Goal: Task Accomplishment & Management: Manage account settings

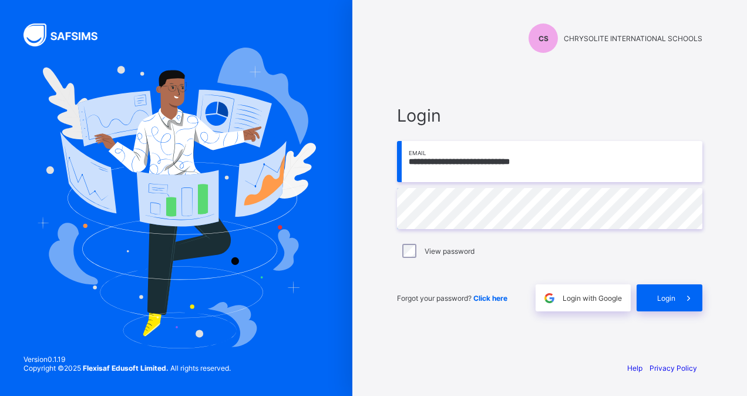
click at [667, 297] on span "Login" at bounding box center [666, 298] width 18 height 9
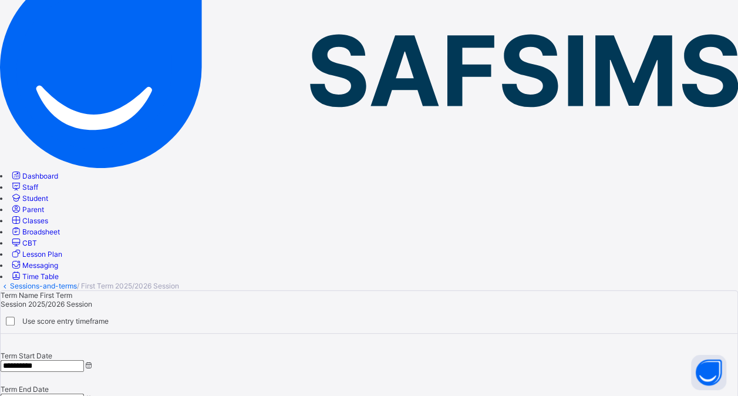
scroll to position [96, 0]
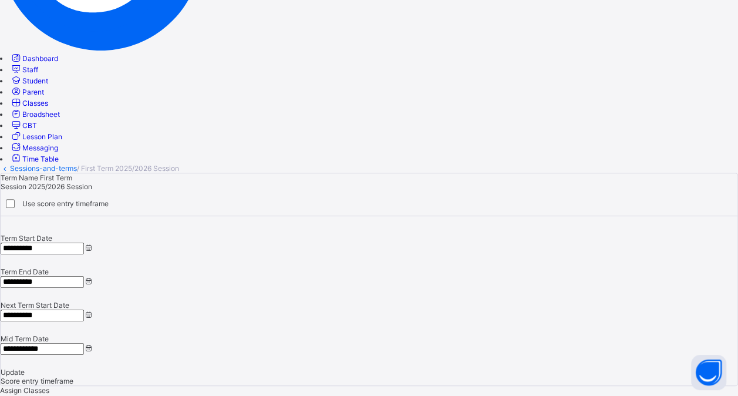
scroll to position [186, 0]
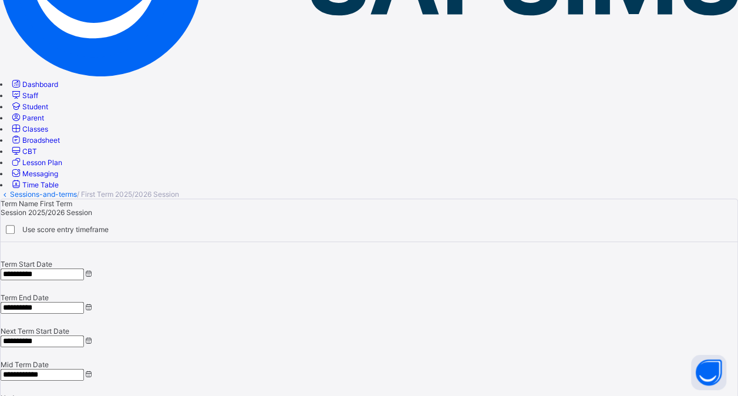
drag, startPoint x: 301, startPoint y: 78, endPoint x: 288, endPoint y: 78, distance: 13.5
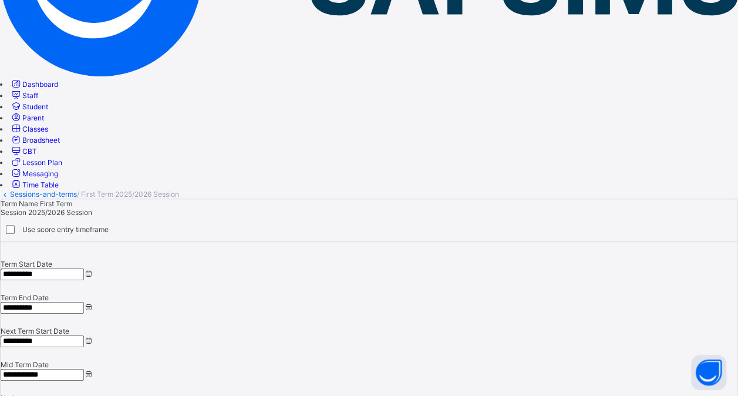
scroll to position [179, 0]
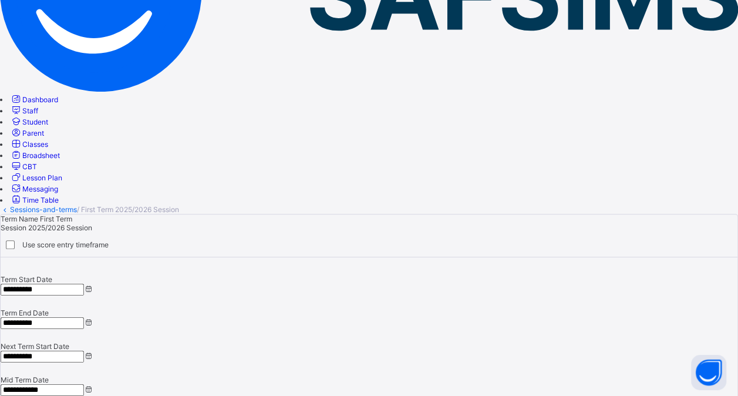
scroll to position [167, 0]
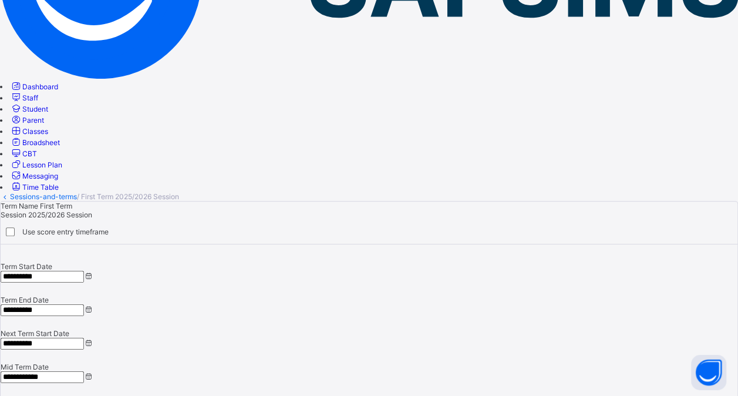
scroll to position [183, 0]
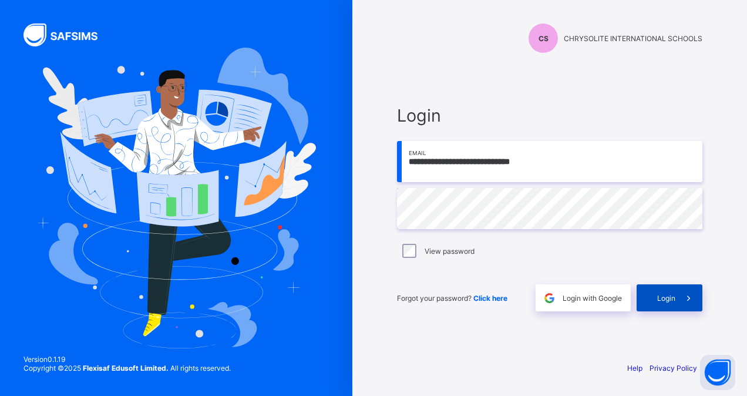
click at [683, 297] on icon at bounding box center [689, 298] width 12 height 11
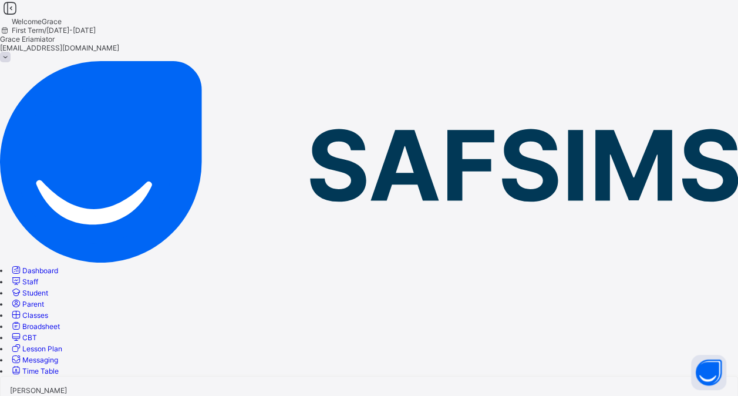
click at [38, 277] on span "Staff" at bounding box center [30, 281] width 16 height 9
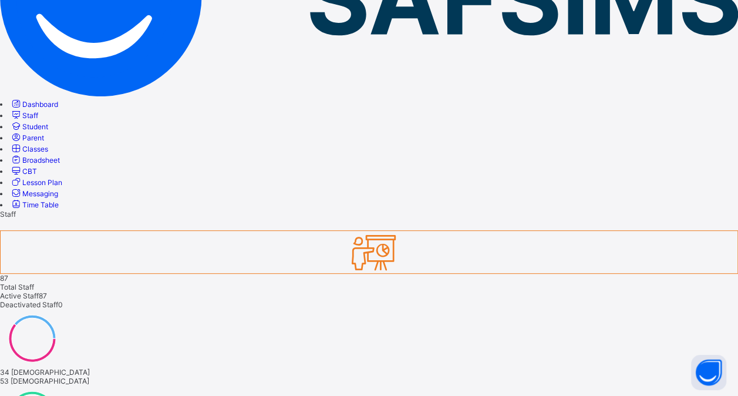
scroll to position [156, 0]
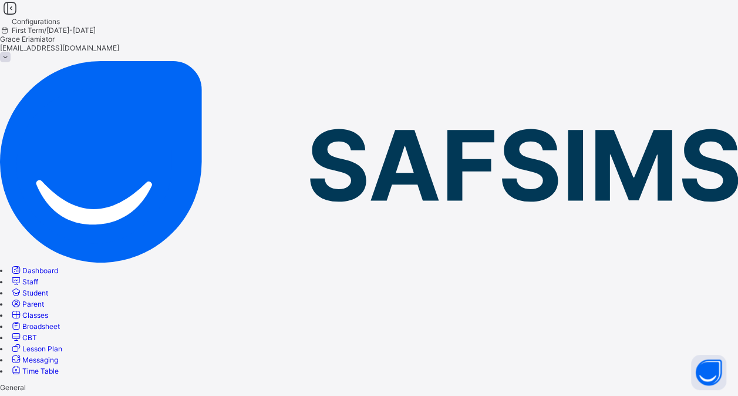
click at [38, 277] on span "Staff" at bounding box center [30, 281] width 16 height 9
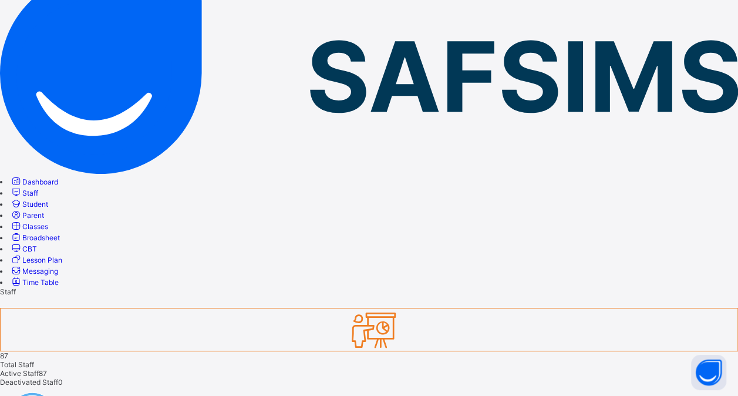
scroll to position [91, 0]
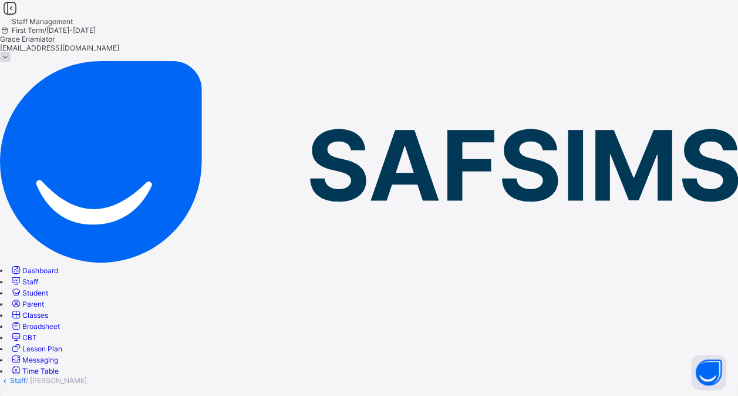
click at [38, 277] on span "Staff" at bounding box center [30, 281] width 16 height 9
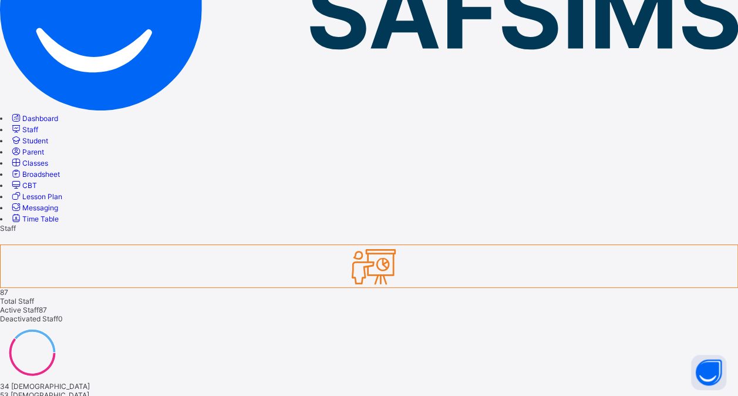
scroll to position [280, 0]
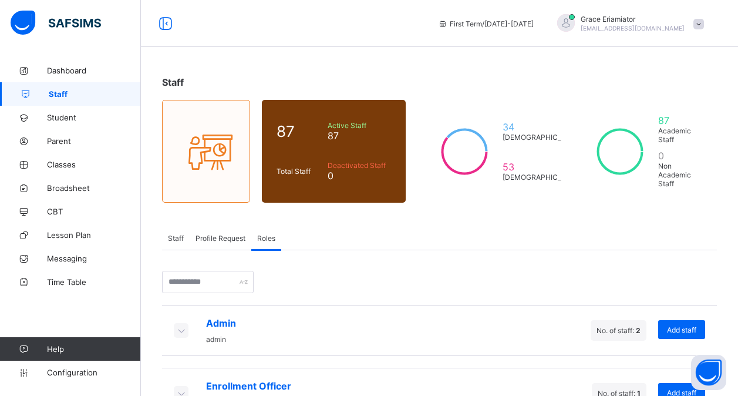
scroll to position [146, 0]
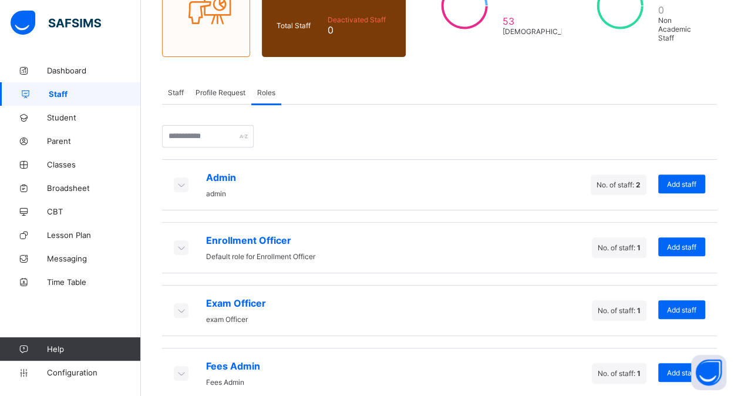
click at [65, 94] on span "Staff" at bounding box center [95, 93] width 92 height 9
click at [181, 93] on div "Staff" at bounding box center [176, 91] width 28 height 23
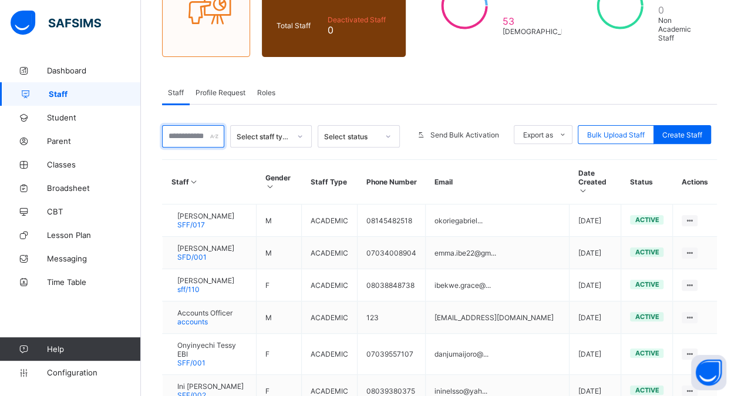
click at [186, 133] on input "text" at bounding box center [193, 136] width 62 height 22
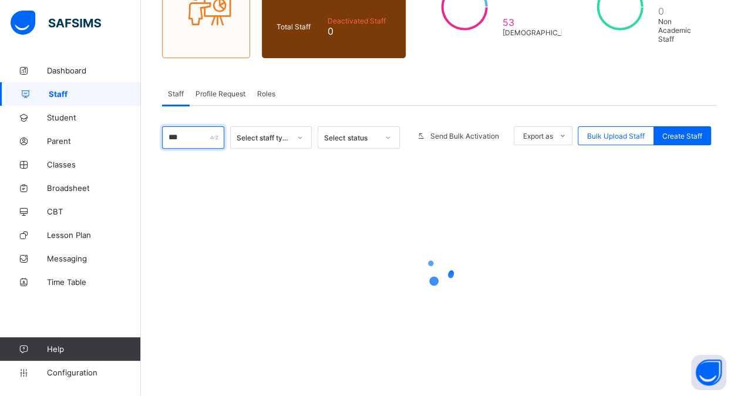
scroll to position [96, 0]
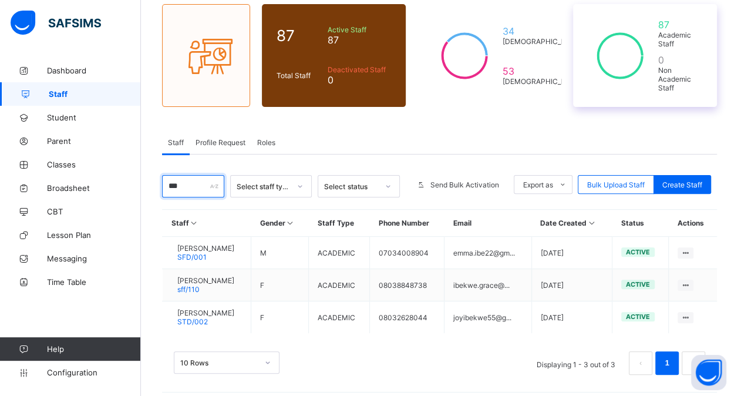
type input "***"
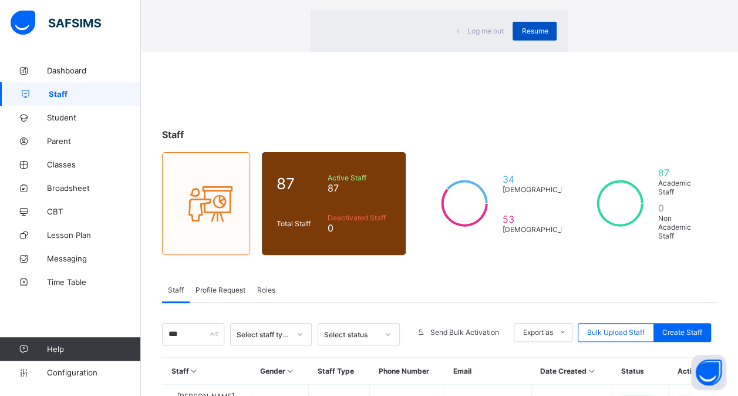
click at [522, 35] on span "Resume" at bounding box center [535, 30] width 26 height 9
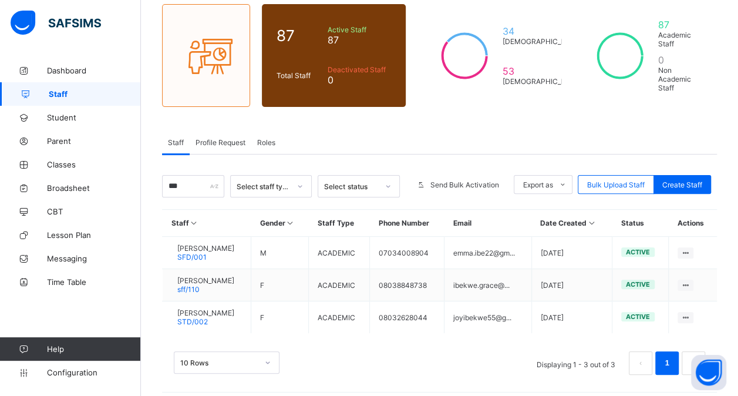
click at [445, 123] on div "Staff 87 Total Staff Active Staff 87 Deactivated Staff 0 34 [DEMOGRAPHIC_DATA] …" at bounding box center [439, 183] width 597 height 441
click at [85, 375] on span "Configuration" at bounding box center [93, 372] width 93 height 9
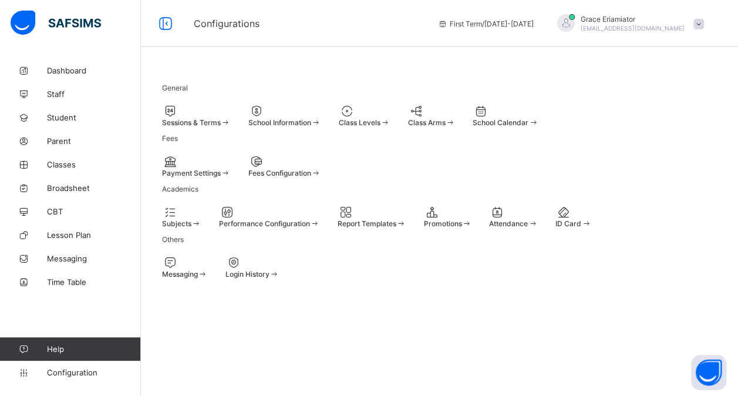
click at [162, 118] on span at bounding box center [162, 118] width 0 height 0
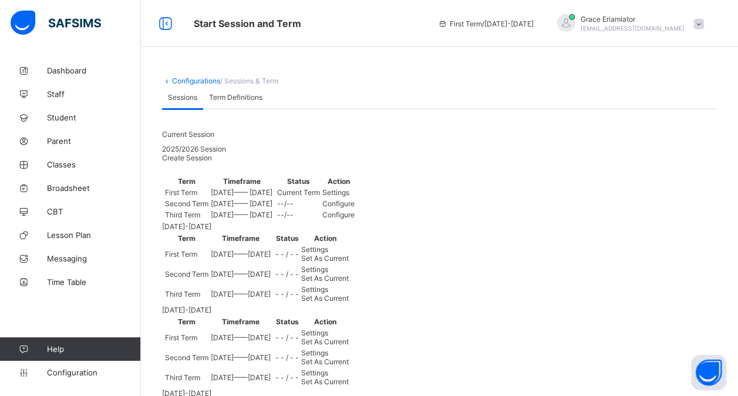
click at [355, 197] on div "Settings" at bounding box center [338, 192] width 32 height 9
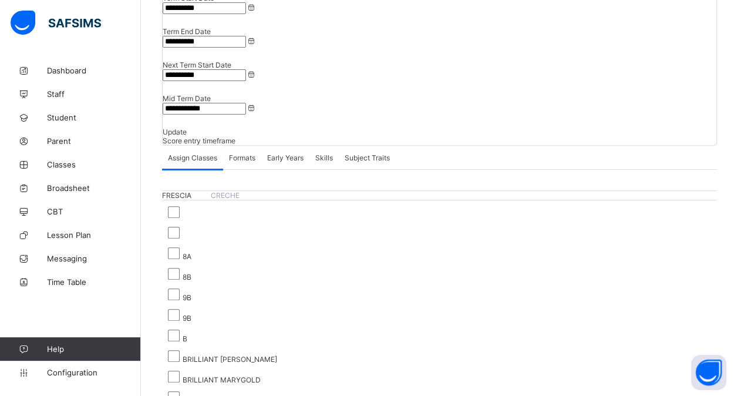
scroll to position [147, 0]
click at [290, 152] on span "Early Years" at bounding box center [285, 156] width 36 height 9
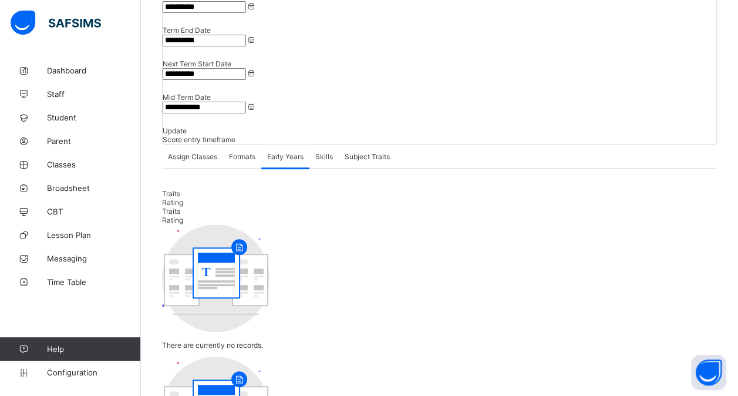
scroll to position [179, 0]
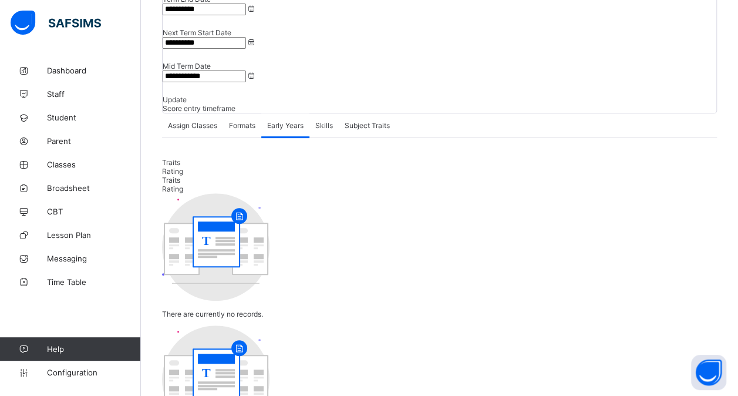
click at [247, 121] on span "Formats" at bounding box center [242, 125] width 26 height 9
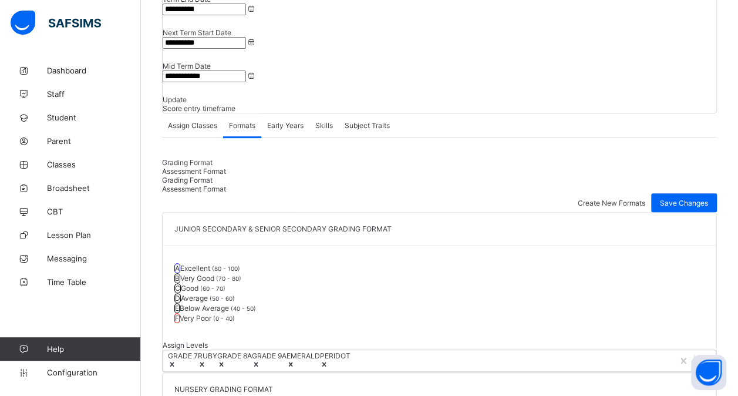
click at [287, 121] on span "Early Years" at bounding box center [285, 125] width 36 height 9
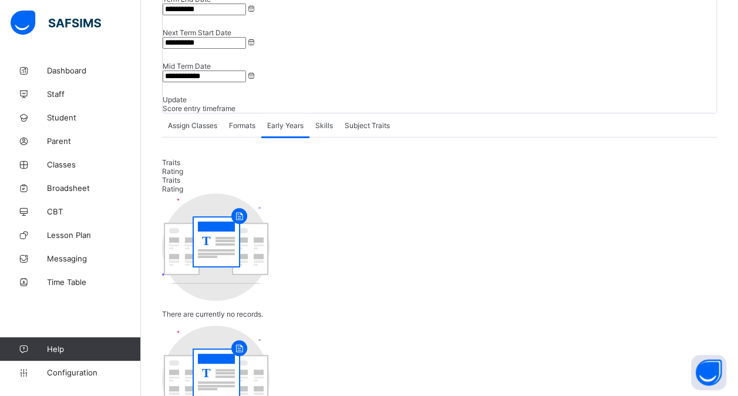
click at [251, 121] on span "Formats" at bounding box center [242, 125] width 26 height 9
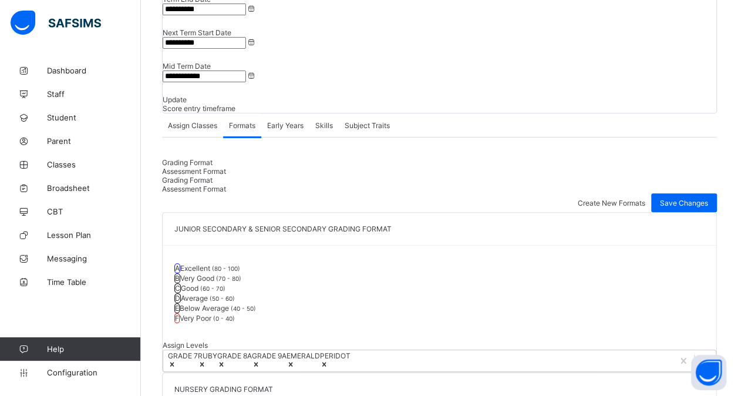
click at [226, 167] on span "Assessment Format" at bounding box center [194, 171] width 64 height 9
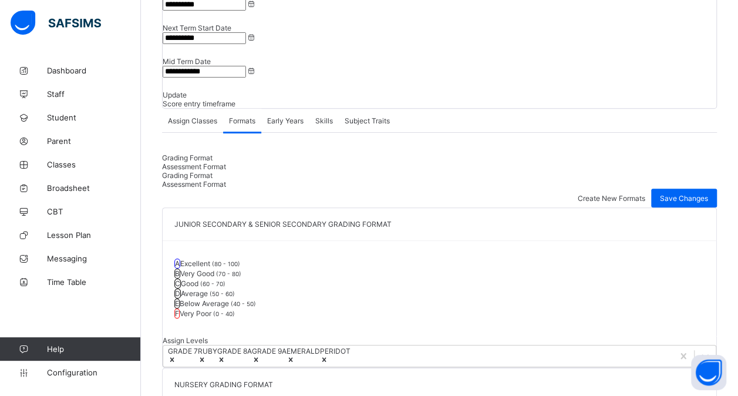
scroll to position [182, 0]
click at [296, 110] on div "Early Years" at bounding box center [285, 121] width 48 height 23
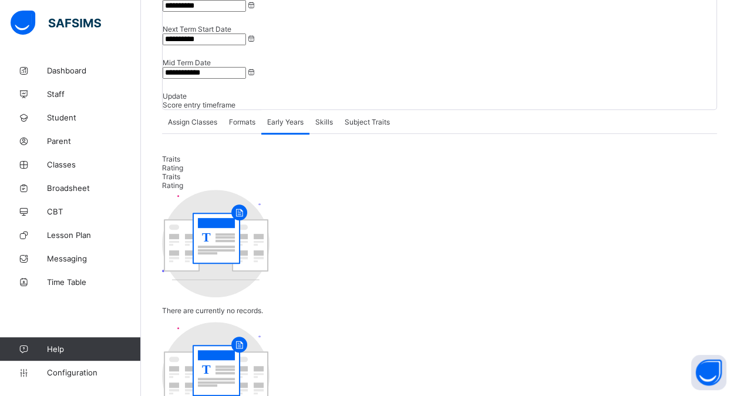
scroll to position [179, 0]
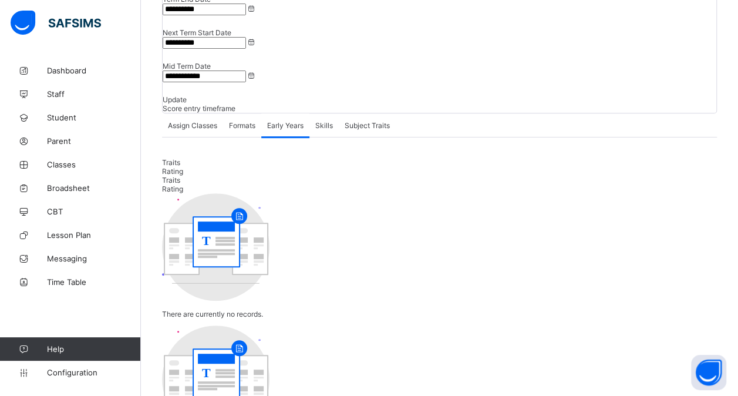
click at [201, 167] on div "Rating" at bounding box center [439, 171] width 555 height 9
click at [180, 158] on div "Traits" at bounding box center [439, 162] width 555 height 9
click at [328, 121] on span "Skills" at bounding box center [324, 125] width 18 height 9
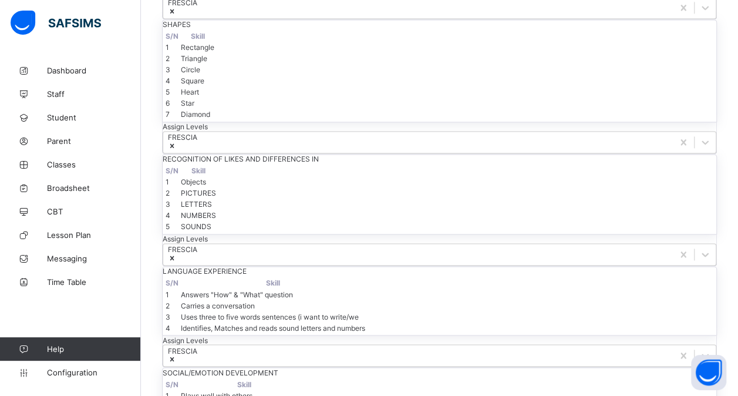
scroll to position [827, 0]
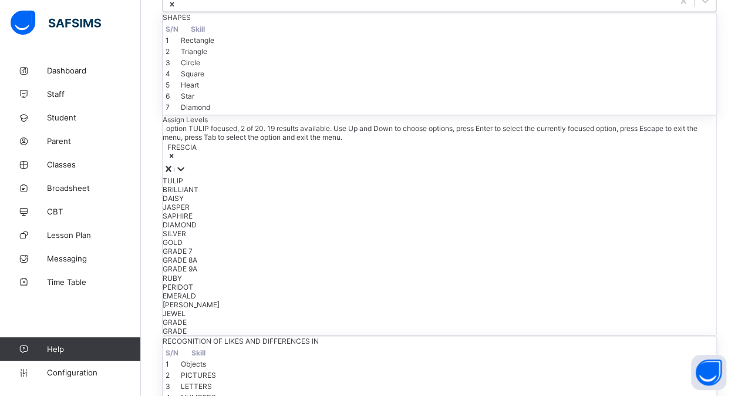
click at [247, 142] on div "FRESCIA" at bounding box center [440, 152] width 554 height 21
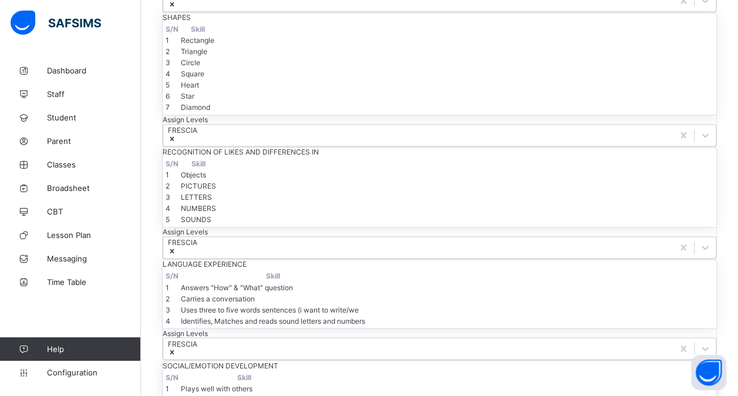
click at [336, 182] on div "RECOGNITION OF LIKES AND DIFFERENCES IN S/N Skill 1 Objects 2 PICTURES 3 LETTER…" at bounding box center [439, 203] width 555 height 112
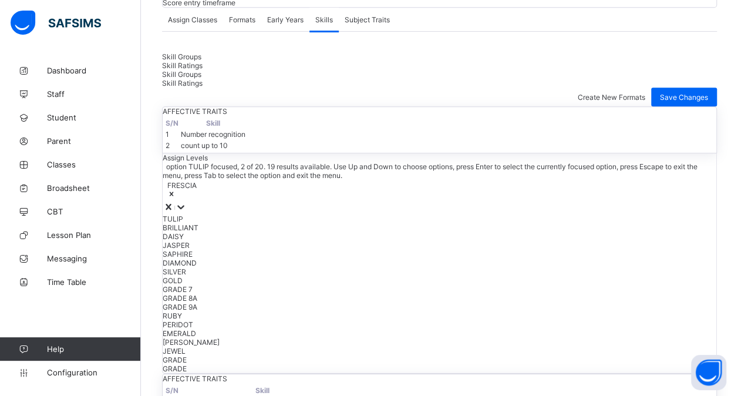
scroll to position [294, 0]
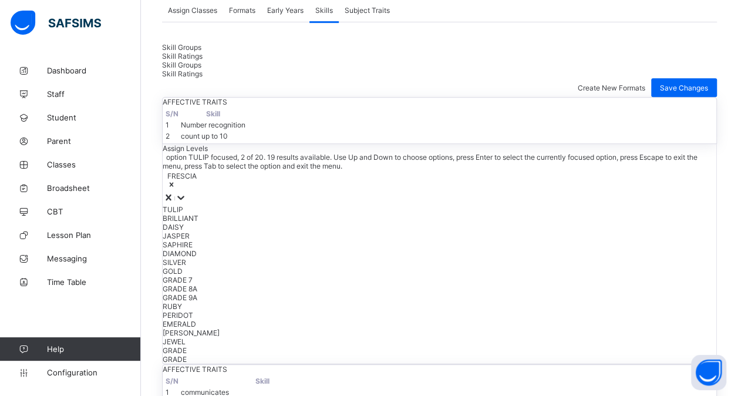
click at [240, 230] on div "option TULIP focused, 2 of 20. 19 results available. Use Up and Down to choose …" at bounding box center [440, 258] width 554 height 211
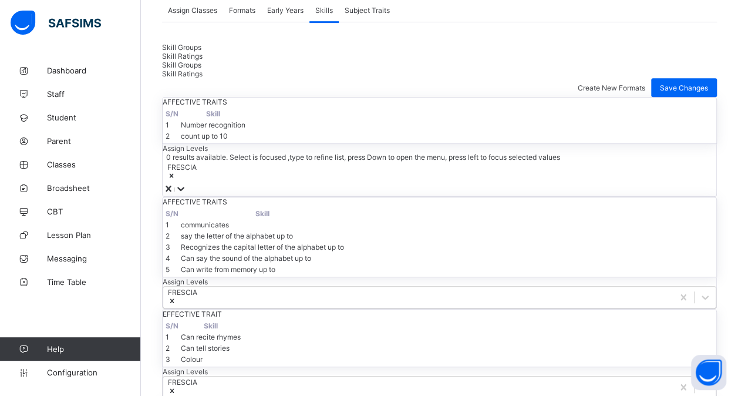
click at [240, 183] on div "FRESCIA" at bounding box center [440, 172] width 554 height 21
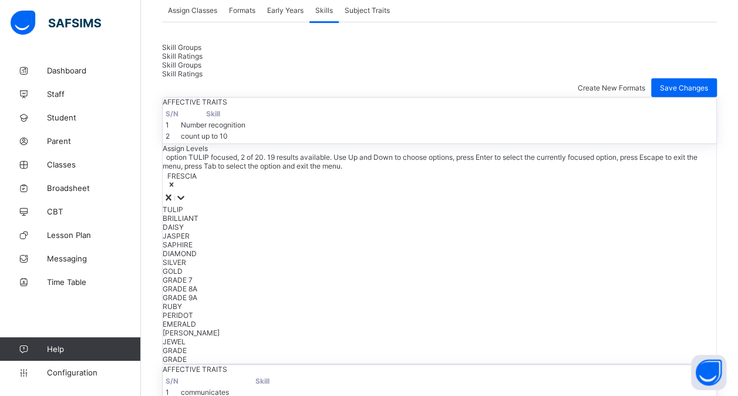
click at [240, 191] on div "FRESCIA" at bounding box center [440, 180] width 554 height 21
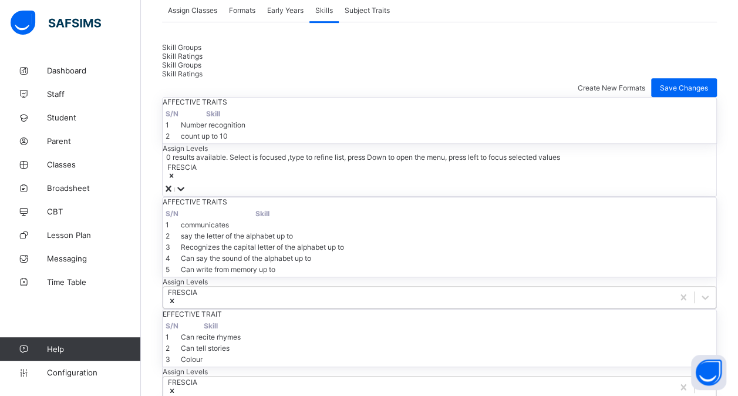
click at [240, 183] on div "FRESCIA" at bounding box center [440, 172] width 554 height 21
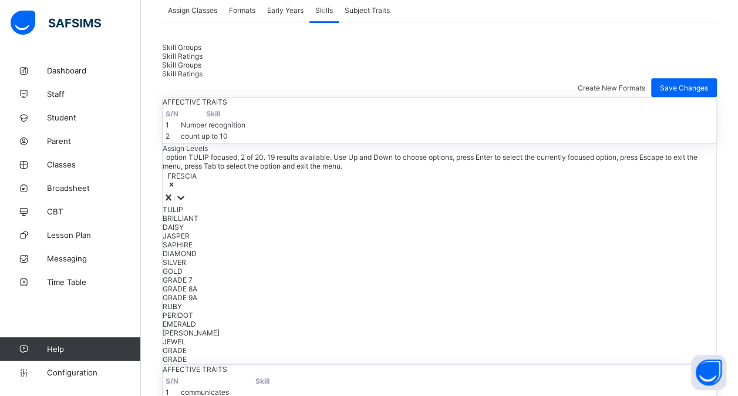
click at [241, 191] on div "FRESCIA" at bounding box center [440, 180] width 554 height 21
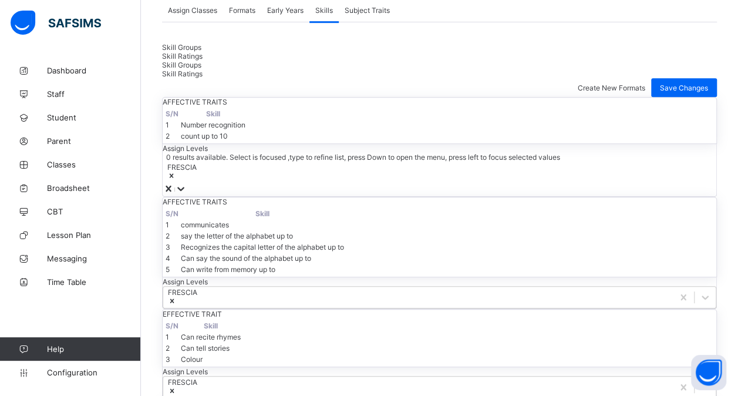
click at [244, 183] on div "FRESCIA" at bounding box center [440, 172] width 554 height 21
click at [246, 183] on div "FRESCIA" at bounding box center [440, 172] width 554 height 21
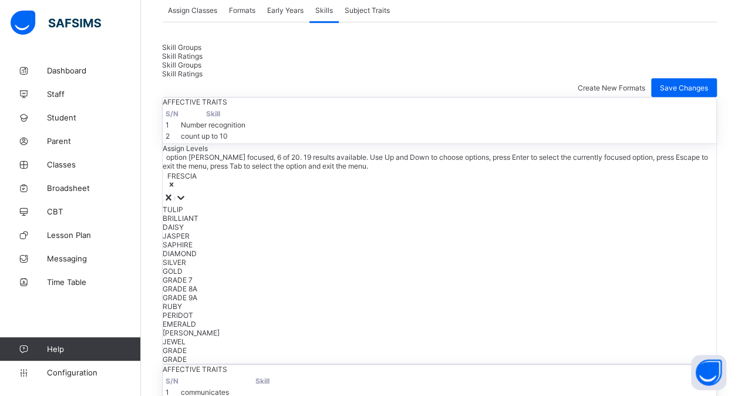
click at [206, 240] on div "JASPER" at bounding box center [440, 235] width 554 height 9
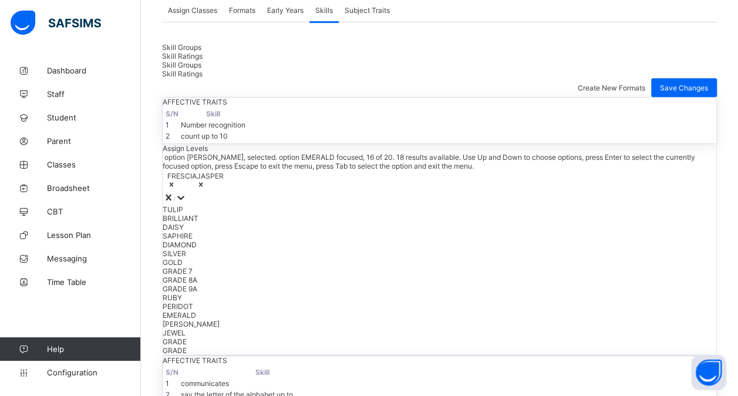
scroll to position [141, 0]
click at [203, 186] on icon at bounding box center [201, 184] width 4 height 4
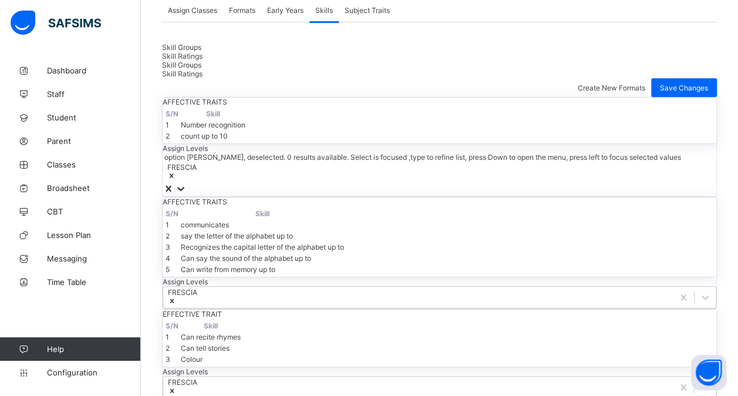
click at [240, 183] on div "FRESCIA" at bounding box center [440, 172] width 554 height 21
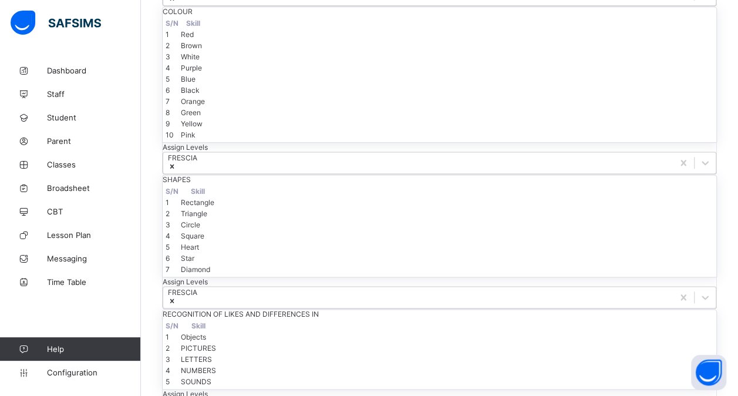
scroll to position [726, 0]
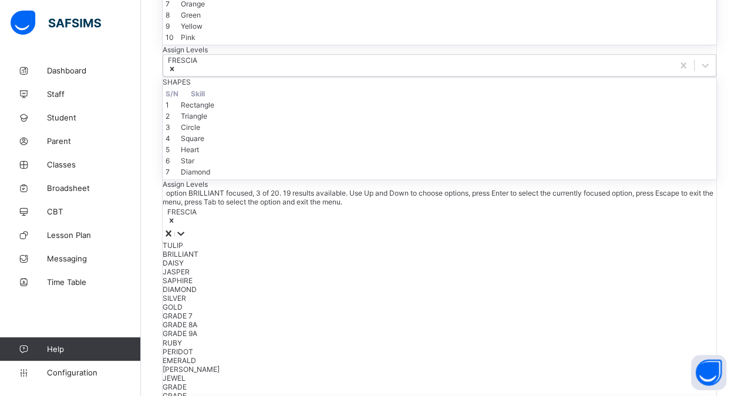
click at [242, 236] on div "option BRILLIANT focused, 3 of 20. 19 results available. Use Up and Down to cho…" at bounding box center [440, 294] width 554 height 211
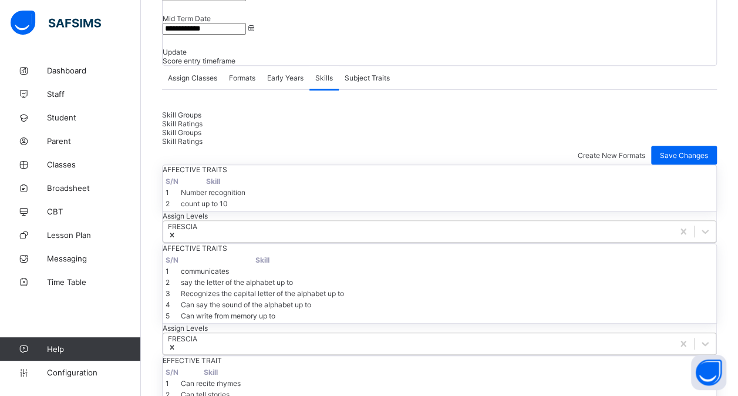
scroll to position [225, 0]
click at [203, 120] on span "Skill Ratings" at bounding box center [182, 124] width 41 height 9
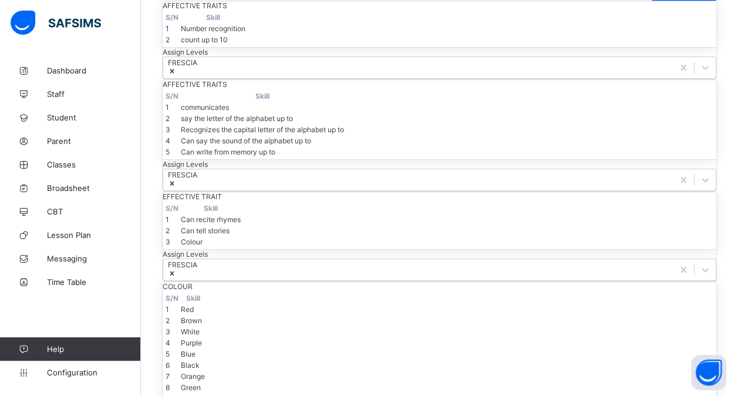
scroll to position [512, 0]
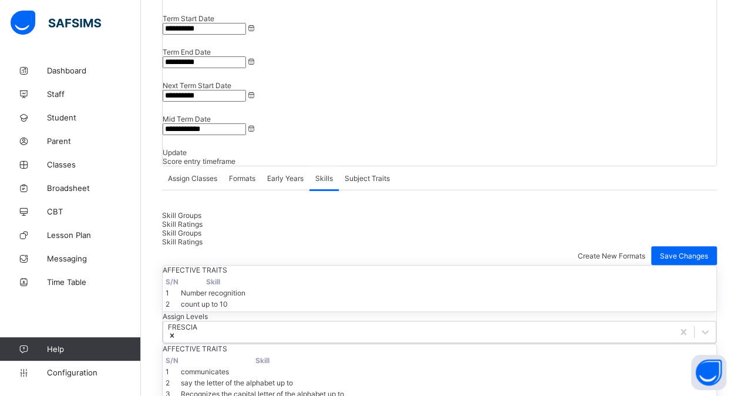
scroll to position [123, 0]
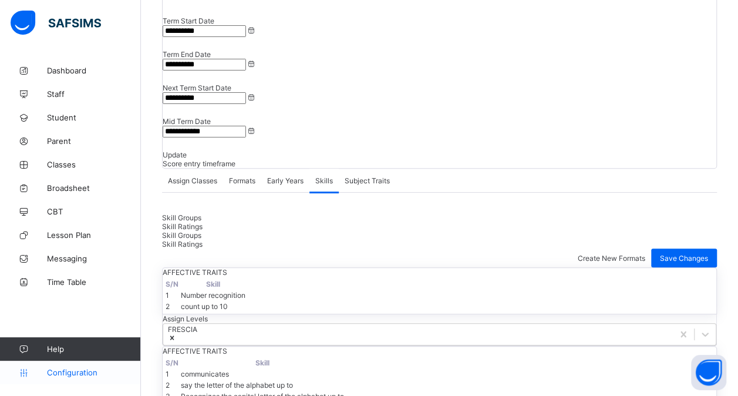
click at [66, 379] on link "Configuration" at bounding box center [70, 372] width 140 height 23
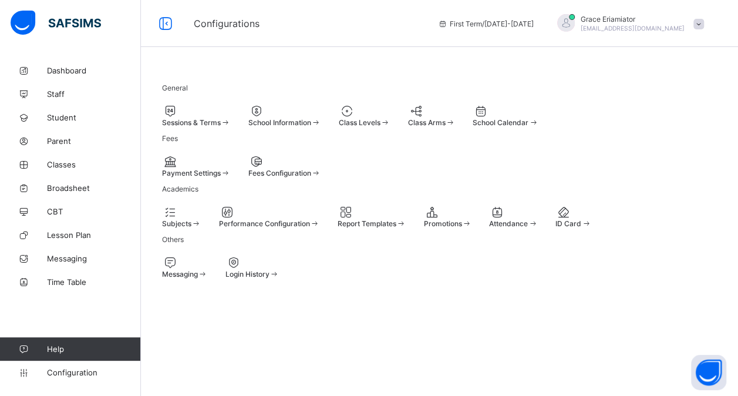
click at [391, 107] on div at bounding box center [365, 111] width 52 height 14
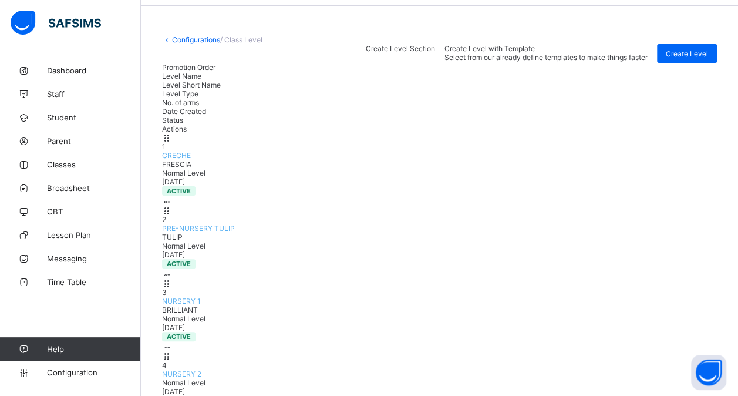
scroll to position [29, 0]
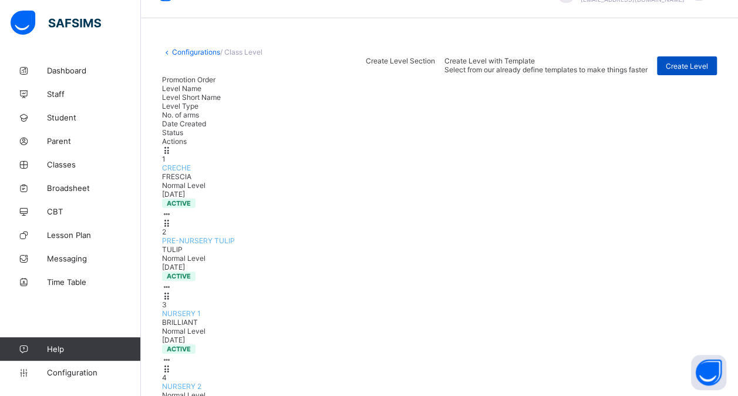
click at [706, 70] on span "Create Level" at bounding box center [687, 66] width 42 height 9
type input "*********"
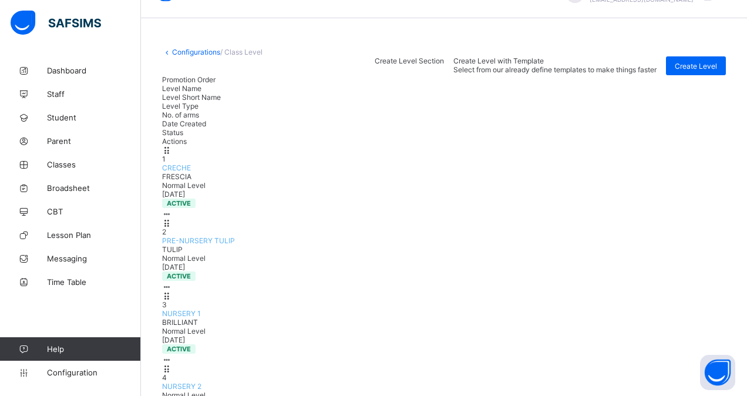
type input "*****"
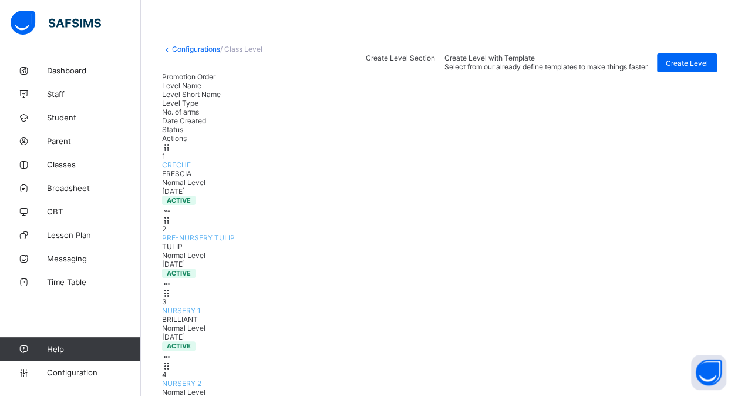
scroll to position [15, 0]
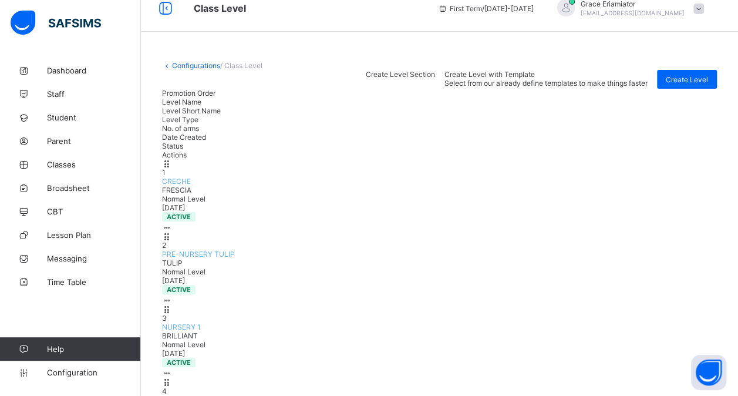
click at [435, 79] on span "Create Level Section" at bounding box center [400, 74] width 69 height 9
type input "*"
type input "**********"
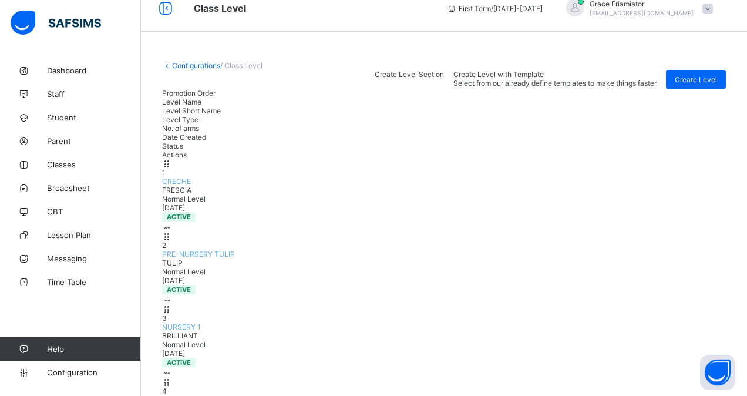
type input "**********"
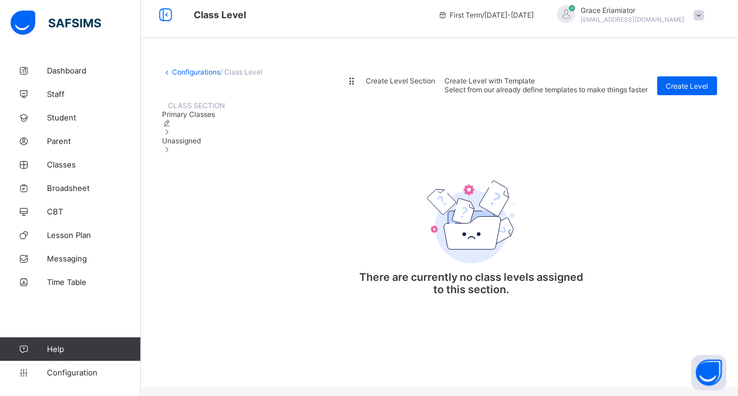
scroll to position [0, 0]
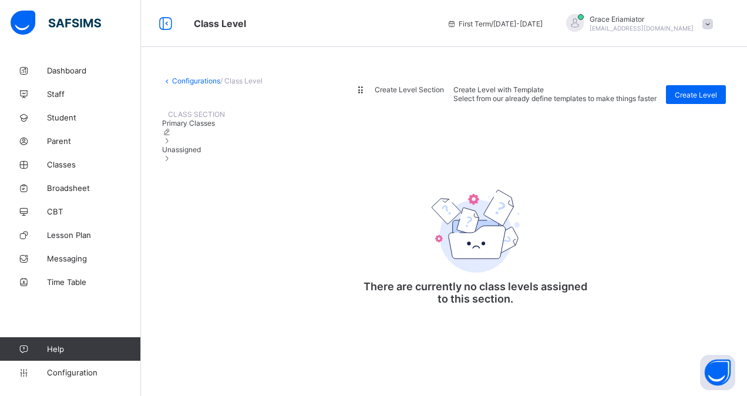
click at [201, 154] on span "Unassigned" at bounding box center [181, 149] width 39 height 9
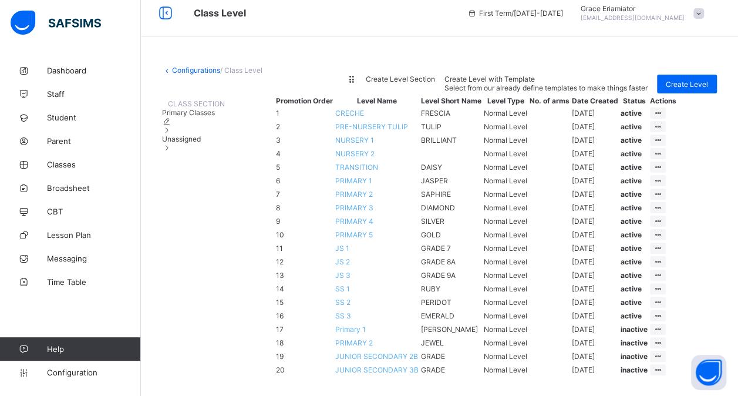
scroll to position [219, 0]
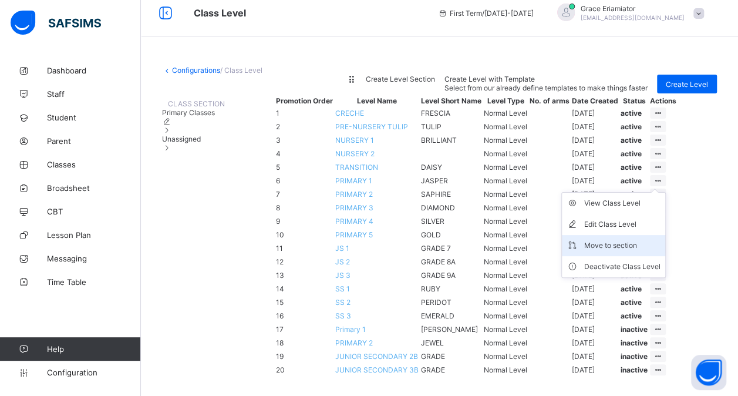
click at [651, 240] on div "Move to section" at bounding box center [622, 246] width 76 height 12
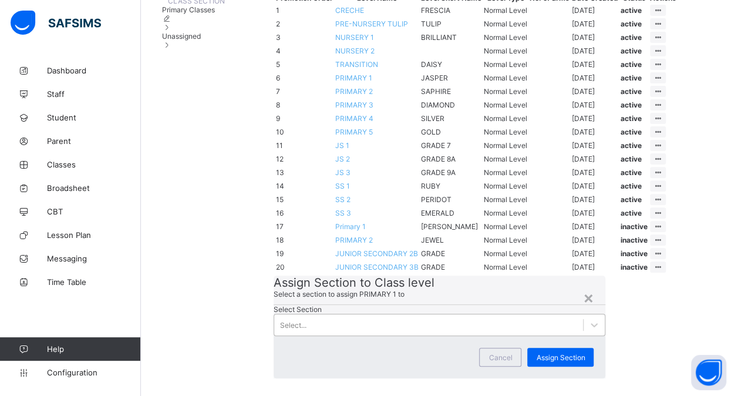
click at [342, 317] on div "Select..." at bounding box center [429, 325] width 310 height 16
click at [489, 353] on span "Cancel" at bounding box center [500, 357] width 23 height 9
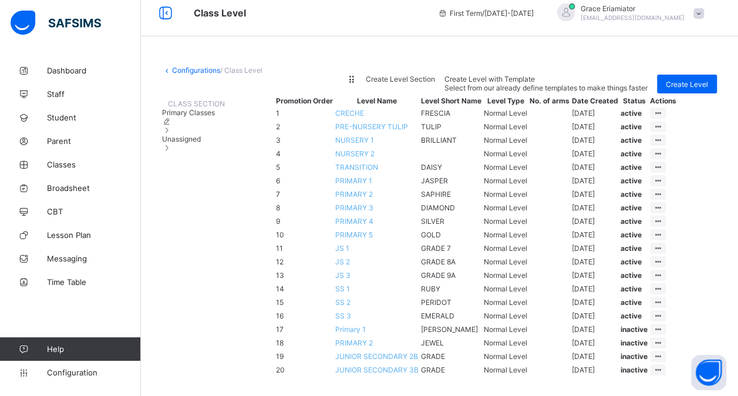
scroll to position [23, 0]
click at [225, 135] on div "Primary Classes" at bounding box center [193, 121] width 63 height 26
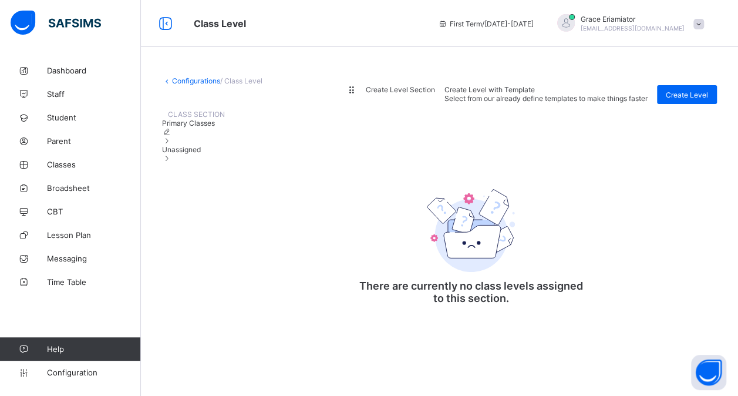
scroll to position [0, 0]
click at [172, 145] on icon at bounding box center [167, 140] width 10 height 9
click at [225, 145] on div "Primary Classes" at bounding box center [193, 132] width 63 height 26
click at [172, 145] on icon at bounding box center [167, 140] width 10 height 9
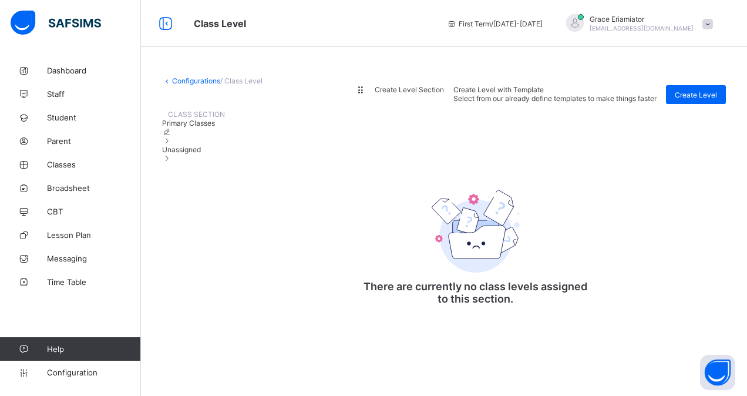
click at [172, 136] on icon at bounding box center [167, 131] width 10 height 9
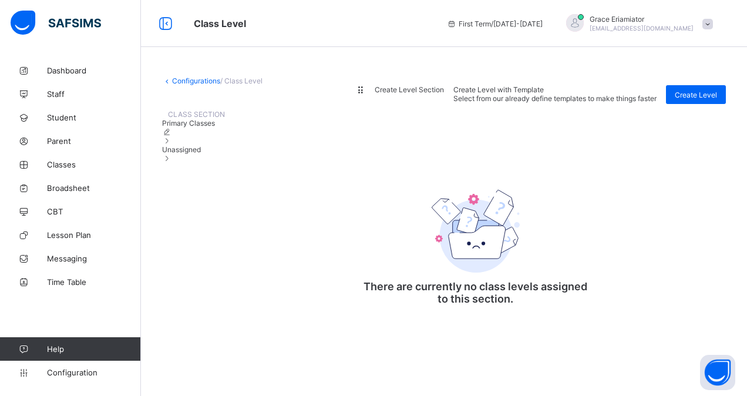
click at [201, 154] on span "Unassigned" at bounding box center [181, 149] width 39 height 9
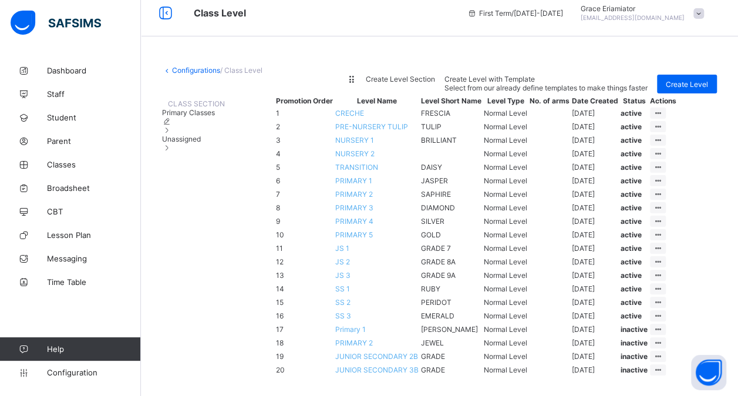
scroll to position [98, 0]
click at [200, 108] on div "Primary Classes" at bounding box center [193, 121] width 63 height 26
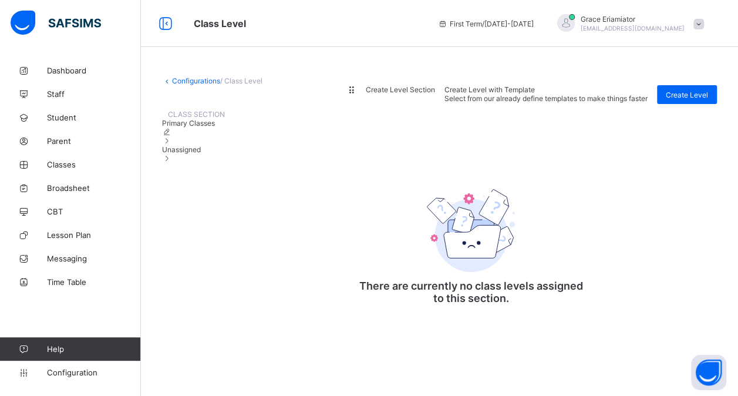
scroll to position [0, 0]
click at [201, 154] on span "Unassigned" at bounding box center [181, 149] width 39 height 9
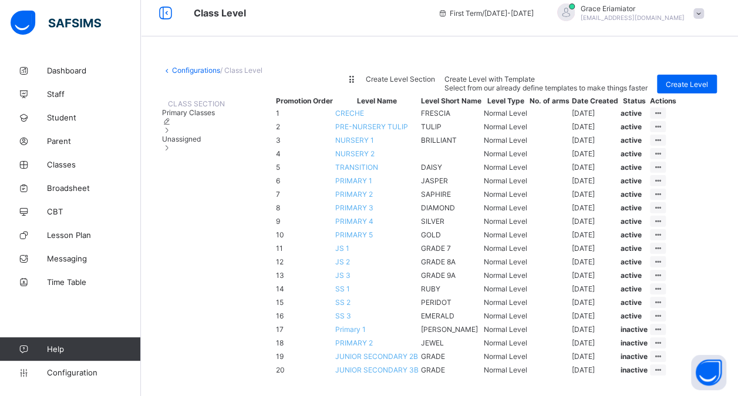
scroll to position [68, 0]
click at [435, 75] on span "Create Level Section" at bounding box center [400, 79] width 69 height 9
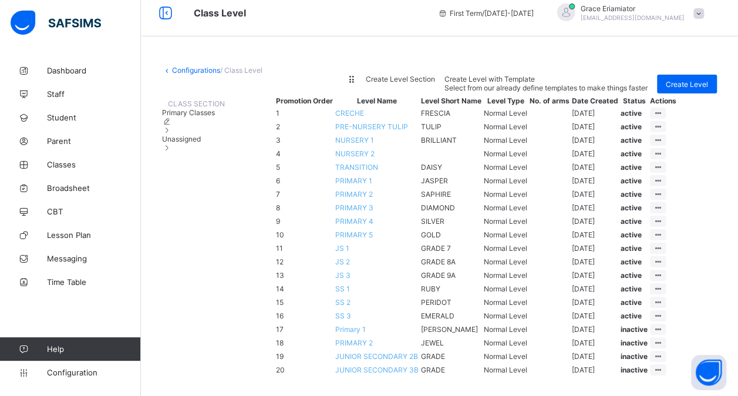
click at [214, 117] on span "Primary Classes" at bounding box center [188, 112] width 53 height 9
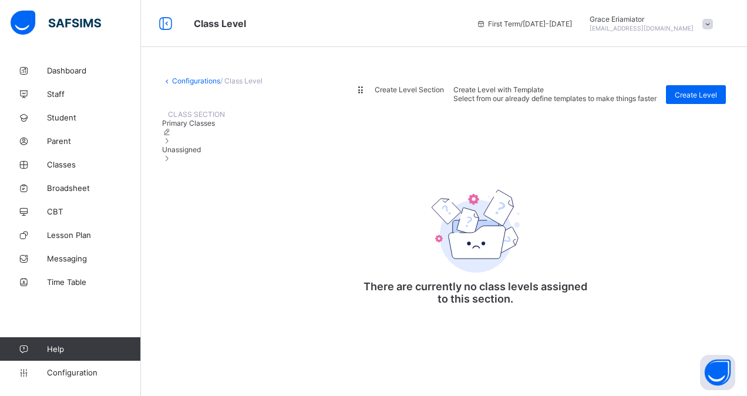
click at [172, 145] on icon at bounding box center [167, 140] width 10 height 9
click at [172, 136] on icon at bounding box center [167, 131] width 10 height 9
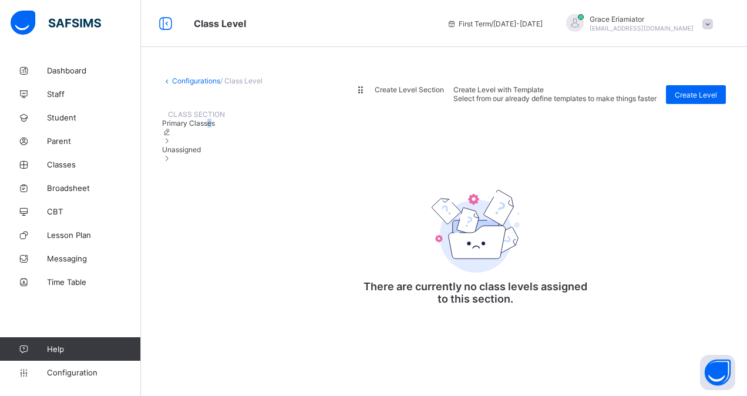
click at [215, 127] on span "Primary Classes" at bounding box center [188, 123] width 53 height 9
drag, startPoint x: 222, startPoint y: 189, endPoint x: 228, endPoint y: 201, distance: 13.4
click at [225, 201] on div "CLASS SECTION Primary Classes Unassigned" at bounding box center [193, 213] width 63 height 219
drag, startPoint x: 228, startPoint y: 201, endPoint x: 214, endPoint y: 263, distance: 63.8
click at [214, 263] on div "CLASS SECTION Primary Classes Unassigned There are currently no class levels as…" at bounding box center [444, 213] width 564 height 219
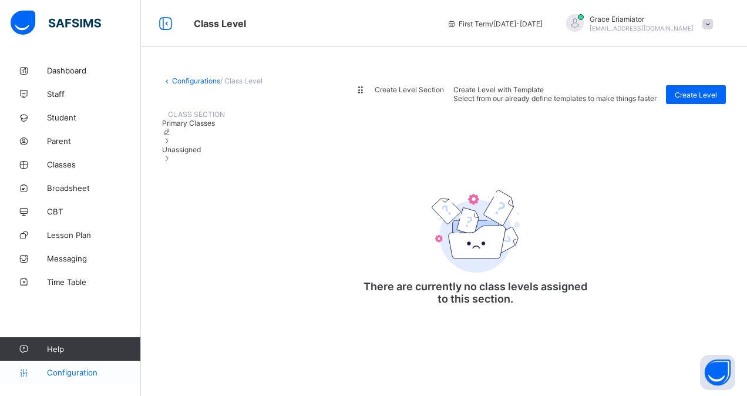
click at [72, 368] on span "Configuration" at bounding box center [93, 372] width 93 height 9
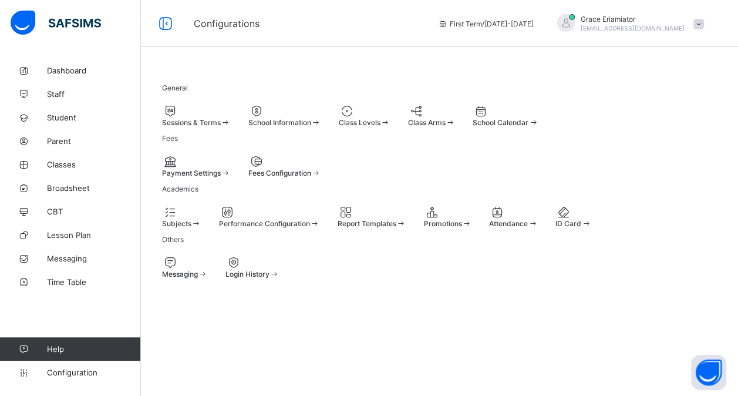
click at [381, 125] on span "Class Levels" at bounding box center [360, 122] width 42 height 9
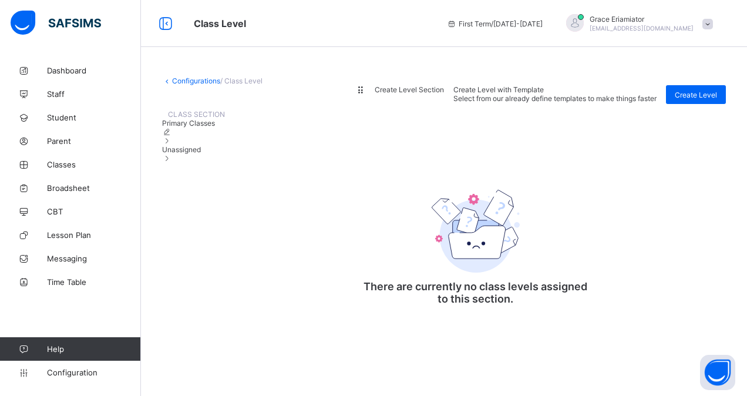
click at [193, 154] on span "Unassigned" at bounding box center [181, 149] width 39 height 9
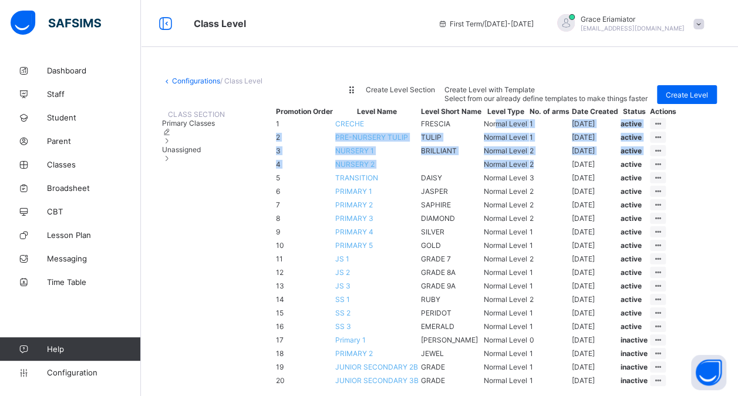
drag, startPoint x: 504, startPoint y: 199, endPoint x: 540, endPoint y: 276, distance: 84.9
click at [540, 276] on tbody "1 CRECHE FRESCIA Normal Level 1 [DATE] active View Class Level Edit Class Level…" at bounding box center [476, 251] width 402 height 269
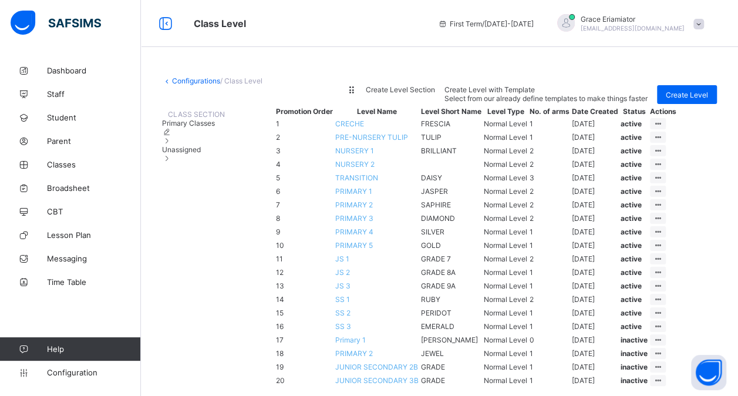
click at [226, 312] on div "CLASS SECTION Primary Classes Unassigned Promotion Order Level Name Level Short…" at bounding box center [439, 246] width 555 height 285
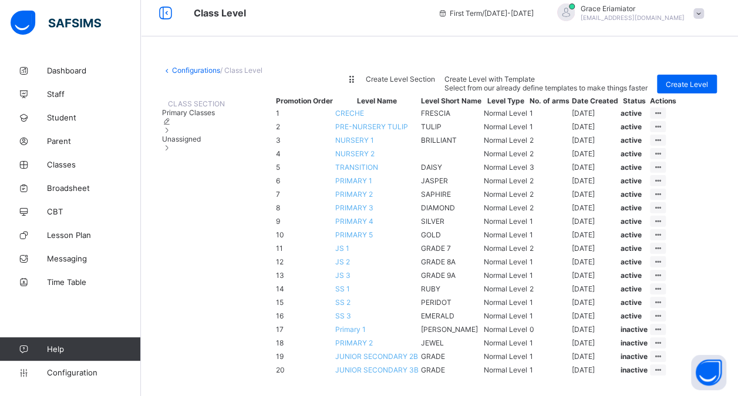
scroll to position [215, 0]
click at [371, 206] on span "PRIMARY 3" at bounding box center [354, 207] width 38 height 9
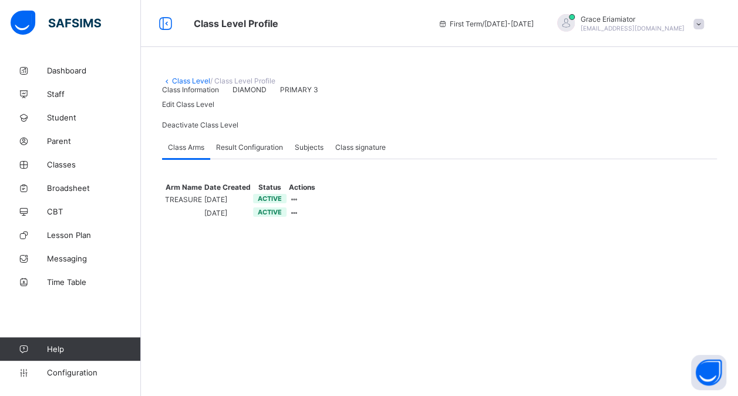
click at [194, 80] on link "Class Level" at bounding box center [191, 80] width 38 height 9
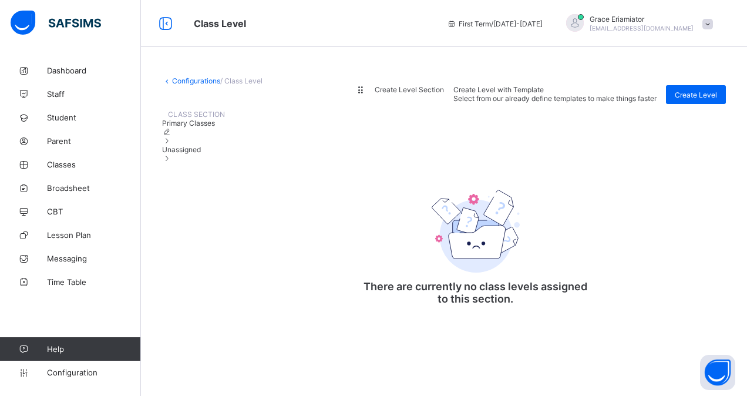
click at [225, 163] on div "Unassigned" at bounding box center [193, 154] width 63 height 18
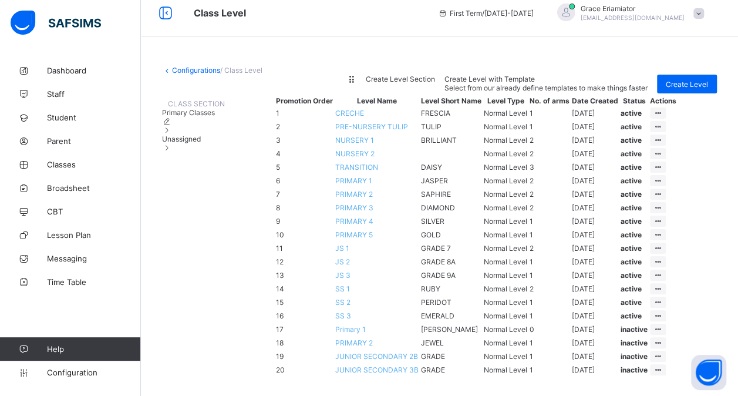
scroll to position [303, 0]
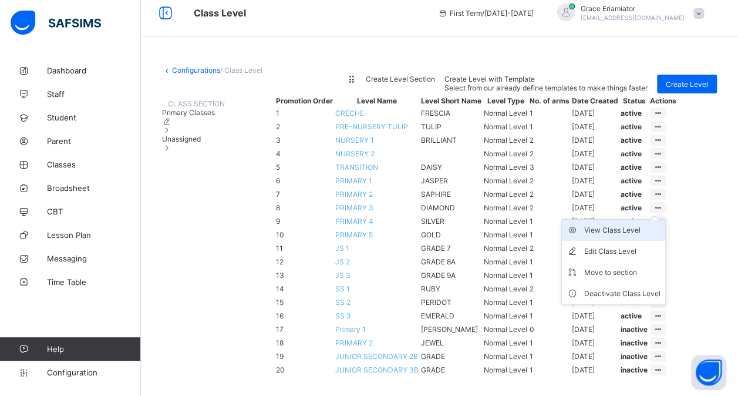
click at [637, 224] on div "View Class Level" at bounding box center [622, 230] width 76 height 12
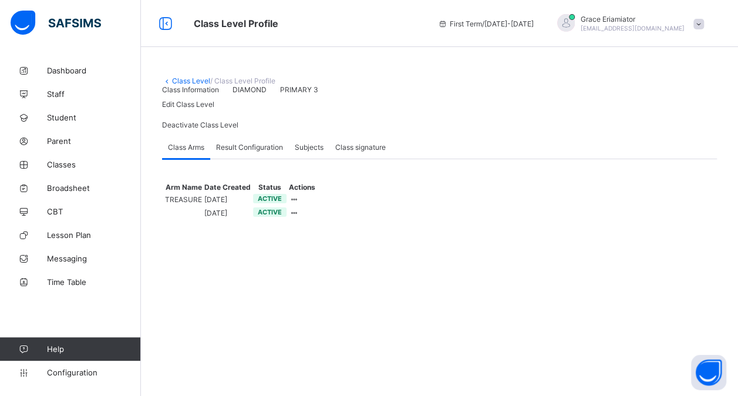
scroll to position [23, 0]
click at [310, 152] on span "Subjects" at bounding box center [309, 147] width 29 height 9
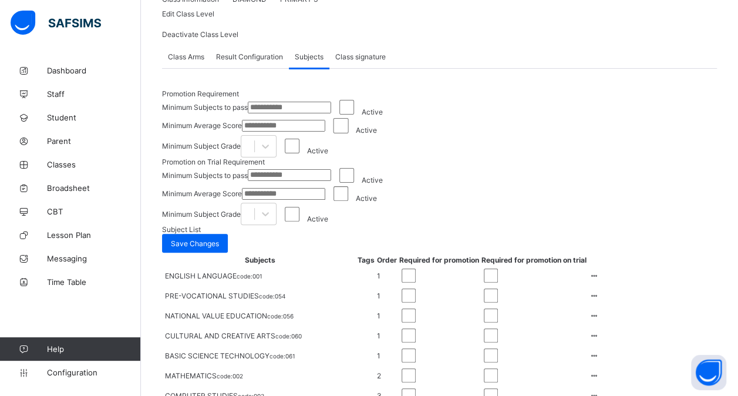
scroll to position [91, 0]
click at [253, 68] on div "Result Configuration" at bounding box center [249, 55] width 79 height 23
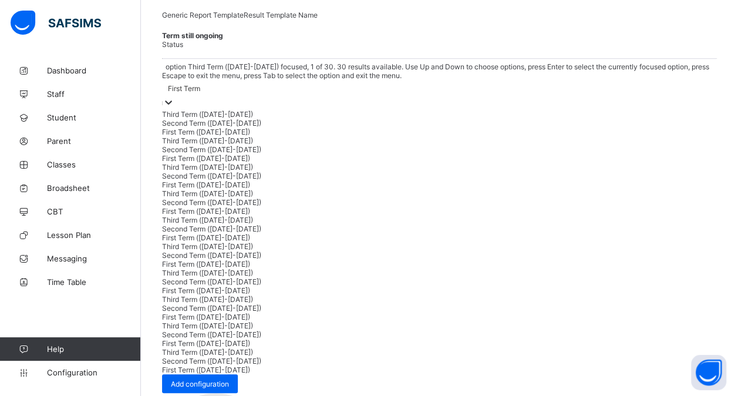
scroll to position [238, 0]
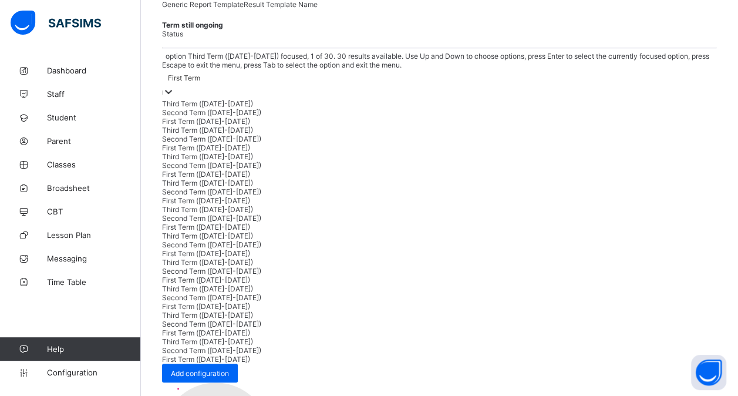
click at [330, 210] on div "option Third Term ([DATE]-[DATE]) focused, 1 of 30. 30 results available. Use U…" at bounding box center [439, 280] width 555 height 456
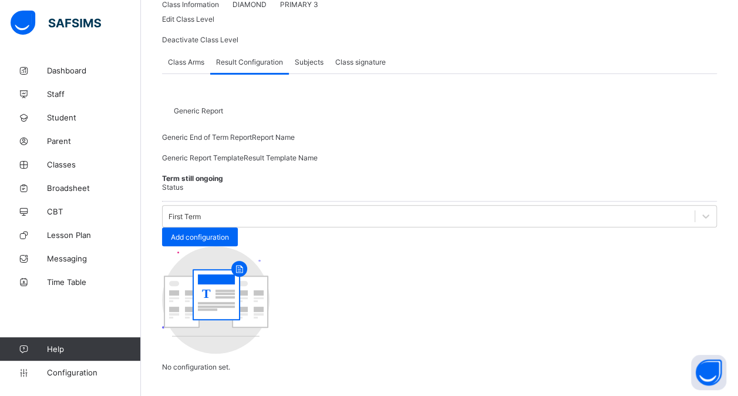
click at [162, 197] on span at bounding box center [162, 197] width 0 height 0
click at [314, 66] on span "Subjects" at bounding box center [309, 62] width 29 height 9
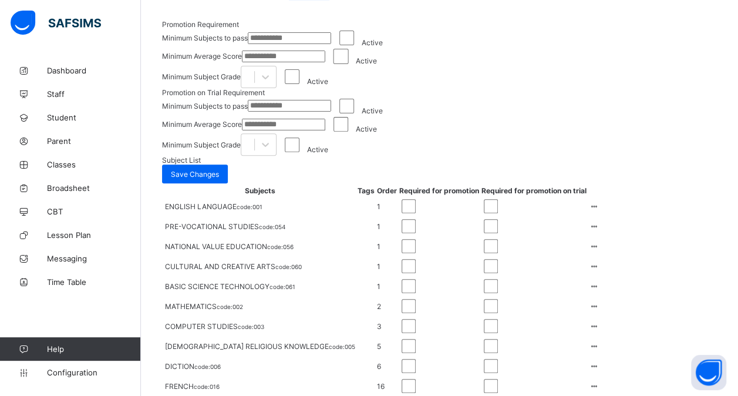
scroll to position [209, 0]
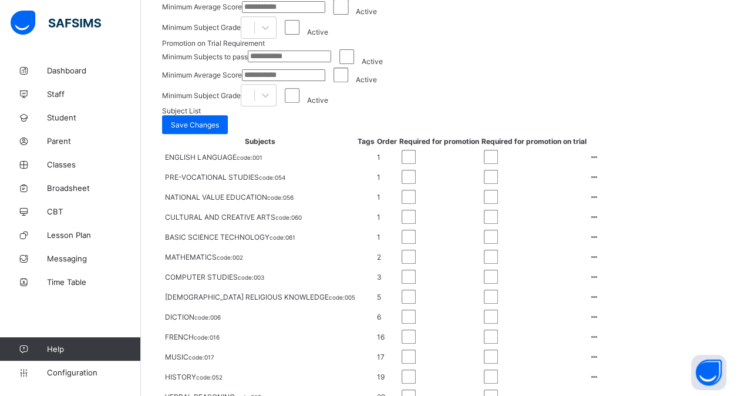
click at [325, 13] on input "**" at bounding box center [283, 7] width 83 height 12
type input "*"
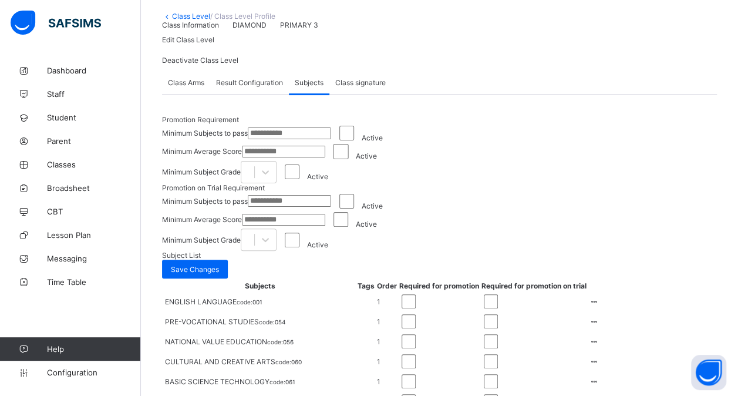
scroll to position [0, 0]
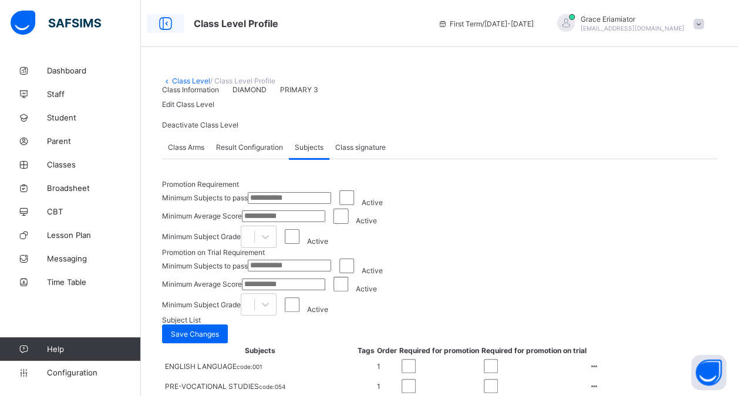
click at [163, 25] on icon at bounding box center [166, 23] width 20 height 17
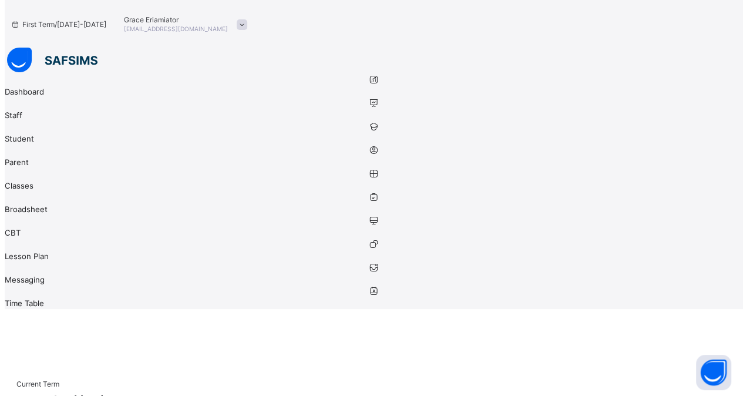
scroll to position [33, 0]
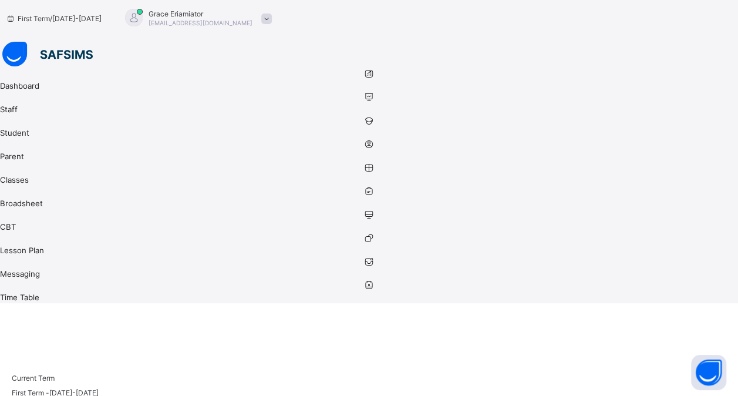
type input "*"
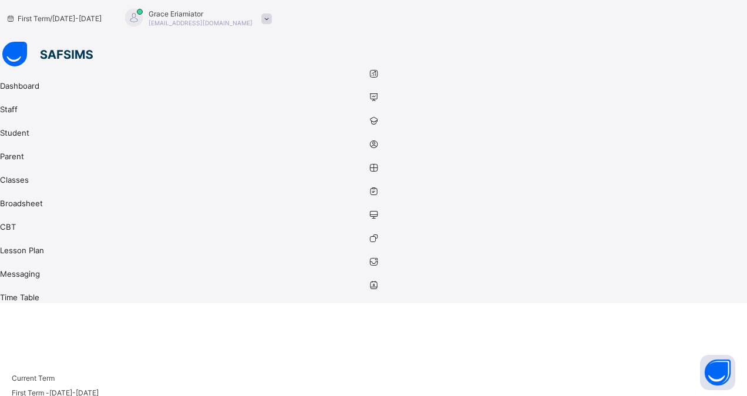
type input "**********"
type textarea "**********"
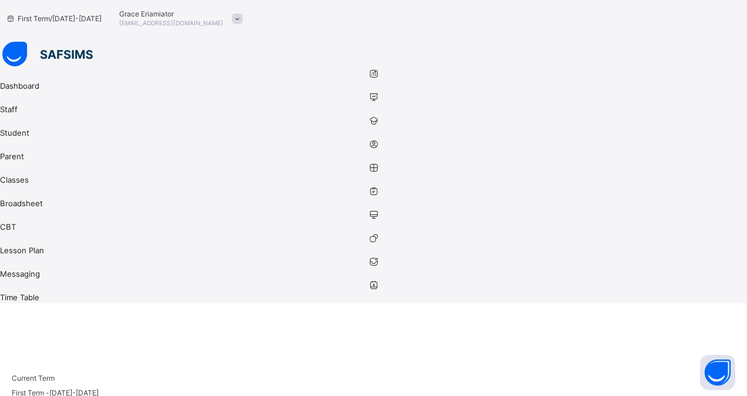
type input "**********"
type input "*"
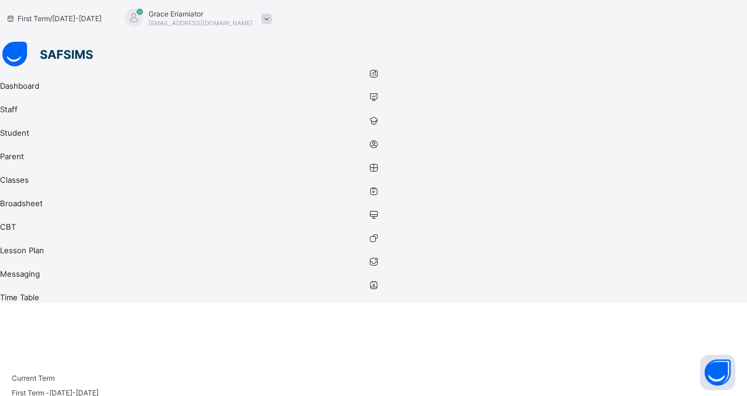
type input "**"
type input "**********"
type input "*"
type input "**"
type input "****"
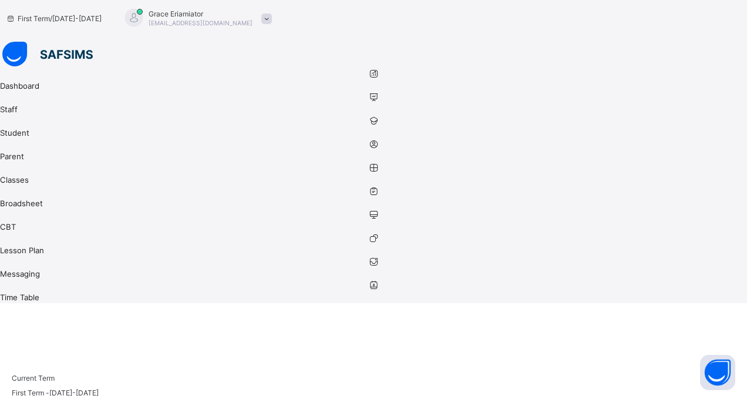
type input "**"
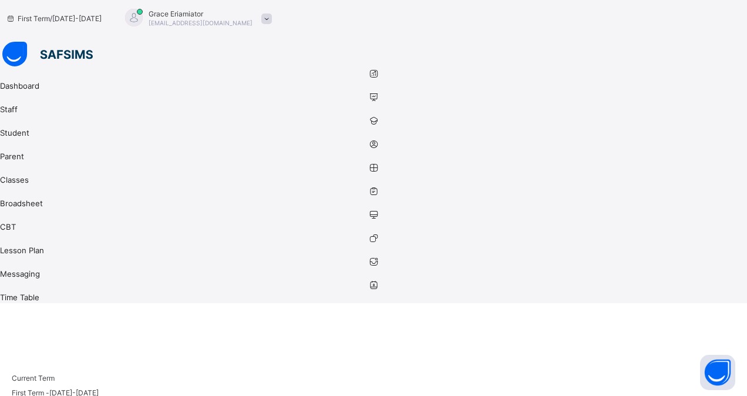
type input "**"
type input "*"
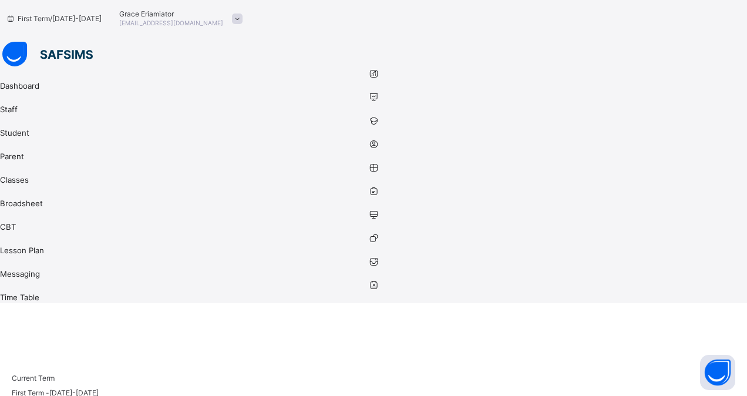
type input "*"
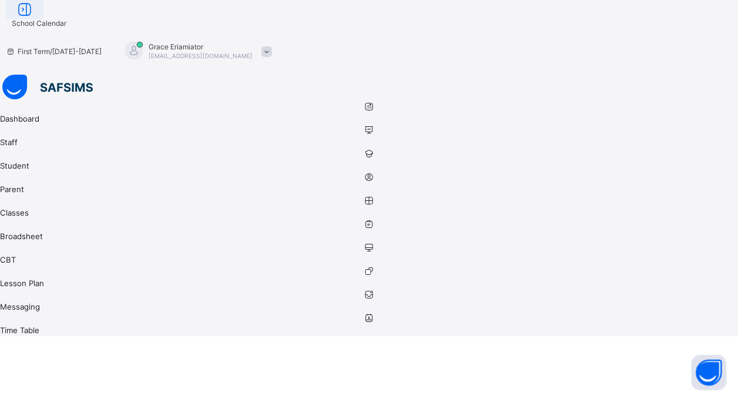
click at [35, 17] on icon at bounding box center [25, 9] width 20 height 17
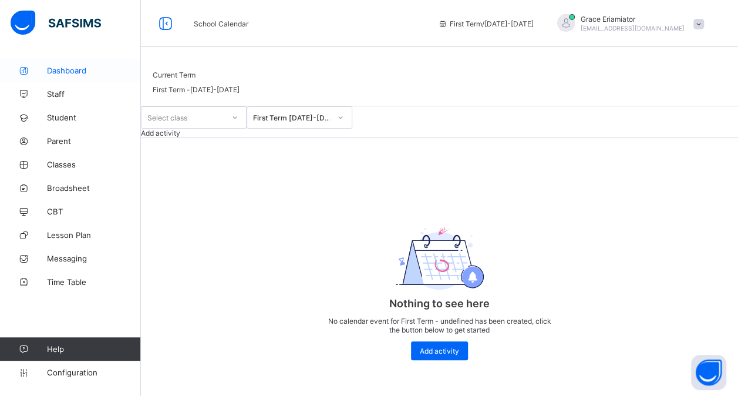
click at [61, 68] on span "Dashboard" at bounding box center [94, 70] width 94 height 9
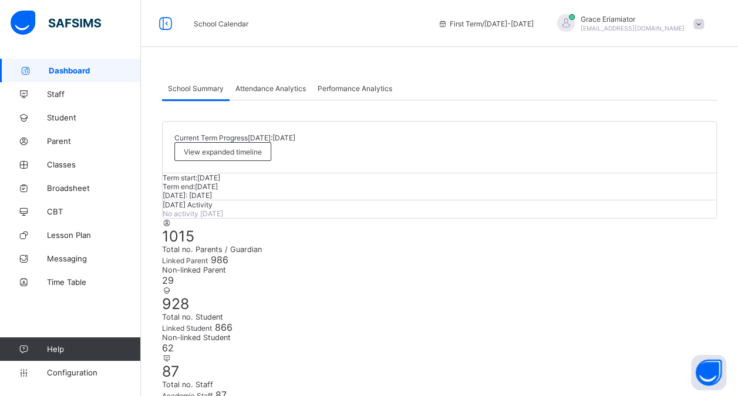
click at [75, 376] on span "Configuration" at bounding box center [93, 372] width 93 height 9
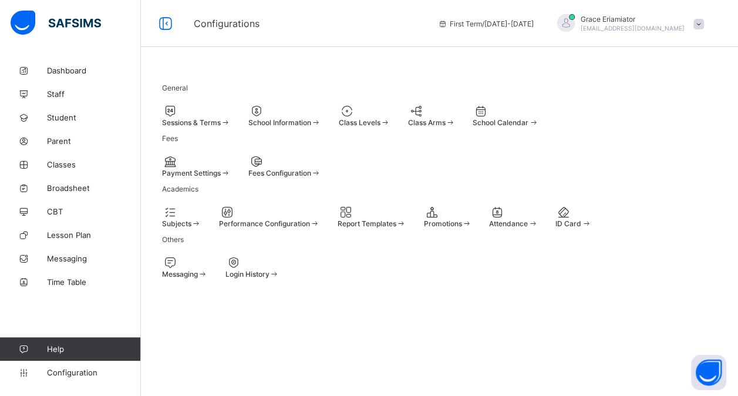
click at [473, 118] on div at bounding box center [506, 111] width 66 height 14
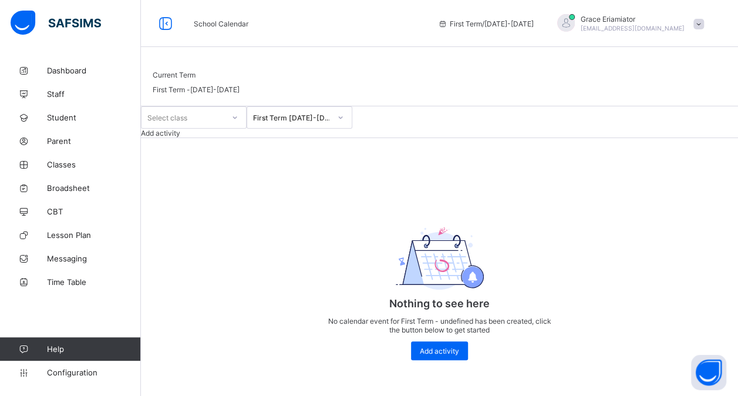
click at [180, 137] on span "Add activity" at bounding box center [160, 133] width 39 height 9
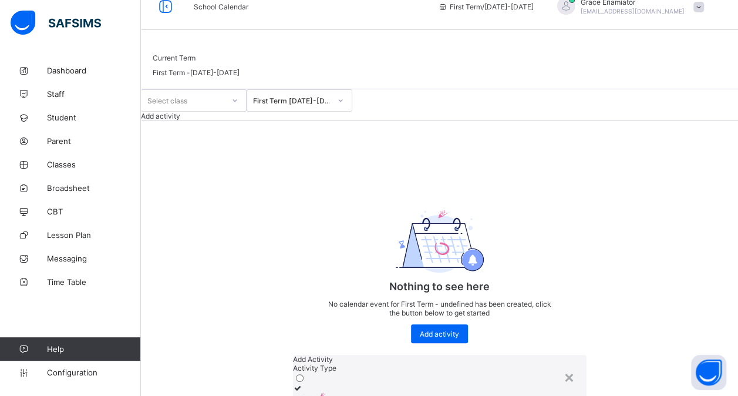
scroll to position [287, 0]
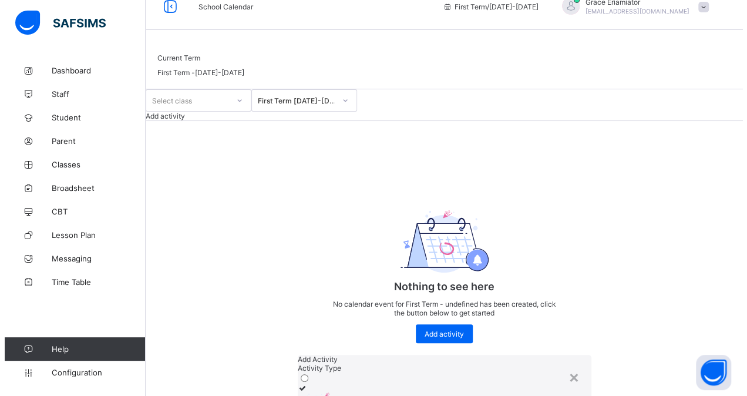
scroll to position [206, 0]
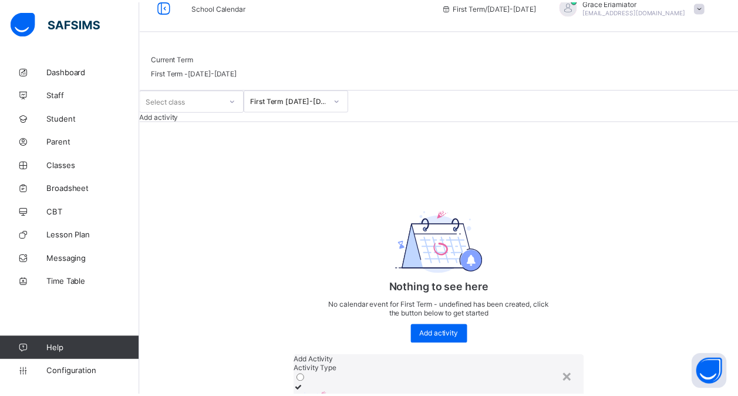
scroll to position [0, 0]
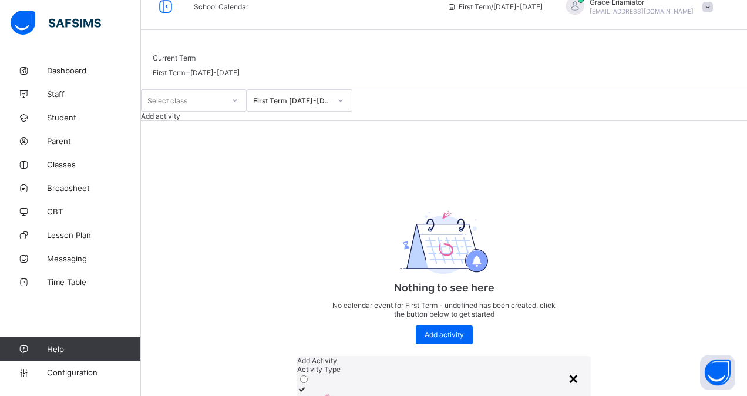
click at [568, 368] on div "×" at bounding box center [573, 378] width 11 height 20
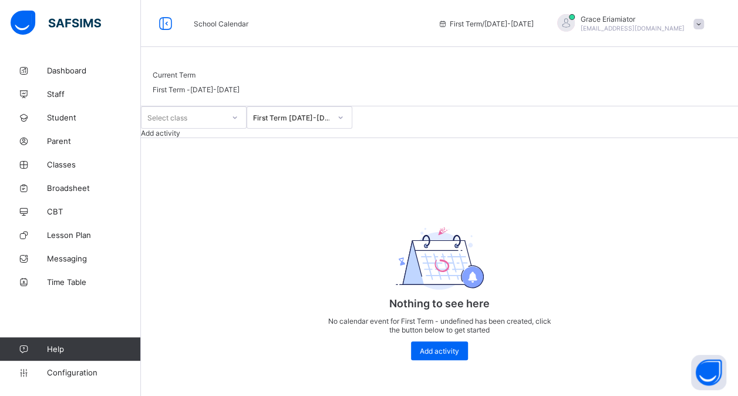
click at [180, 137] on span "Add activity" at bounding box center [160, 133] width 39 height 9
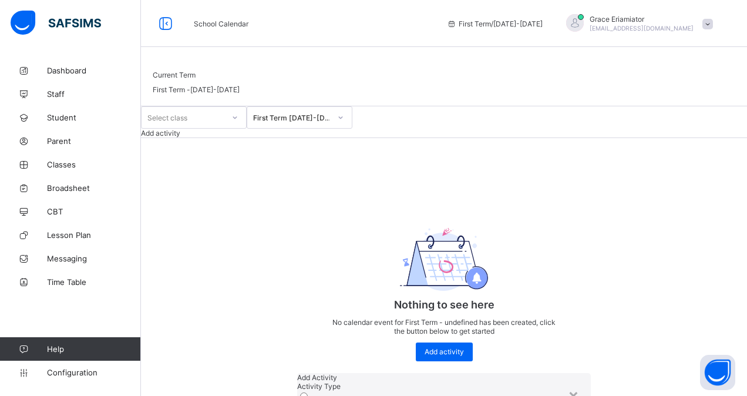
type input "**********"
paste textarea "**********"
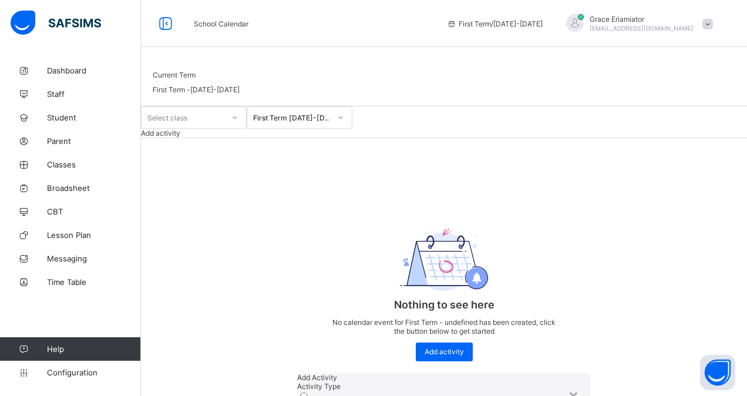
scroll to position [195, 0]
type textarea "**********"
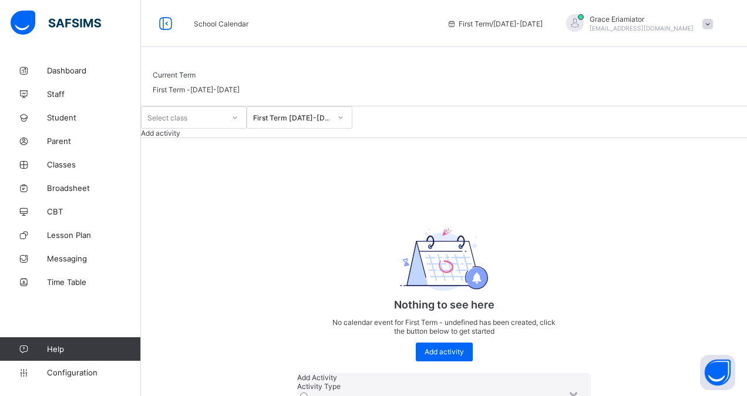
type input "**********"
type input "*"
type input "**"
type input "****"
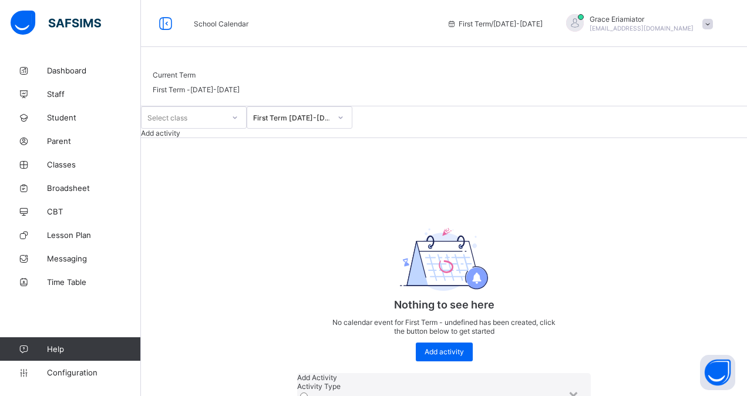
type input "**********"
type input "*"
type input "**"
type input "****"
type input "**"
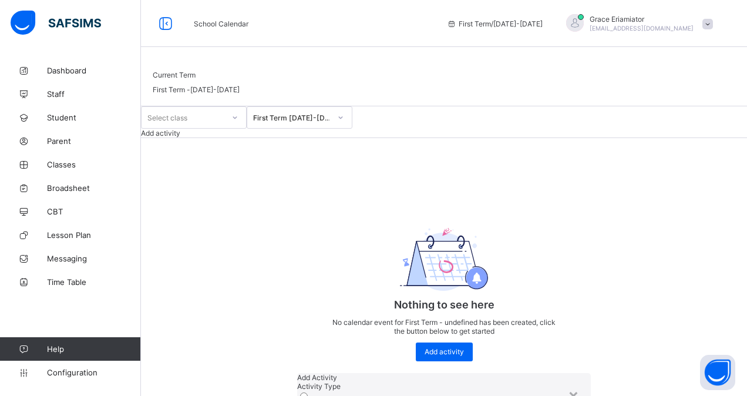
type input "**"
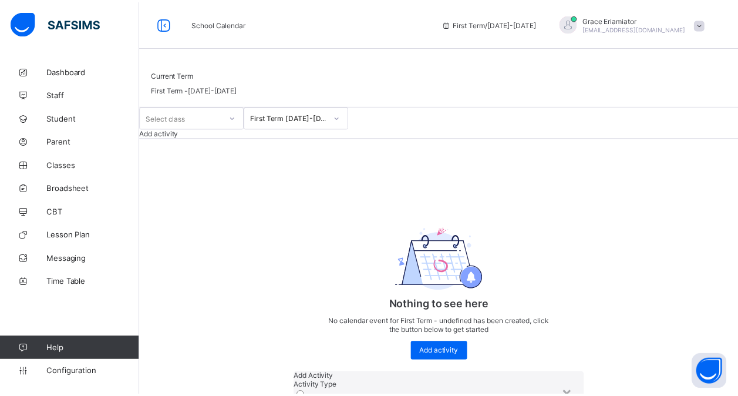
scroll to position [136, 0]
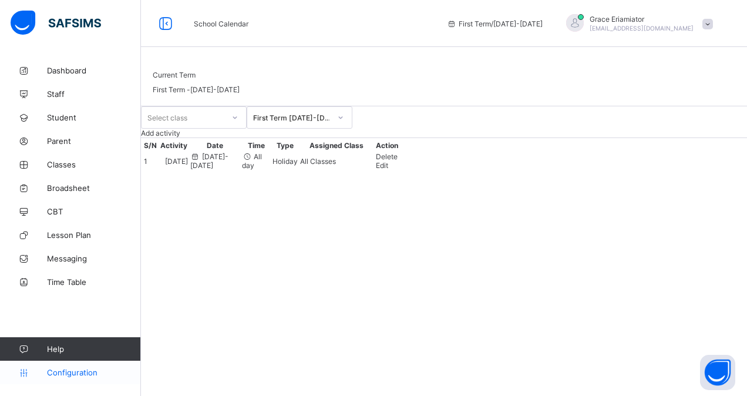
click at [65, 376] on span "Configuration" at bounding box center [93, 372] width 93 height 9
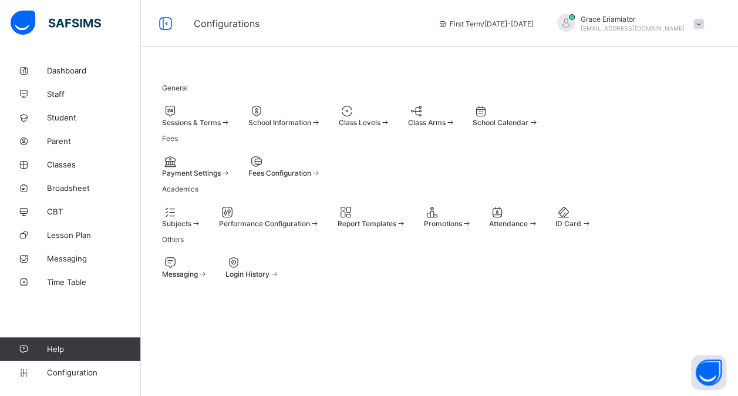
scroll to position [76, 0]
click at [201, 219] on div at bounding box center [181, 212] width 39 height 14
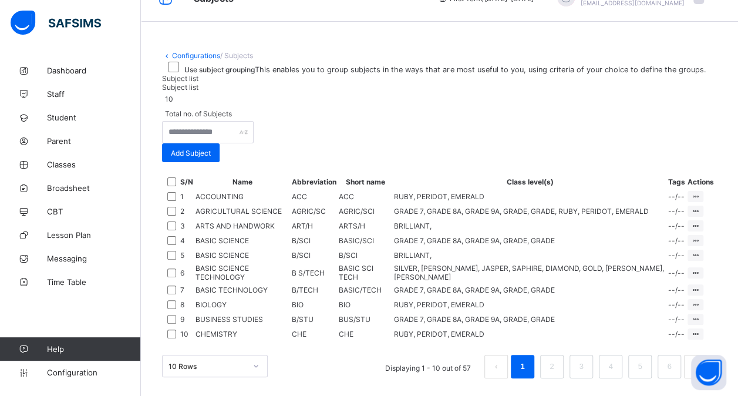
scroll to position [419, 0]
click at [557, 361] on link "2" at bounding box center [551, 366] width 11 height 15
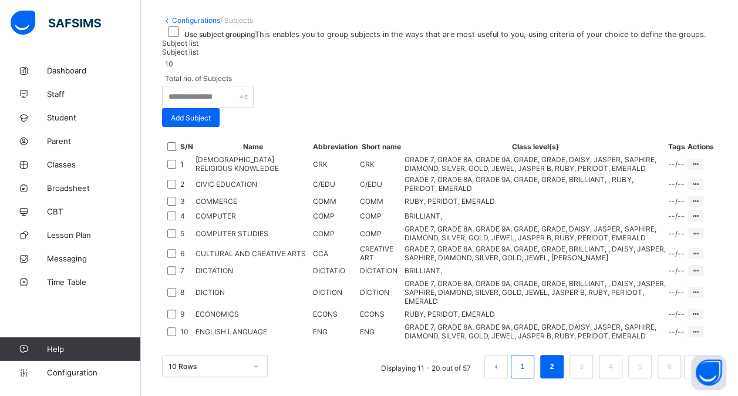
click at [522, 378] on li "1" at bounding box center [522, 366] width 23 height 23
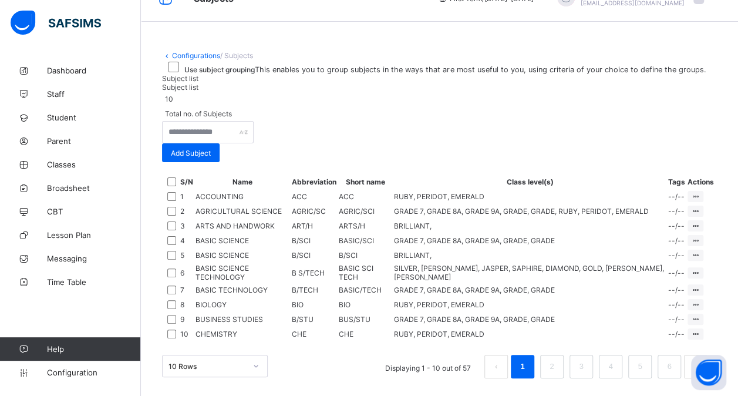
scroll to position [216, 0]
click at [211, 149] on span "Add Subject" at bounding box center [191, 153] width 40 height 9
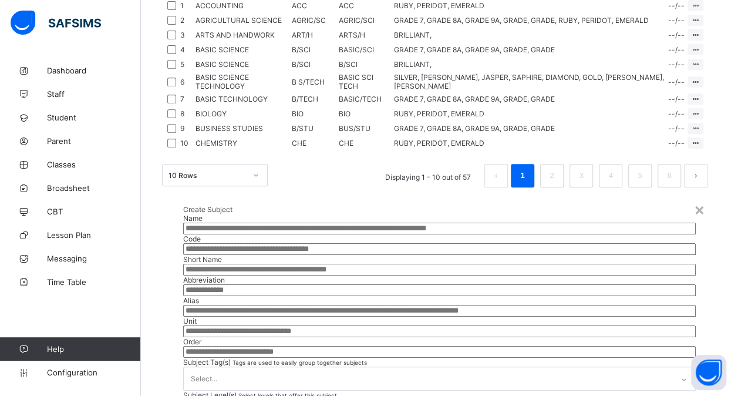
scroll to position [150, 0]
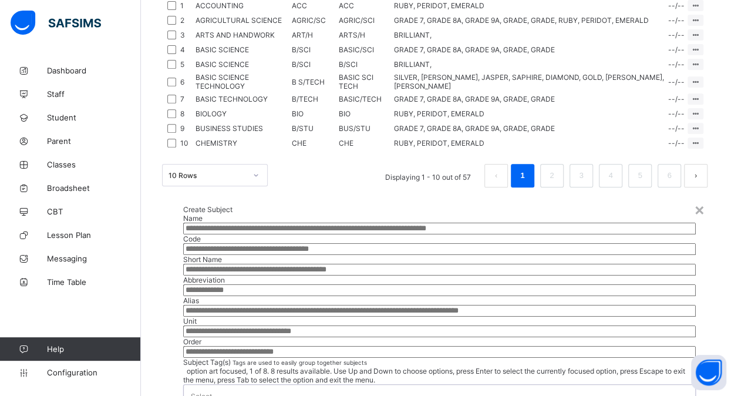
click at [265, 385] on div "Select..." at bounding box center [428, 396] width 489 height 23
click at [291, 376] on div "Select..." at bounding box center [428, 387] width 489 height 23
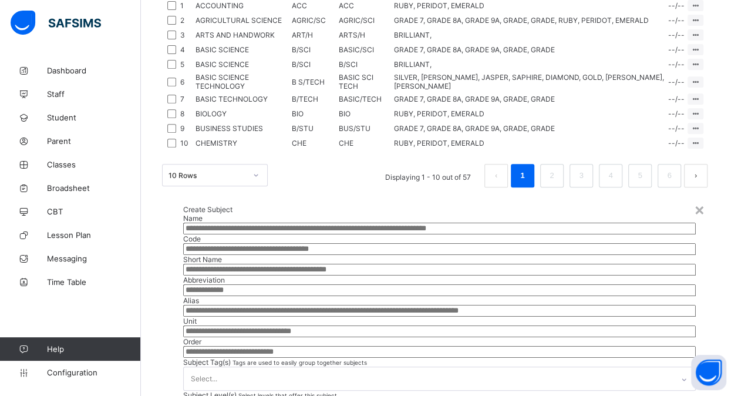
scroll to position [226, 0]
click at [329, 197] on div "Create Subject Name Code Short Name Abbreviation [PERSON_NAME] Unit Order Subje…" at bounding box center [439, 318] width 555 height 263
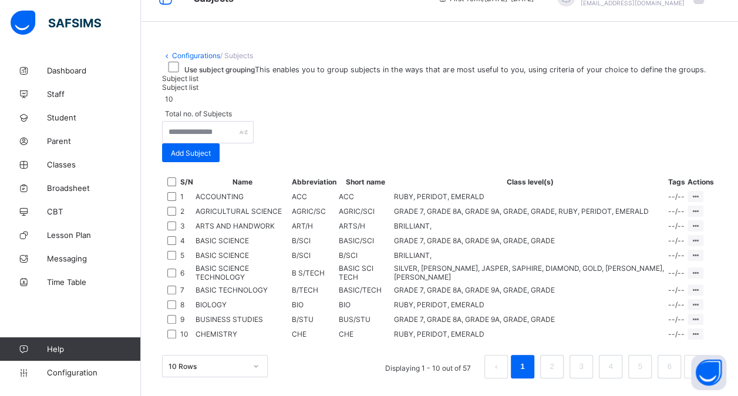
scroll to position [267, 0]
click at [667, 213] on div "Edit Subject" at bounding box center [673, 219] width 50 height 12
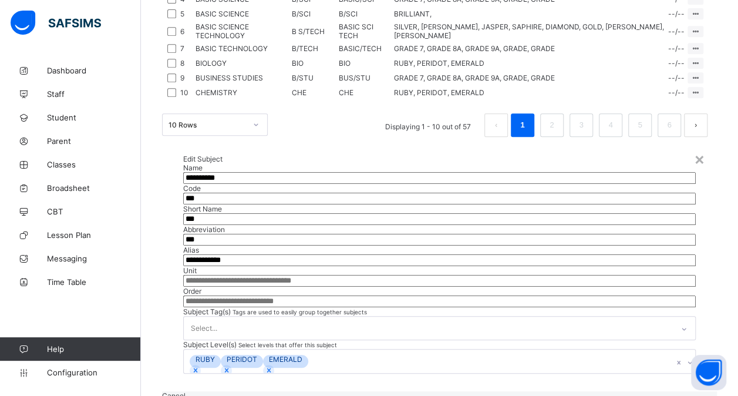
scroll to position [228, 0]
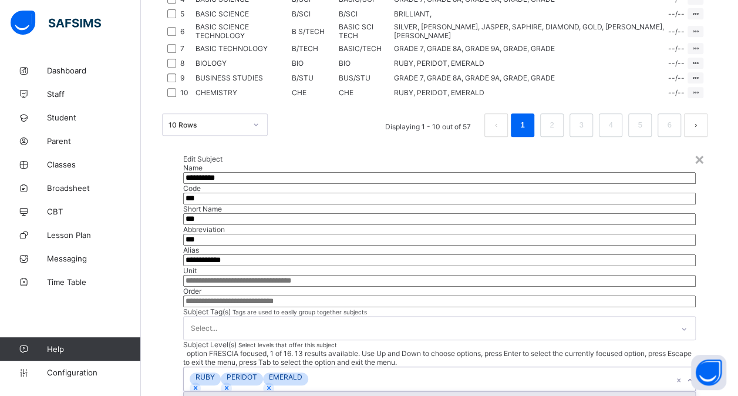
scroll to position [153, 0]
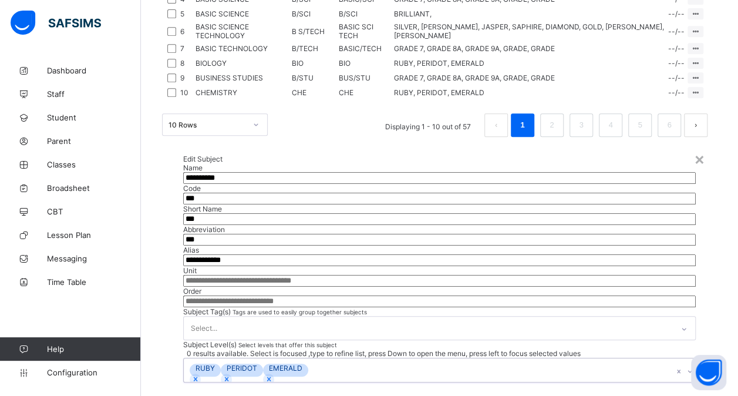
click at [387, 194] on div "**********" at bounding box center [439, 268] width 555 height 263
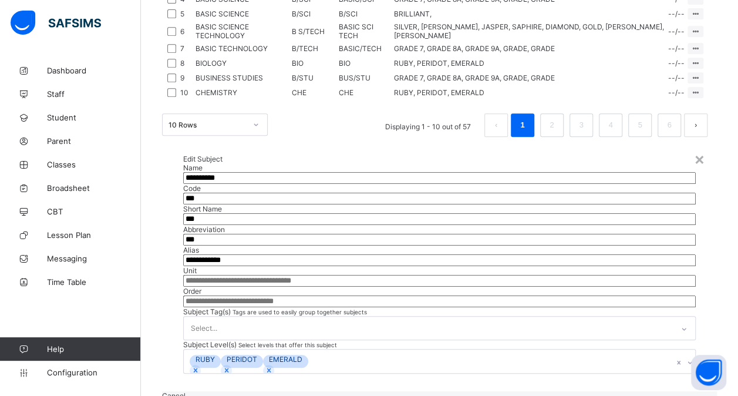
click at [186, 391] on span "Cancel" at bounding box center [173, 395] width 23 height 9
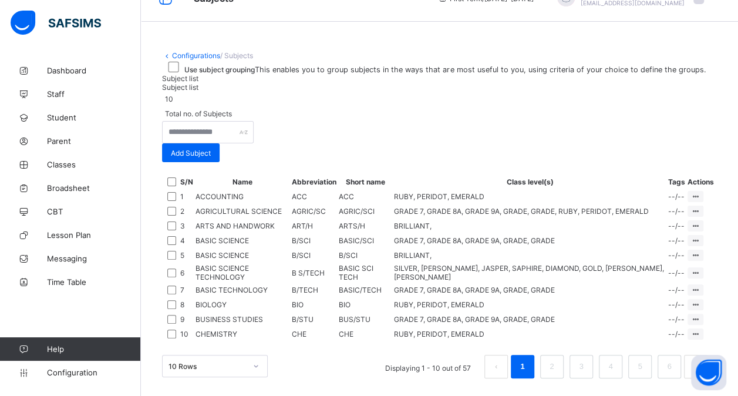
scroll to position [252, 0]
click at [667, 234] on div "Assign to Level" at bounding box center [673, 240] width 50 height 12
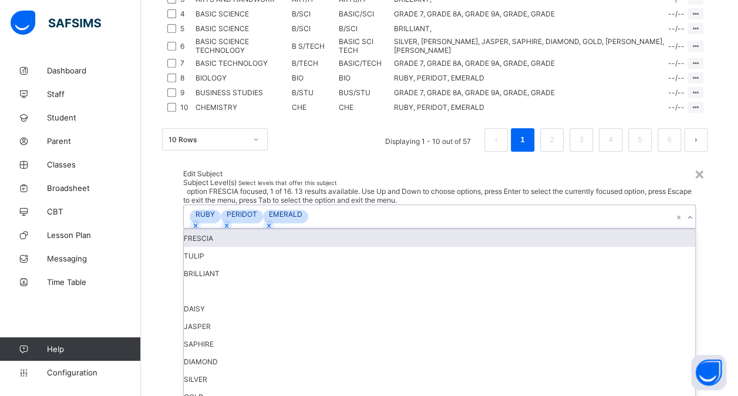
click at [444, 205] on div "RUBY PERIDOT EMERALD" at bounding box center [428, 216] width 489 height 23
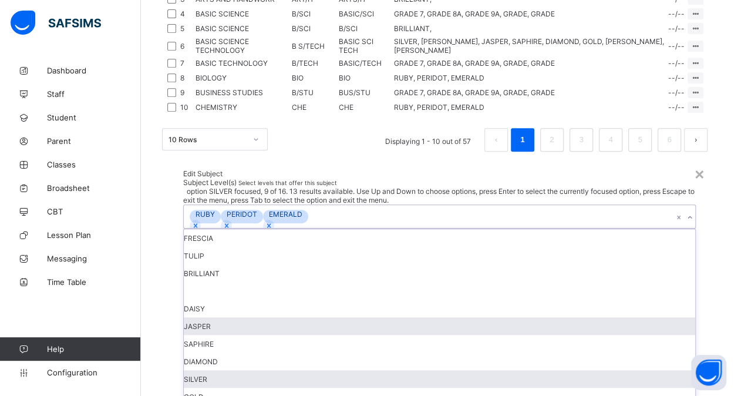
scroll to position [53, 0]
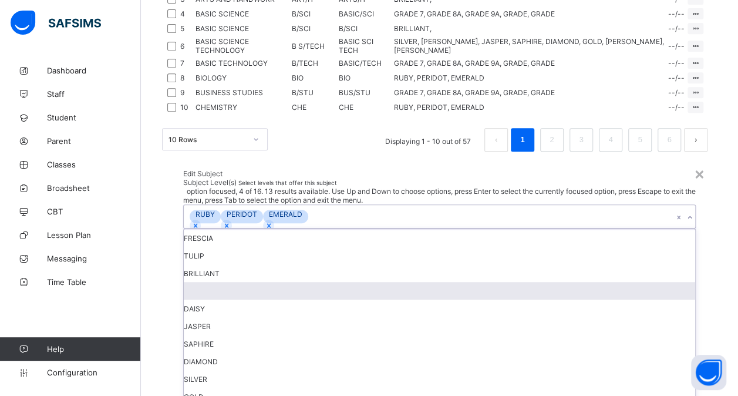
click at [391, 205] on div "RUBY PERIDOT EMERALD" at bounding box center [428, 216] width 489 height 23
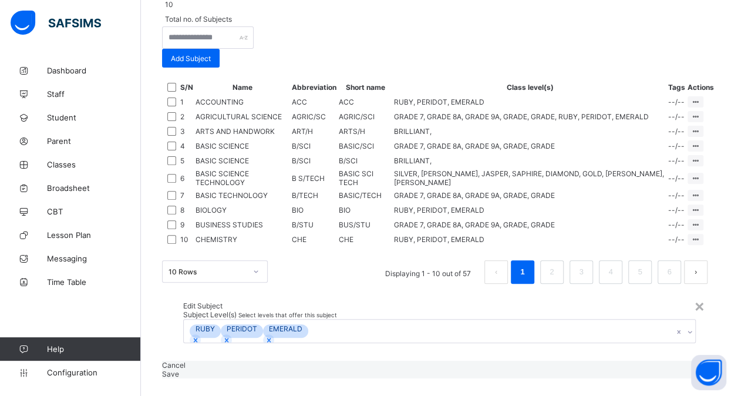
click at [186, 361] on span "Cancel" at bounding box center [173, 365] width 23 height 9
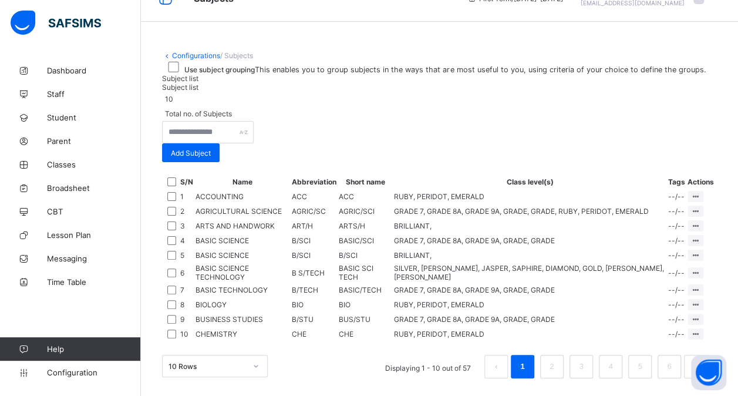
scroll to position [185, 0]
click at [254, 121] on input "text" at bounding box center [208, 132] width 92 height 22
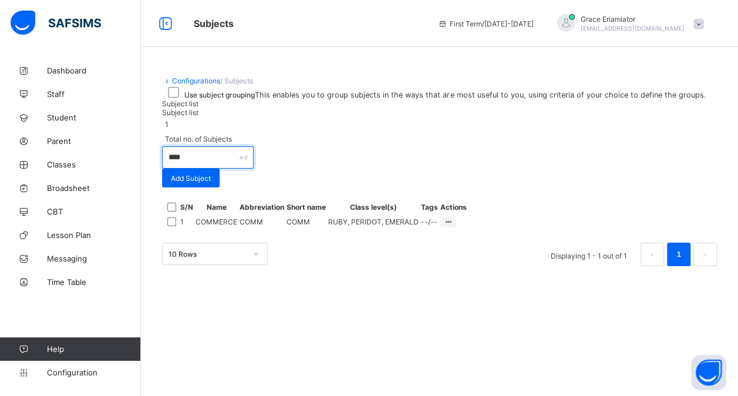
scroll to position [66, 0]
type input "*"
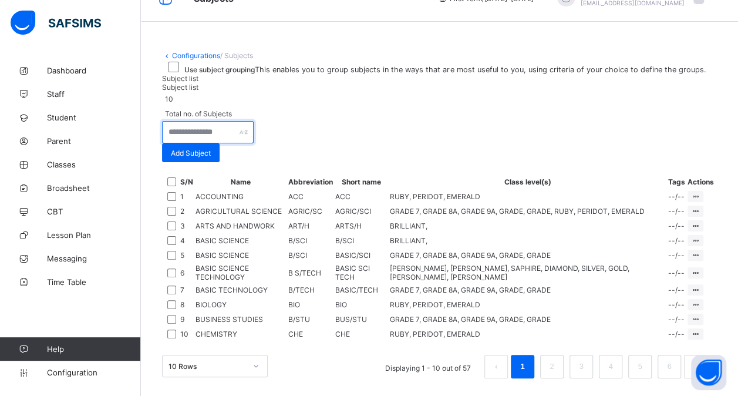
scroll to position [119, 0]
click at [88, 369] on span "Configuration" at bounding box center [93, 372] width 93 height 9
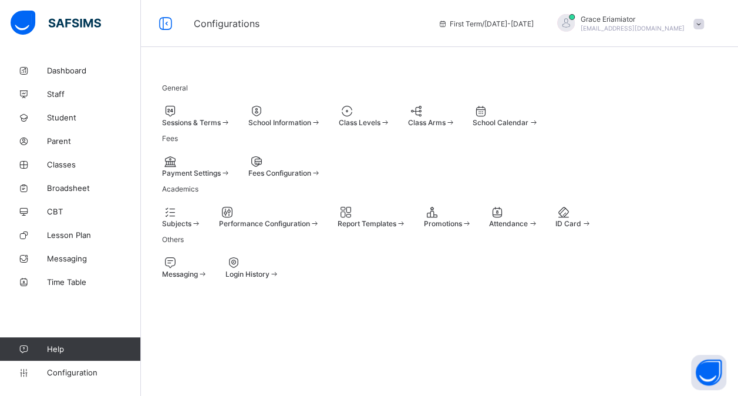
scroll to position [73, 0]
click at [320, 219] on div at bounding box center [269, 212] width 101 height 14
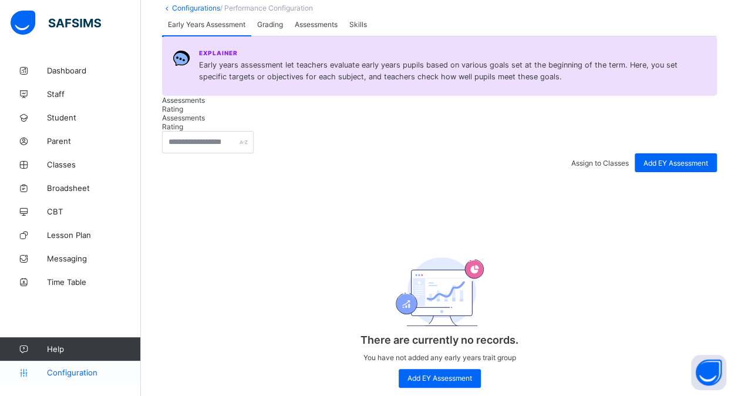
click at [91, 367] on link "Configuration" at bounding box center [70, 372] width 140 height 23
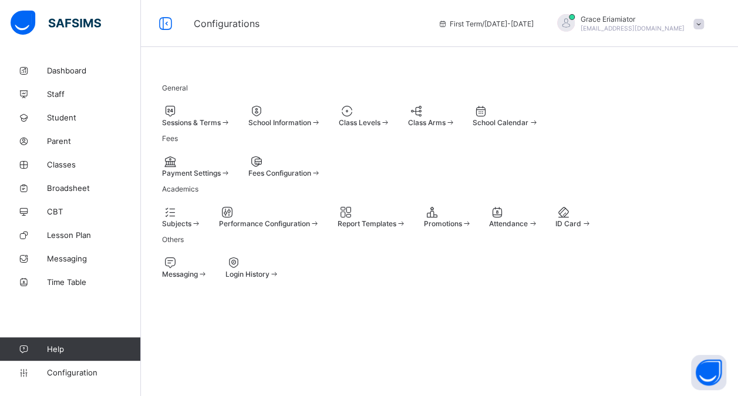
click at [310, 228] on span "Performance Configuration" at bounding box center [264, 223] width 91 height 9
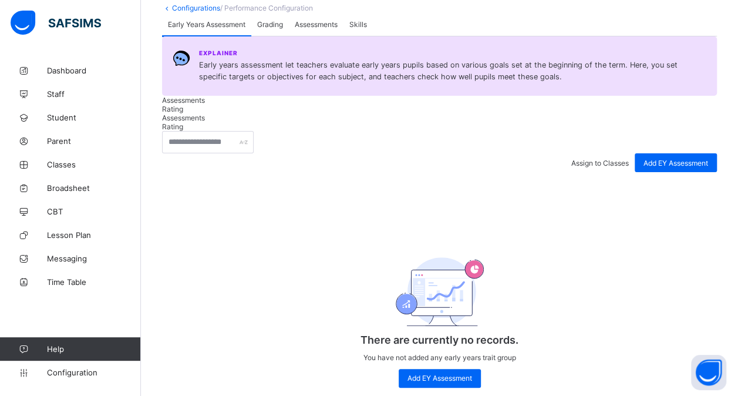
click at [278, 36] on div "Grading" at bounding box center [270, 23] width 38 height 23
click at [313, 36] on div "Assessments" at bounding box center [316, 23] width 55 height 23
click at [275, 29] on span "Grading" at bounding box center [270, 24] width 26 height 9
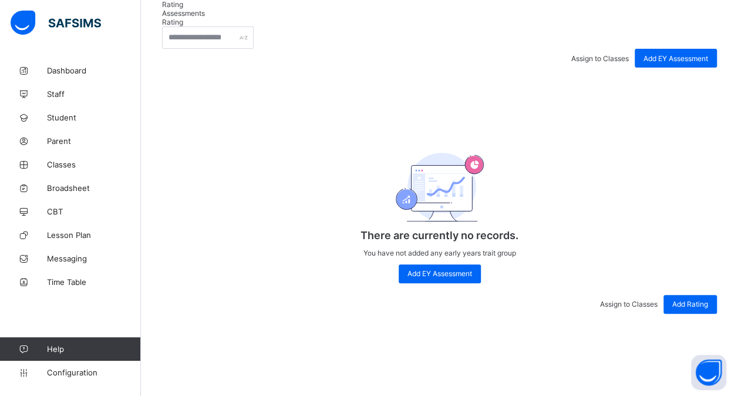
scroll to position [134, 0]
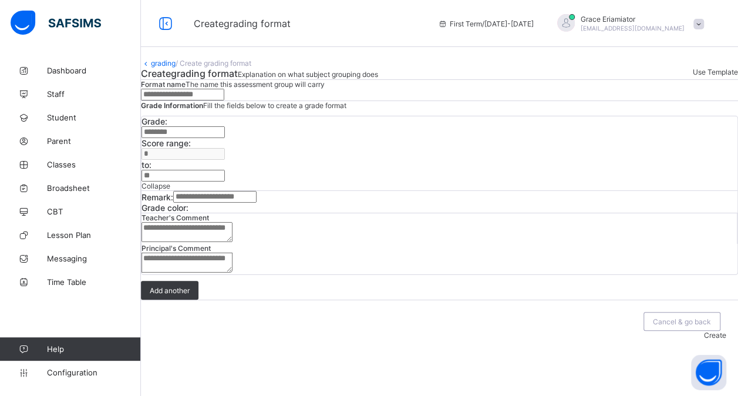
scroll to position [73, 0]
click at [653, 326] on span "Cancel & go back" at bounding box center [682, 321] width 58 height 9
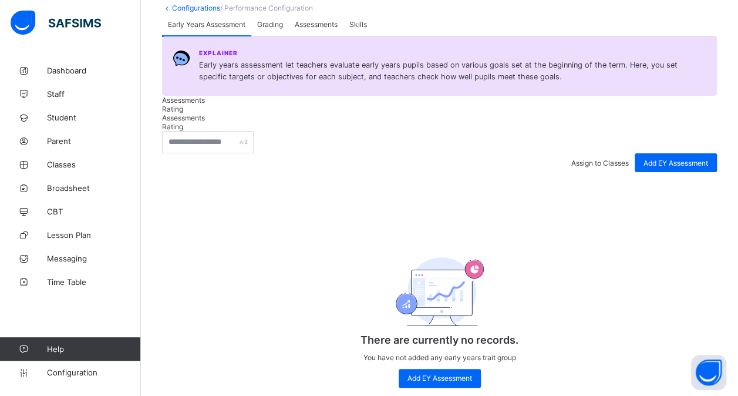
scroll to position [106, 0]
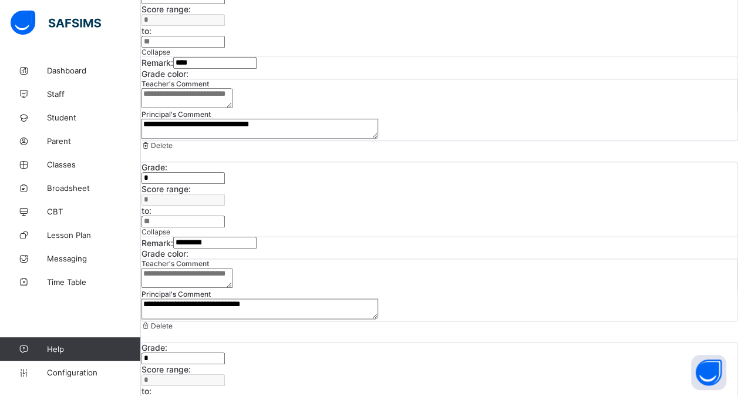
scroll to position [704, 0]
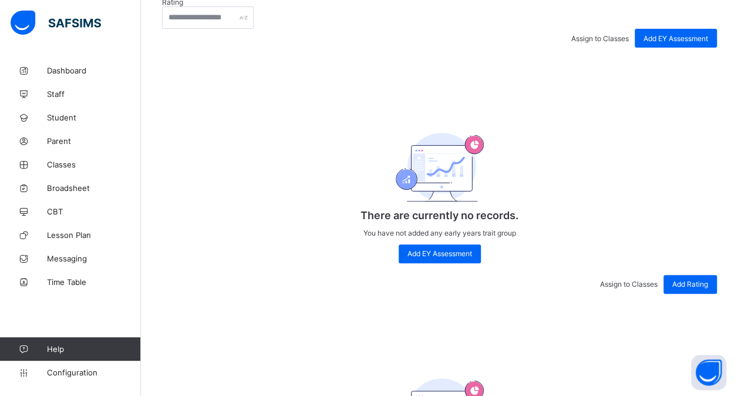
scroll to position [122, 0]
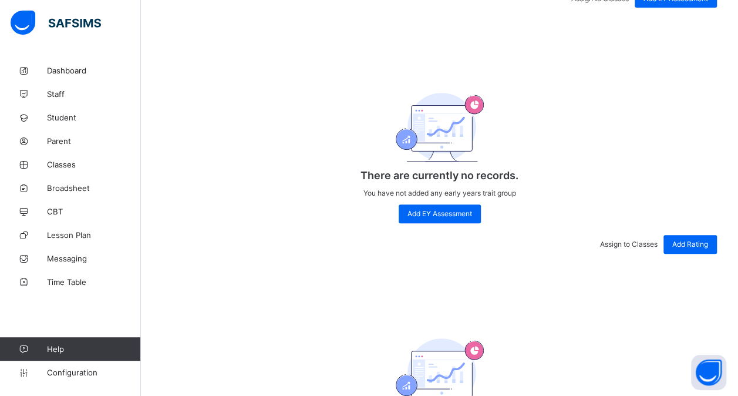
scroll to position [150, 0]
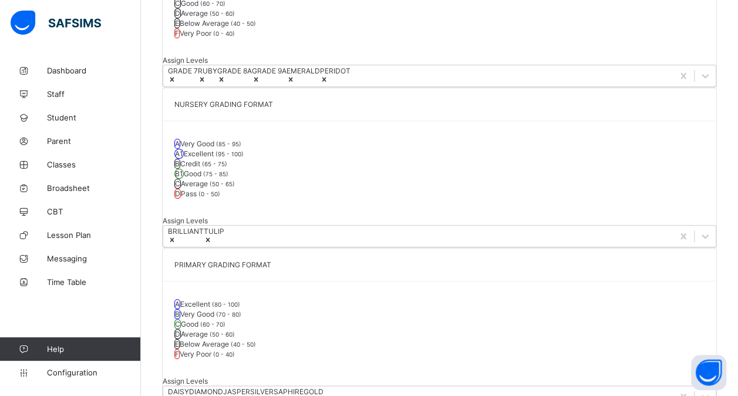
scroll to position [472, 0]
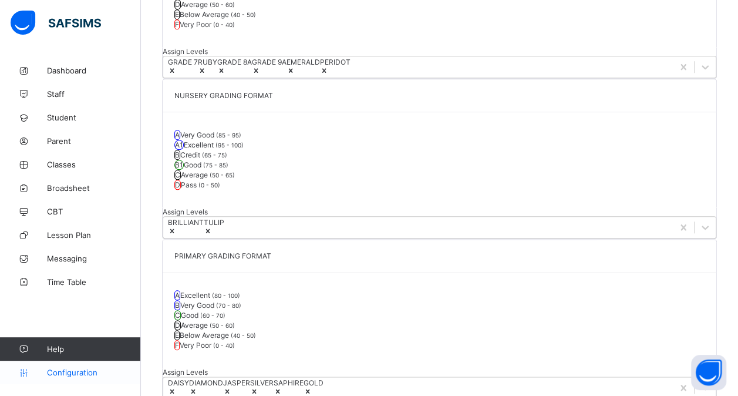
click at [68, 378] on link "Configuration" at bounding box center [70, 372] width 140 height 23
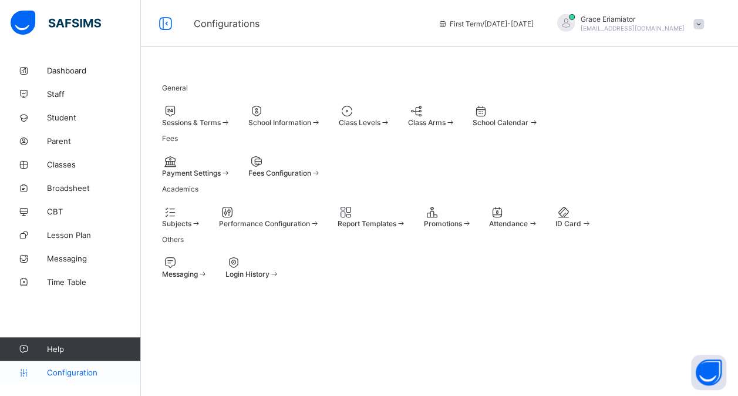
scroll to position [116, 0]
click at [219, 219] on span at bounding box center [219, 219] width 0 height 0
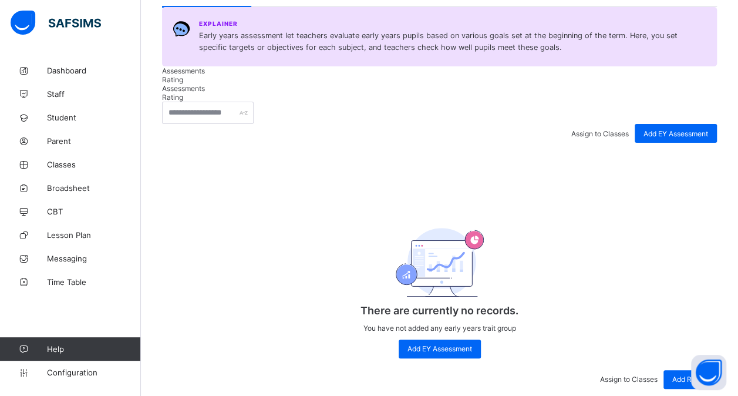
scroll to position [82, 0]
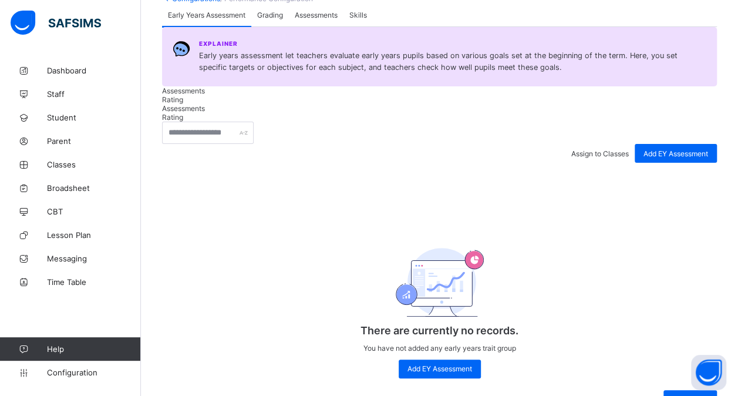
click at [269, 19] on span "Grading" at bounding box center [270, 15] width 26 height 9
click at [367, 19] on span "Skills" at bounding box center [358, 15] width 18 height 9
click at [75, 371] on span "Configuration" at bounding box center [93, 372] width 93 height 9
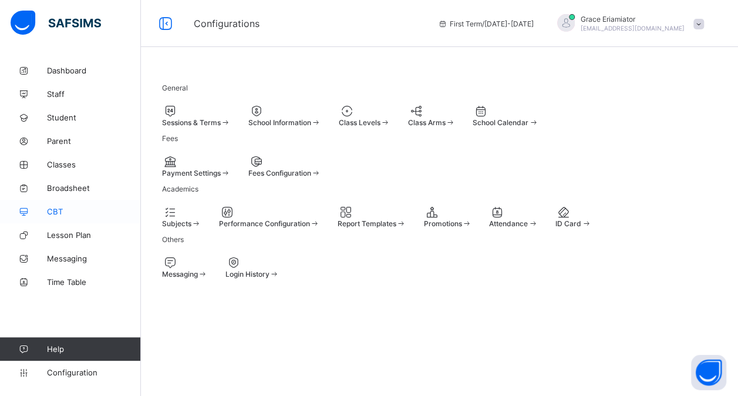
click at [82, 215] on span "CBT" at bounding box center [94, 211] width 94 height 9
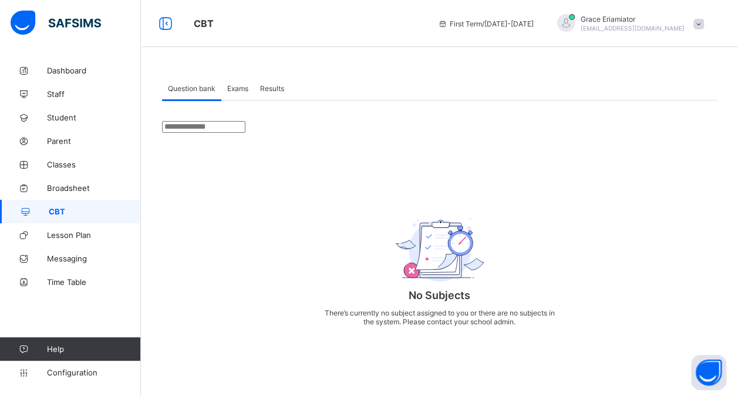
click at [242, 87] on span "Exams" at bounding box center [237, 88] width 21 height 9
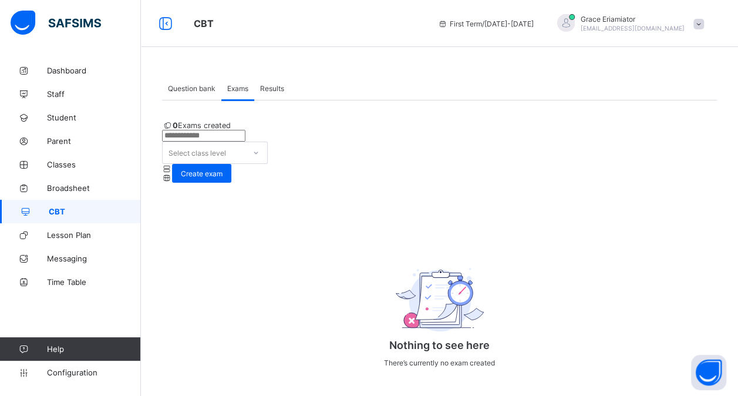
click at [274, 87] on span "Results" at bounding box center [272, 88] width 24 height 9
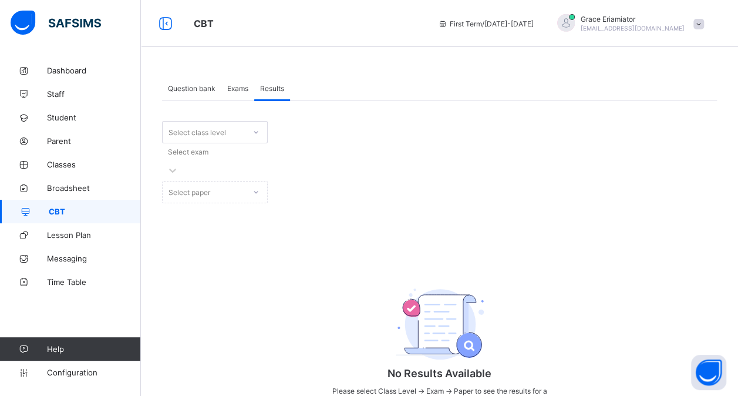
click at [186, 86] on span "Question bank" at bounding box center [192, 88] width 48 height 9
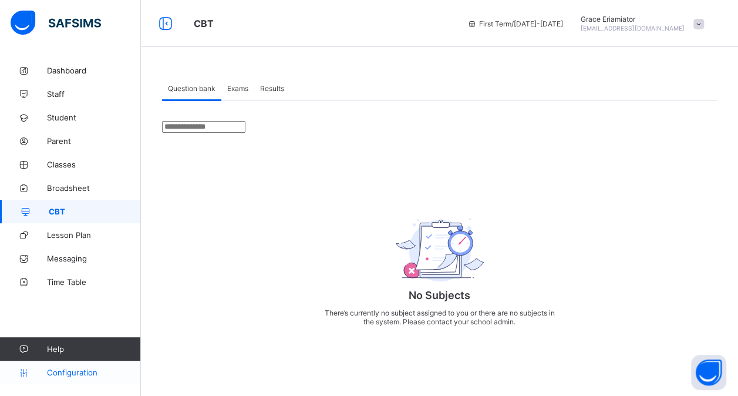
click at [68, 372] on span "Configuration" at bounding box center [93, 372] width 93 height 9
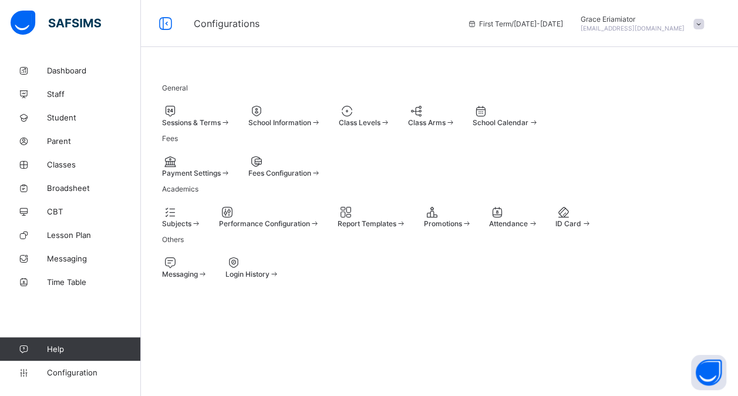
scroll to position [116, 0]
click at [78, 214] on span "CBT" at bounding box center [94, 211] width 94 height 9
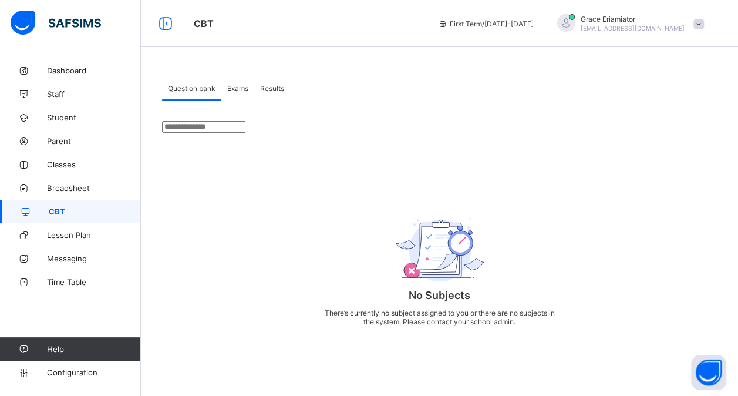
scroll to position [17, 0]
click at [73, 370] on span "Configuration" at bounding box center [93, 372] width 93 height 9
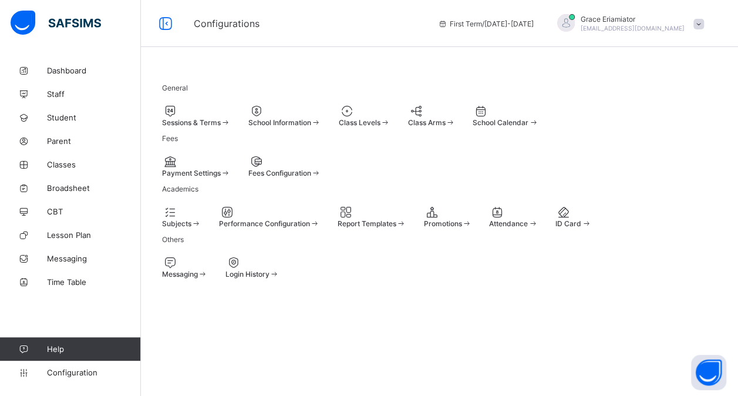
scroll to position [96, 0]
click at [71, 212] on span "CBT" at bounding box center [94, 211] width 94 height 9
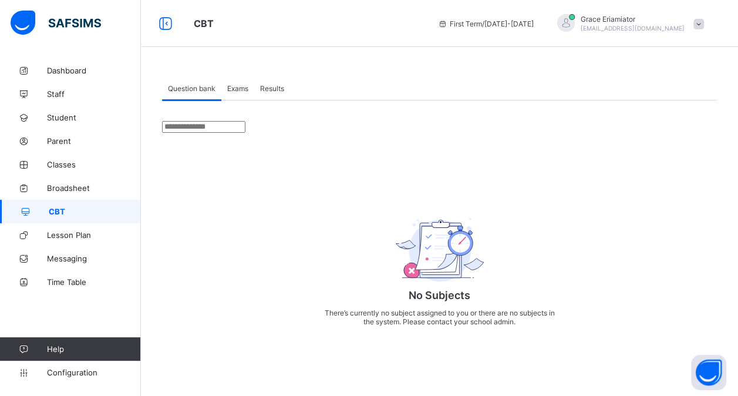
scroll to position [17, 0]
click at [86, 374] on span "Configuration" at bounding box center [93, 372] width 93 height 9
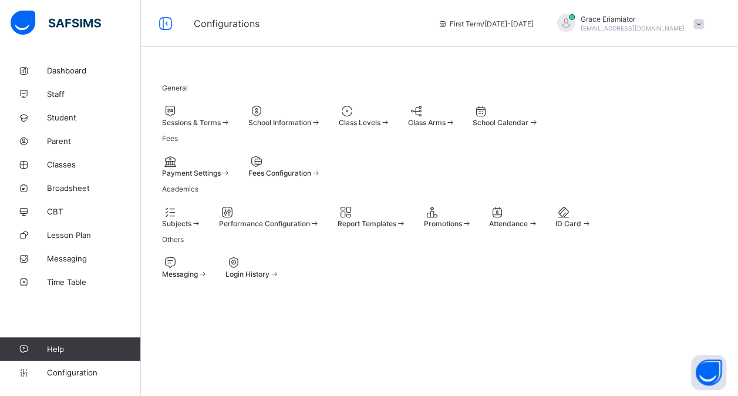
scroll to position [116, 0]
click at [406, 219] on div at bounding box center [372, 212] width 69 height 14
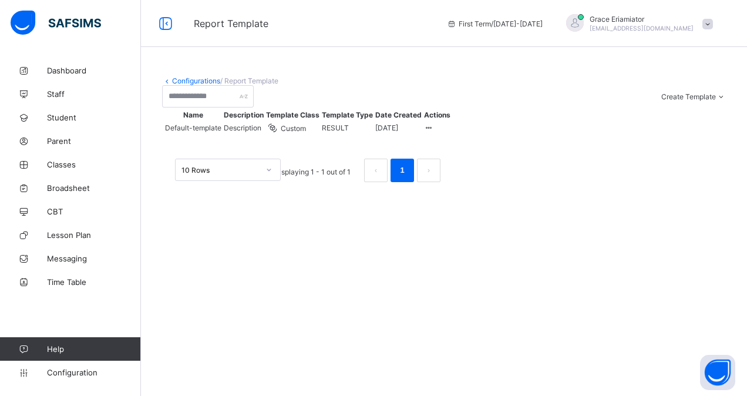
click at [184, 82] on link "Configurations" at bounding box center [196, 80] width 48 height 9
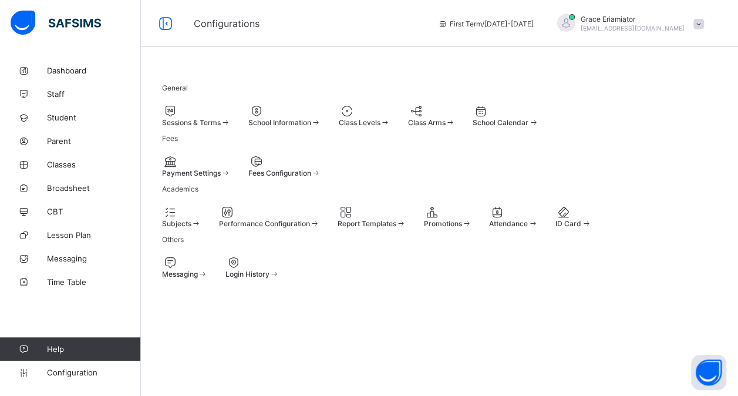
scroll to position [116, 0]
click at [472, 219] on div at bounding box center [448, 212] width 48 height 14
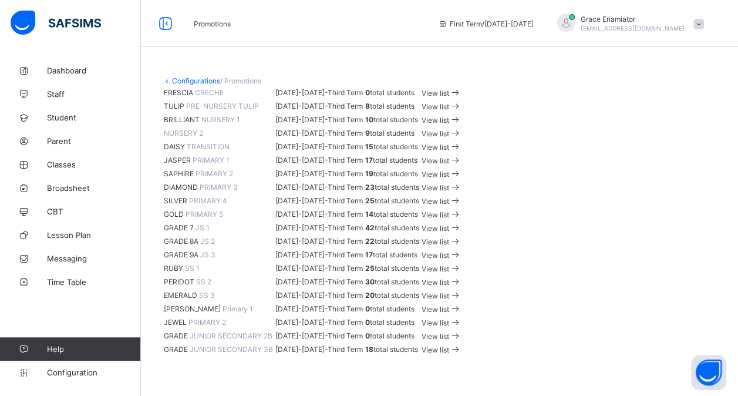
click at [186, 79] on link "Configurations" at bounding box center [196, 80] width 48 height 9
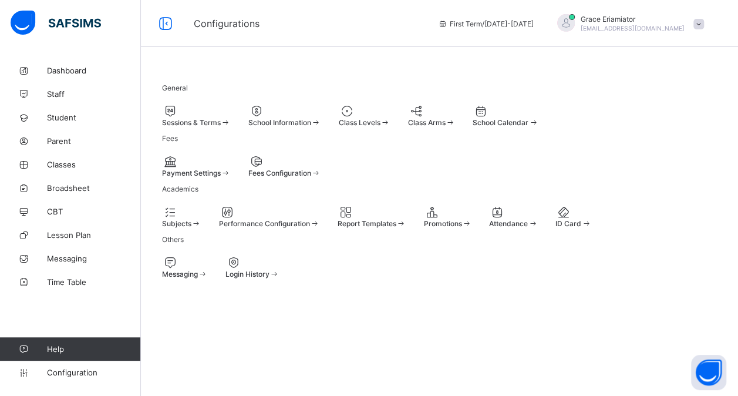
scroll to position [92, 0]
click at [472, 228] on div "Promotions" at bounding box center [448, 223] width 48 height 9
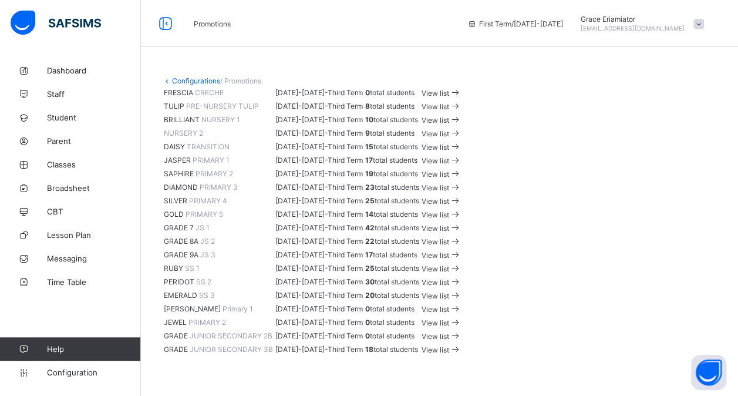
click at [189, 78] on link "Configurations" at bounding box center [196, 80] width 48 height 9
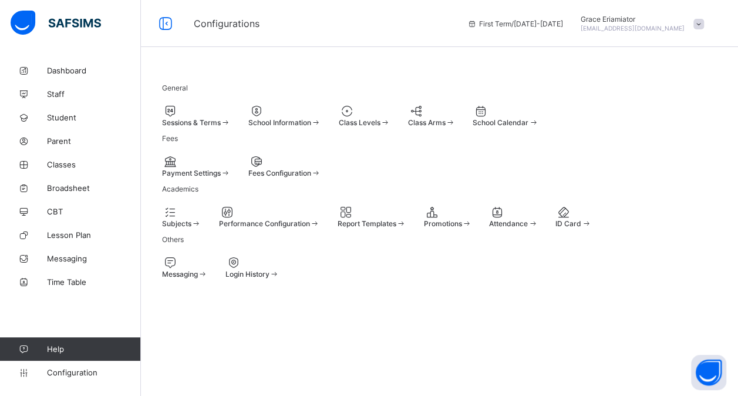
scroll to position [93, 0]
click at [462, 228] on span "Promotions" at bounding box center [443, 223] width 38 height 9
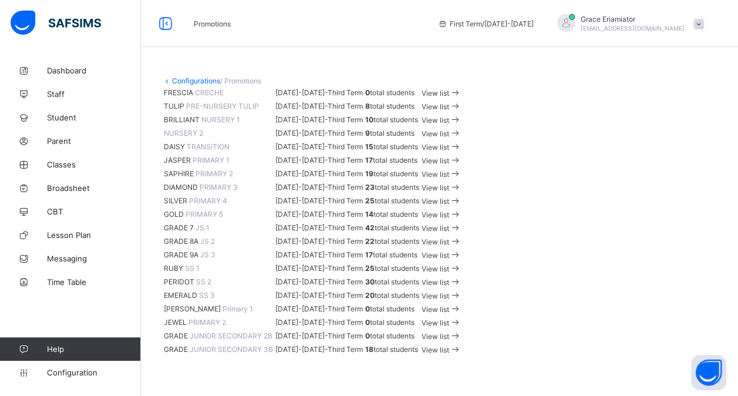
scroll to position [42, 0]
click at [449, 111] on span "View list" at bounding box center [436, 106] width 28 height 9
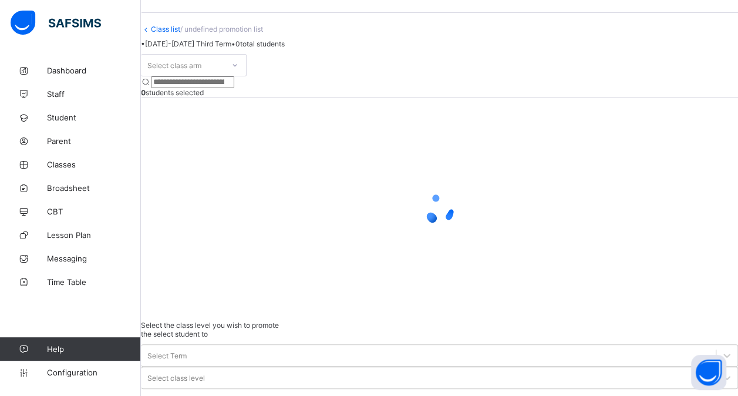
scroll to position [42, 0]
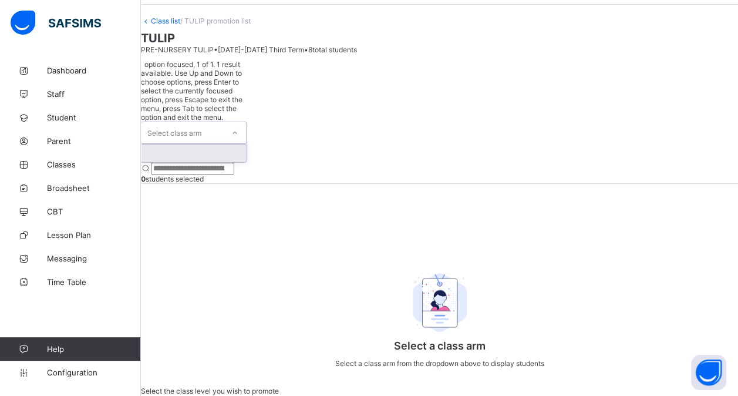
click at [238, 127] on icon at bounding box center [234, 133] width 7 height 12
click at [199, 148] on div at bounding box center [194, 153] width 105 height 18
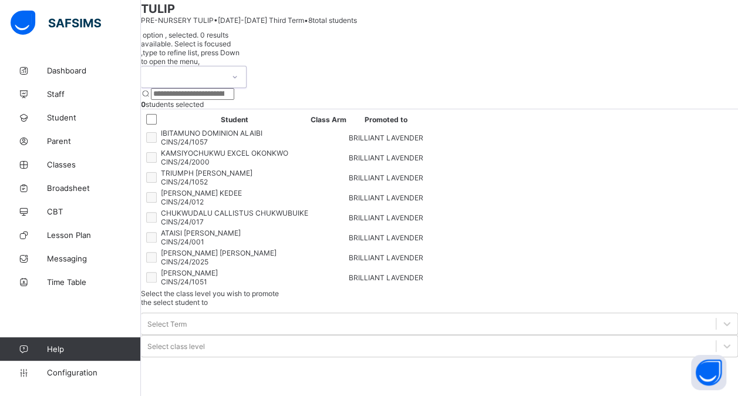
scroll to position [0, 0]
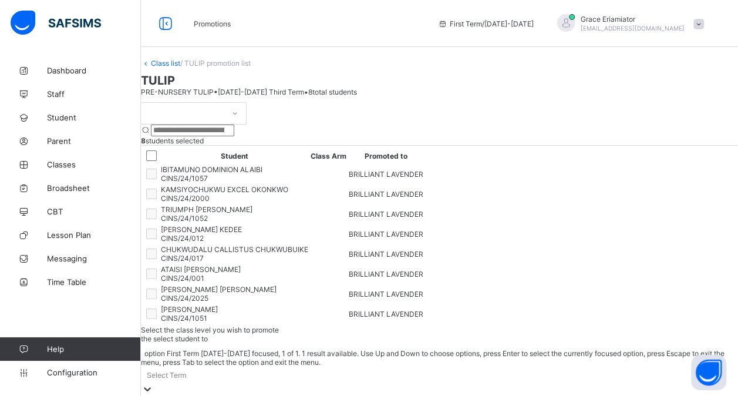
click at [566, 367] on div "Select Term" at bounding box center [439, 375] width 597 height 16
click at [536, 395] on div "First Term [DATE]-[DATE]" at bounding box center [439, 400] width 597 height 9
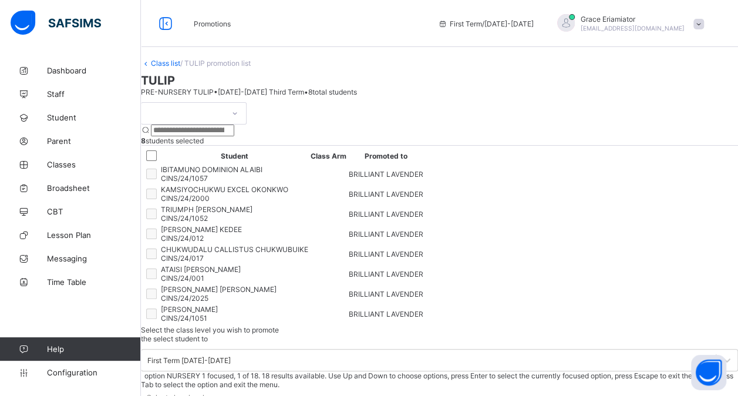
click at [204, 393] on div "Select class level" at bounding box center [176, 397] width 58 height 9
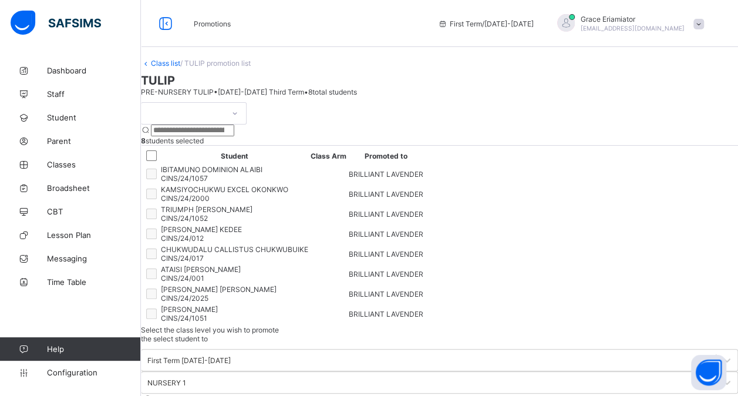
click at [372, 68] on div "Class list / TULIP promotion list" at bounding box center [439, 63] width 597 height 9
click at [179, 68] on link "Class list" at bounding box center [165, 63] width 29 height 9
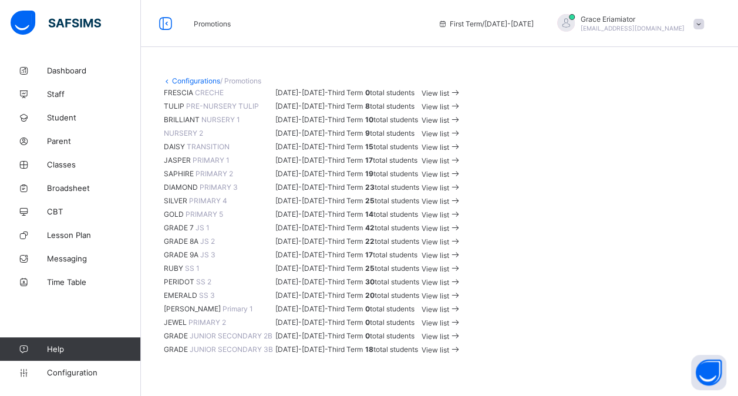
scroll to position [391, 0]
click at [73, 369] on span "Configuration" at bounding box center [93, 372] width 93 height 9
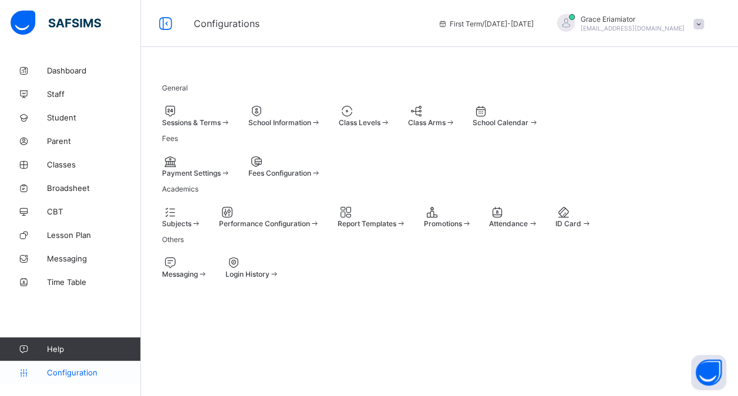
scroll to position [116, 0]
click at [489, 219] on div at bounding box center [513, 212] width 49 height 14
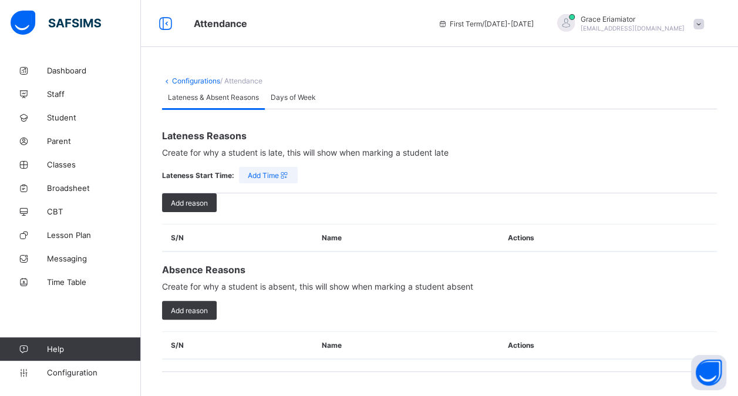
scroll to position [1, 0]
click at [293, 102] on span "Days of Week" at bounding box center [293, 97] width 45 height 9
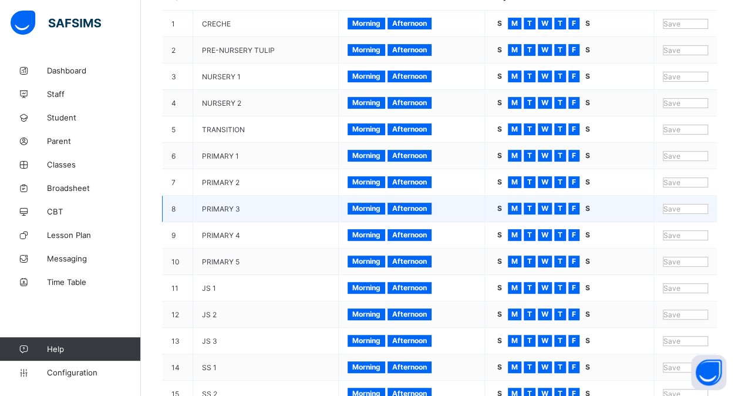
scroll to position [200, 0]
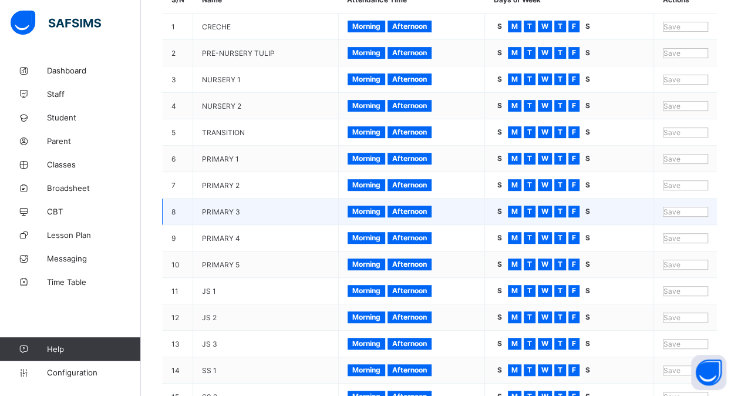
click at [287, 71] on td "NURSERY 1" at bounding box center [266, 79] width 146 height 26
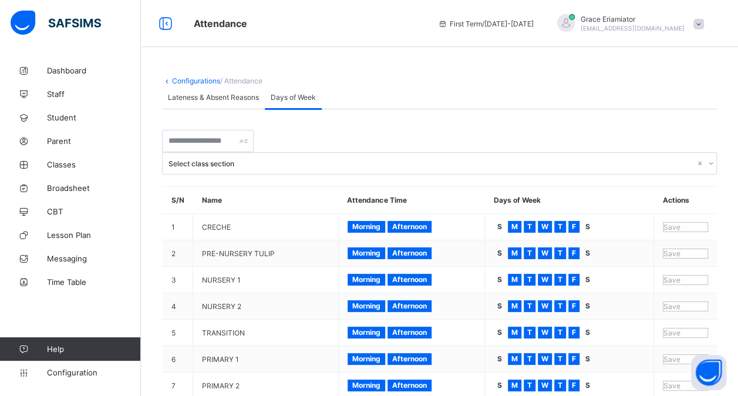
click at [199, 103] on div "Lateness & Absent Reasons" at bounding box center [213, 96] width 103 height 23
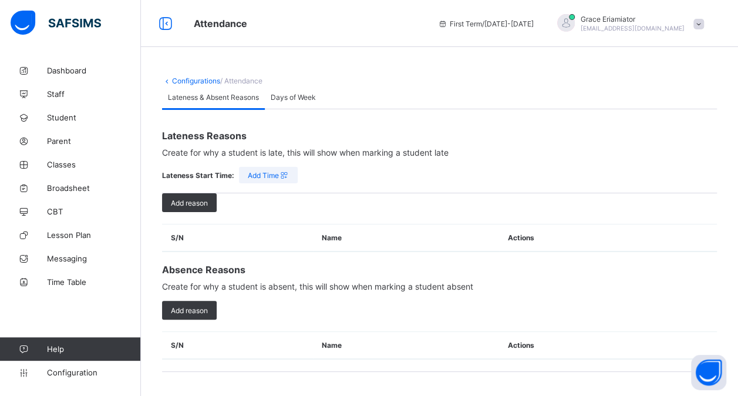
click at [273, 180] on span "Add Time" at bounding box center [268, 175] width 41 height 9
click at [200, 207] on span "Add reason" at bounding box center [189, 203] width 37 height 9
type input "**********"
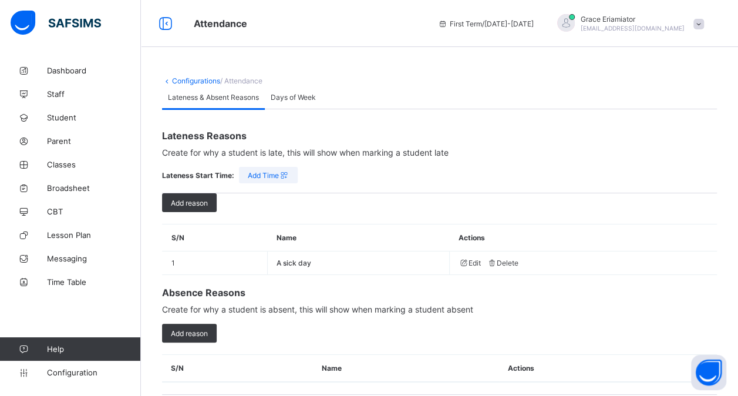
scroll to position [33, 0]
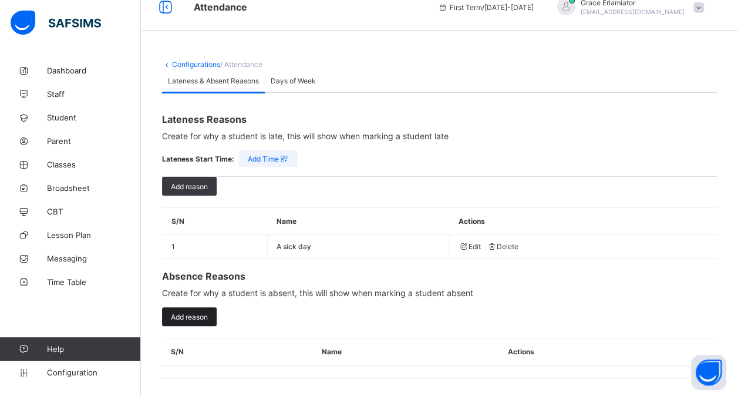
click at [188, 320] on span "Add reason" at bounding box center [189, 316] width 37 height 9
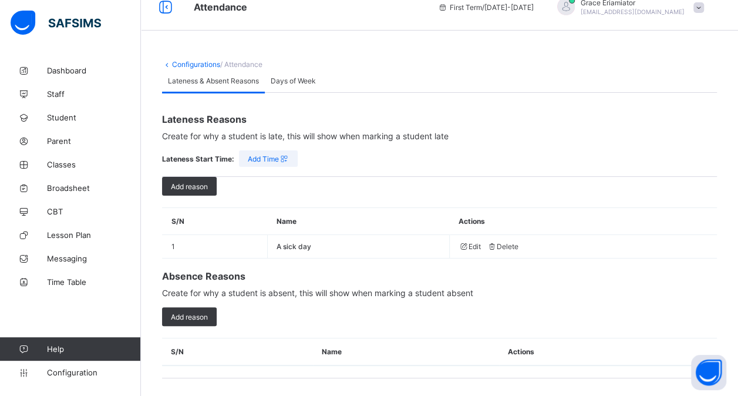
click at [295, 79] on div "Days of Week" at bounding box center [293, 80] width 57 height 23
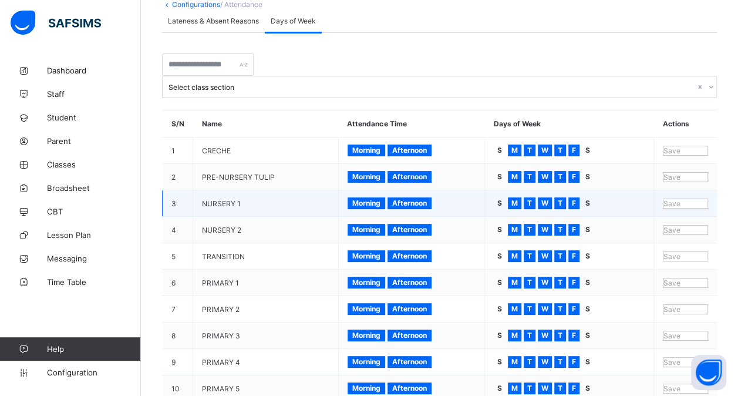
scroll to position [0, 0]
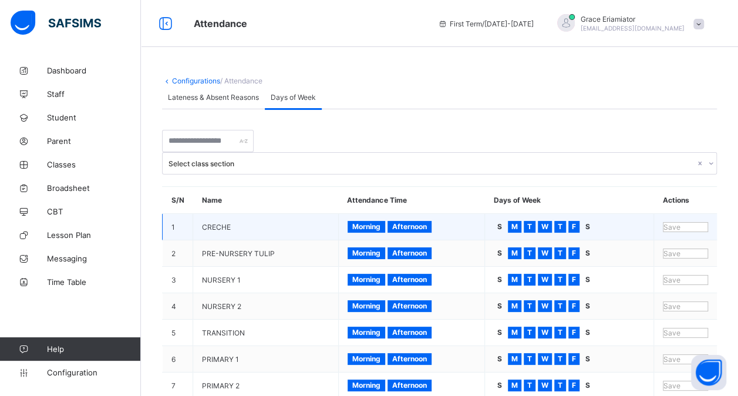
click at [412, 222] on span "Afternoon" at bounding box center [409, 226] width 35 height 9
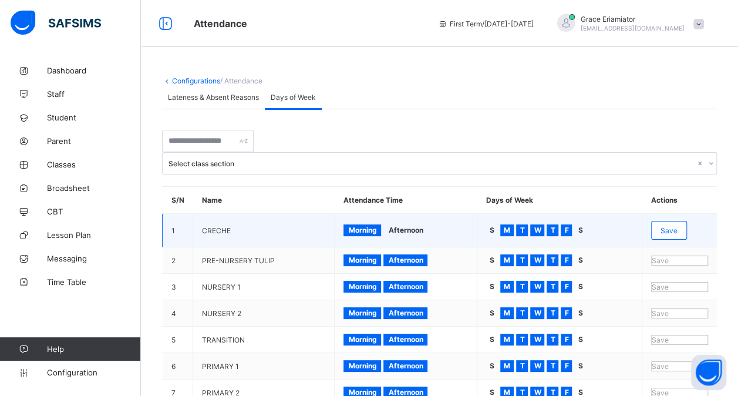
click at [416, 226] on span "Afternoon" at bounding box center [405, 230] width 35 height 9
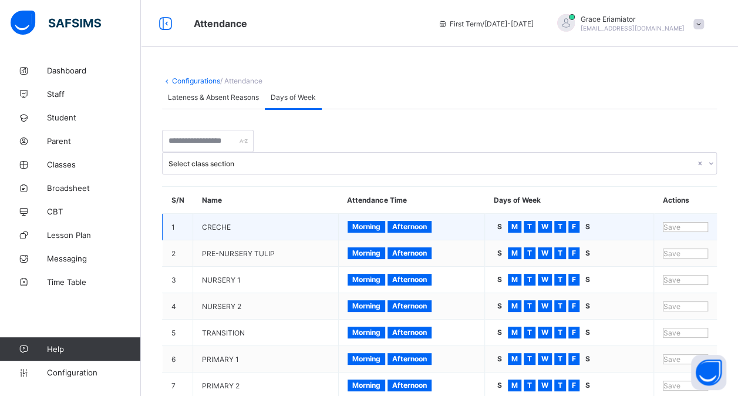
click at [365, 222] on span "Morning" at bounding box center [366, 226] width 28 height 9
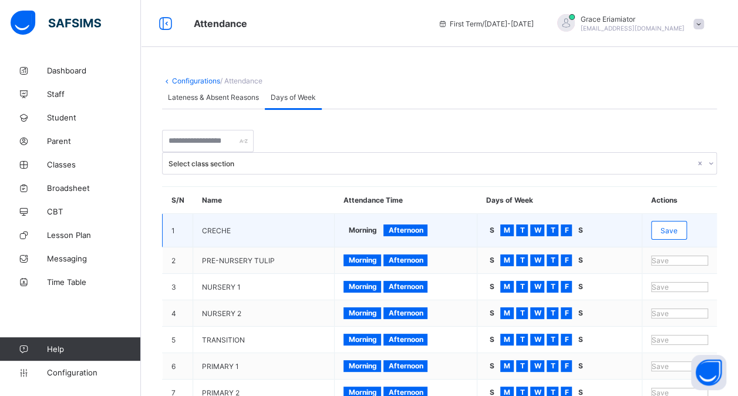
click at [377, 226] on span "Morning" at bounding box center [362, 230] width 28 height 9
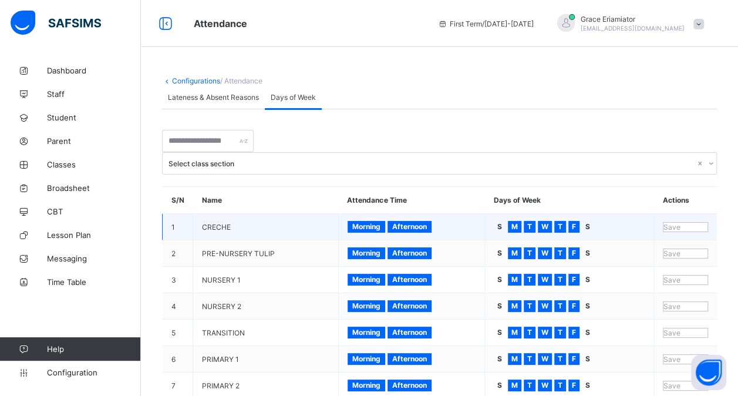
click at [532, 222] on span "T" at bounding box center [529, 226] width 5 height 9
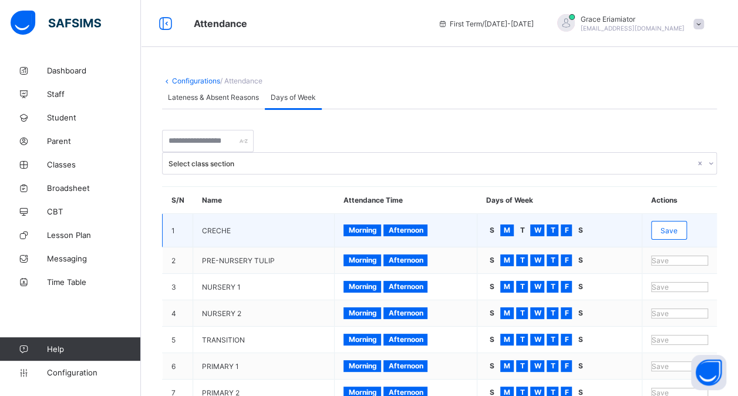
click at [555, 226] on span "T" at bounding box center [552, 230] width 5 height 9
click at [559, 224] on div "T" at bounding box center [553, 230] width 12 height 12
click at [525, 226] on span "T" at bounding box center [522, 230] width 5 height 9
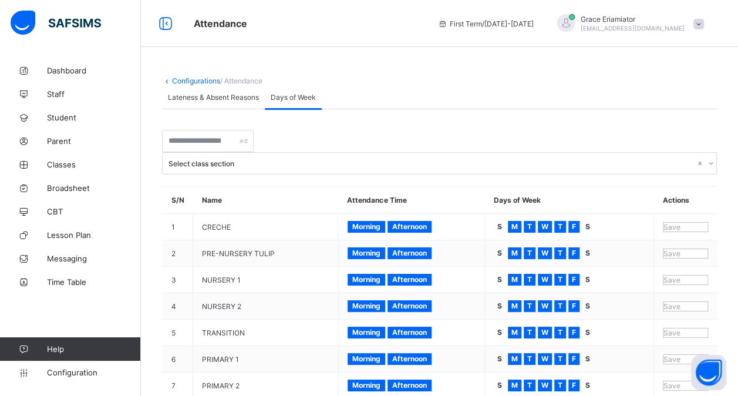
click at [231, 102] on span "Lateness & Absent Reasons" at bounding box center [213, 97] width 91 height 9
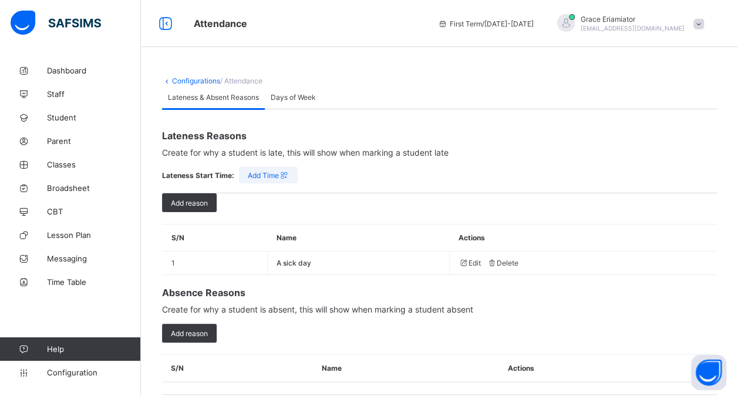
scroll to position [33, 0]
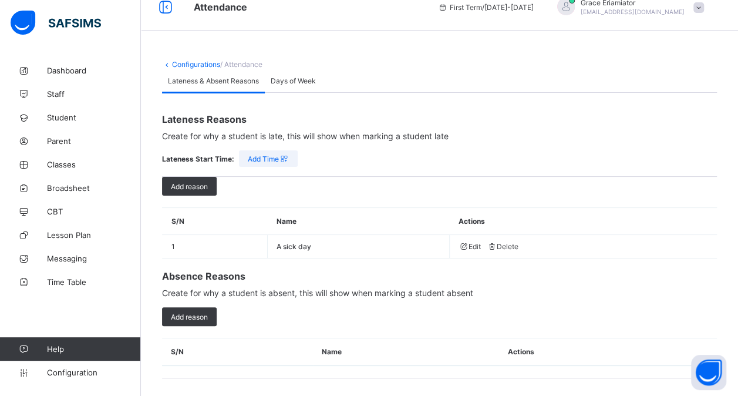
click at [297, 79] on div "Days of Week" at bounding box center [293, 80] width 57 height 23
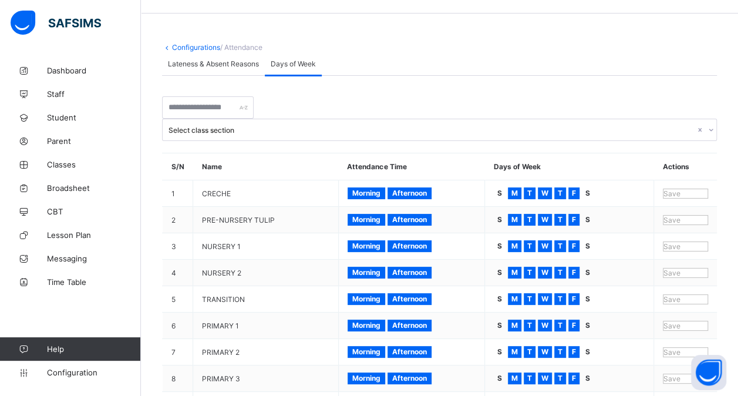
click at [232, 68] on span "Lateness & Absent Reasons" at bounding box center [213, 63] width 91 height 9
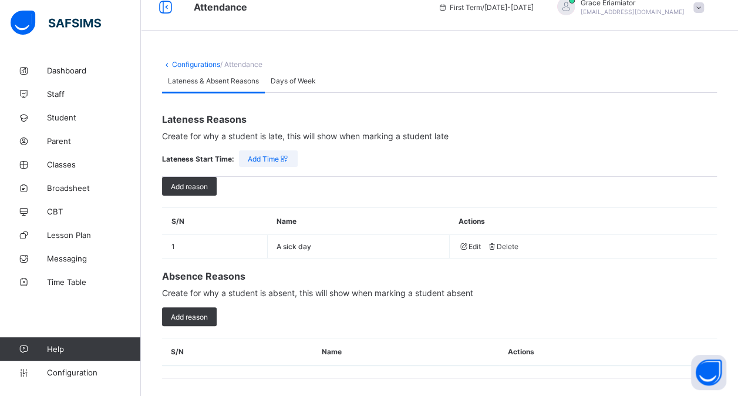
click at [295, 76] on span "Days of Week" at bounding box center [293, 80] width 45 height 9
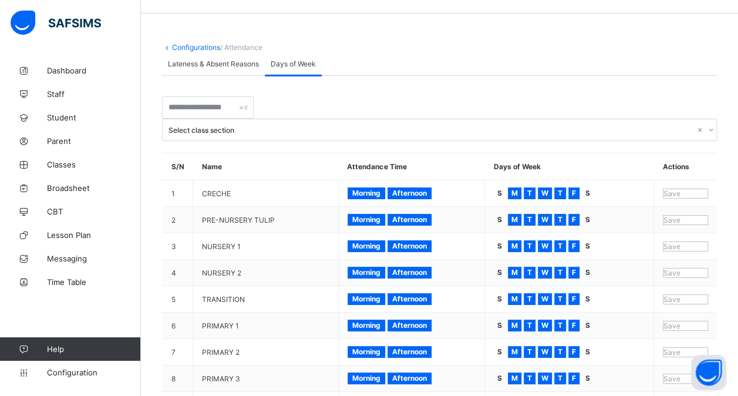
click at [244, 68] on span "Lateness & Absent Reasons" at bounding box center [213, 63] width 91 height 9
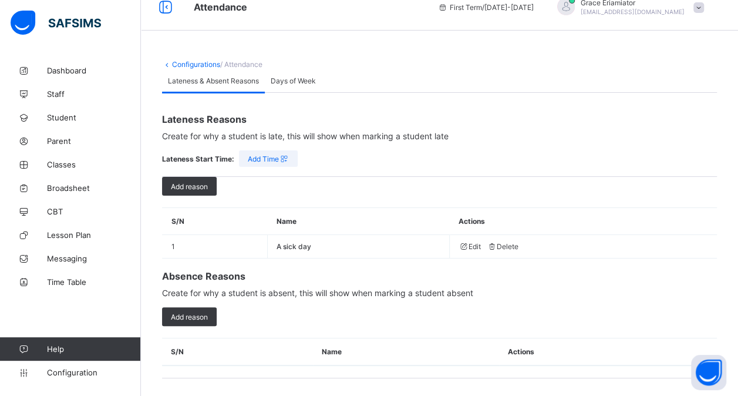
click at [196, 60] on link "Configurations" at bounding box center [196, 64] width 48 height 9
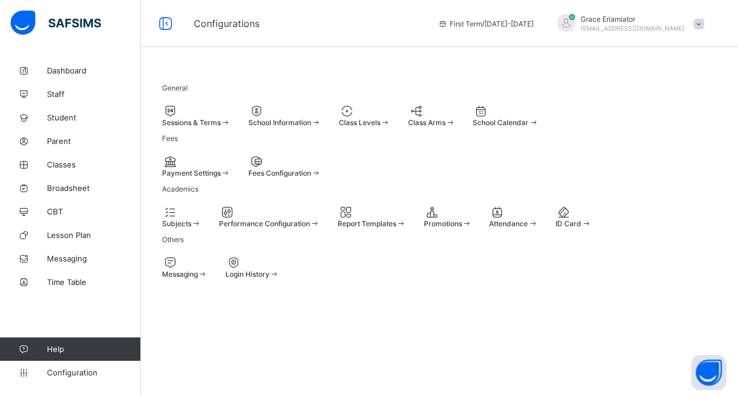
scroll to position [116, 0]
click at [556, 219] on div at bounding box center [574, 212] width 36 height 14
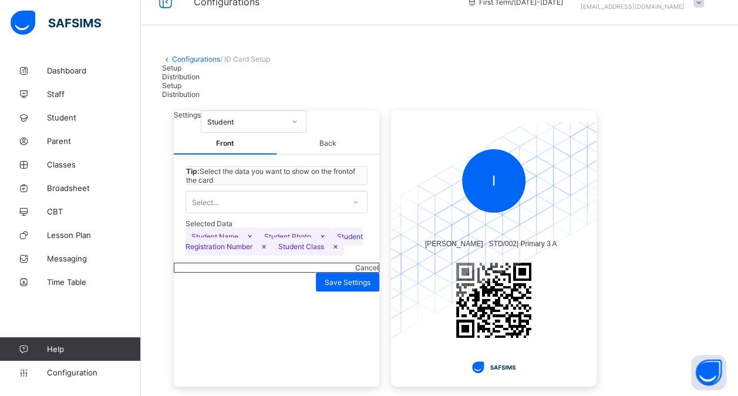
scroll to position [19, 0]
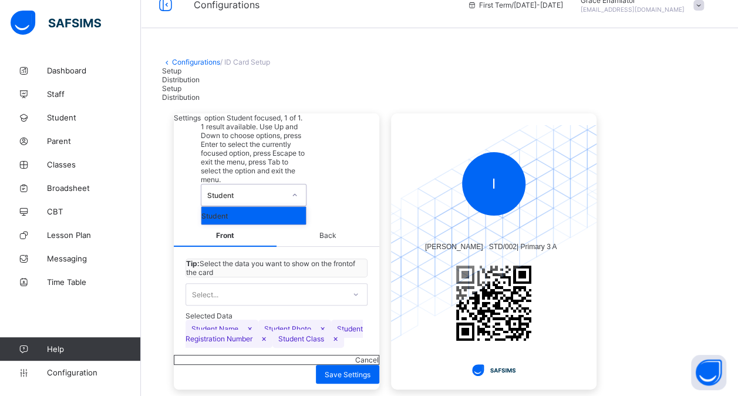
click at [285, 191] on div "Student" at bounding box center [246, 195] width 78 height 9
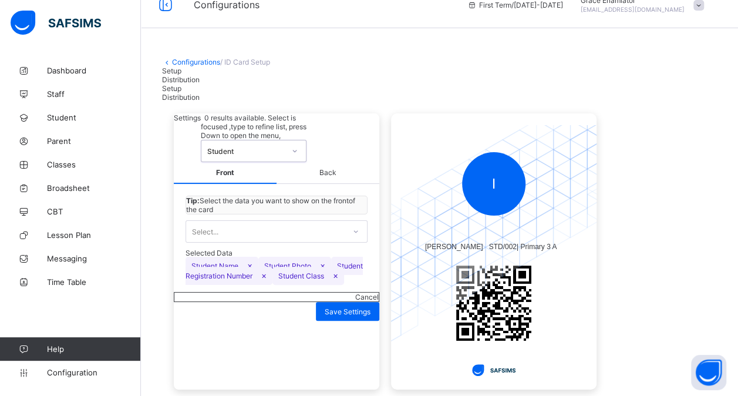
click at [285, 147] on div "Student" at bounding box center [246, 151] width 78 height 9
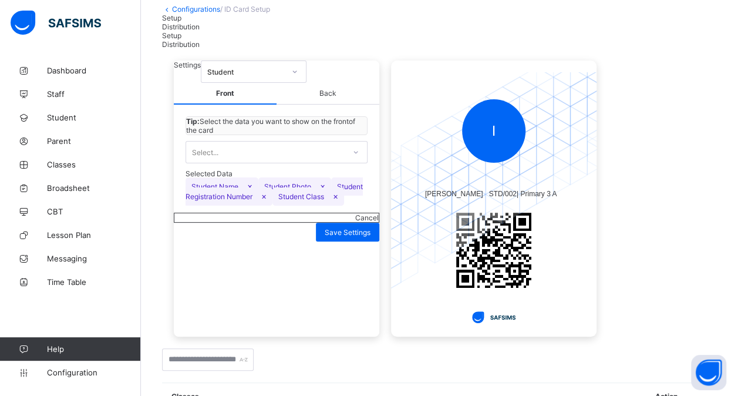
click at [251, 191] on span "×" at bounding box center [249, 186] width 5 height 10
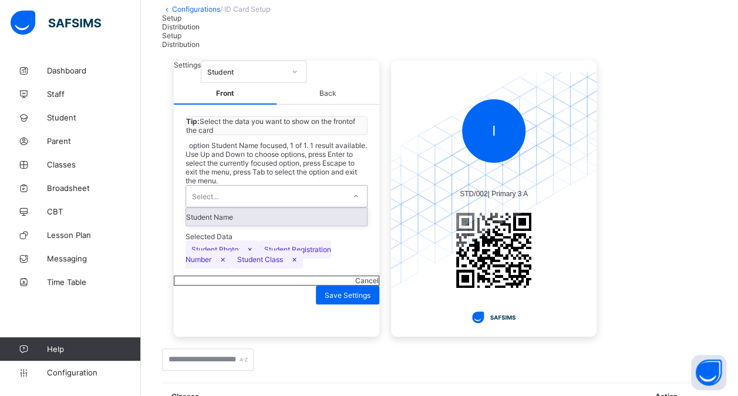
click at [288, 201] on div "Select..." at bounding box center [265, 196] width 159 height 21
click at [251, 226] on div "Student Name" at bounding box center [276, 217] width 181 height 18
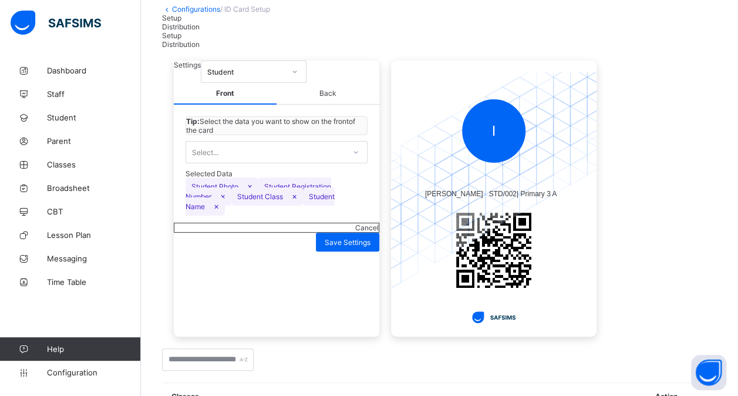
click at [292, 201] on span "×" at bounding box center [294, 196] width 5 height 10
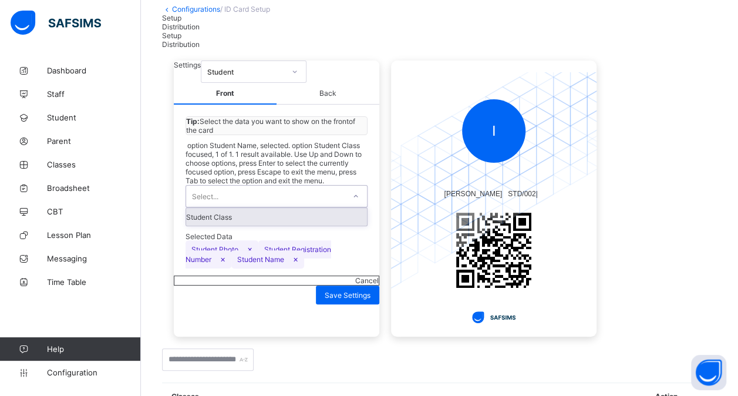
click at [284, 205] on div "Select..." at bounding box center [265, 196] width 159 height 21
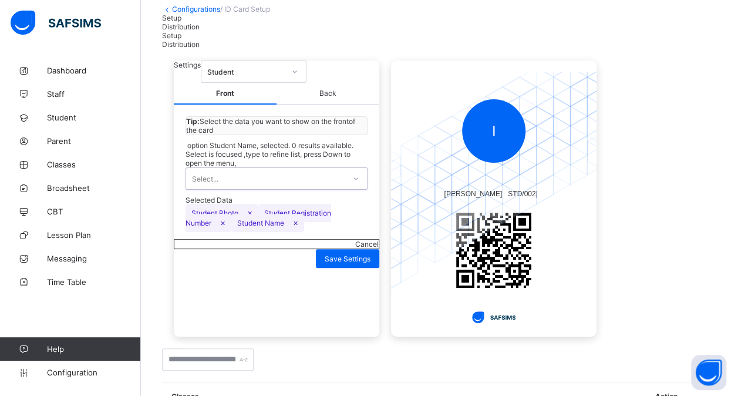
click at [291, 189] on div "Select..." at bounding box center [265, 178] width 159 height 21
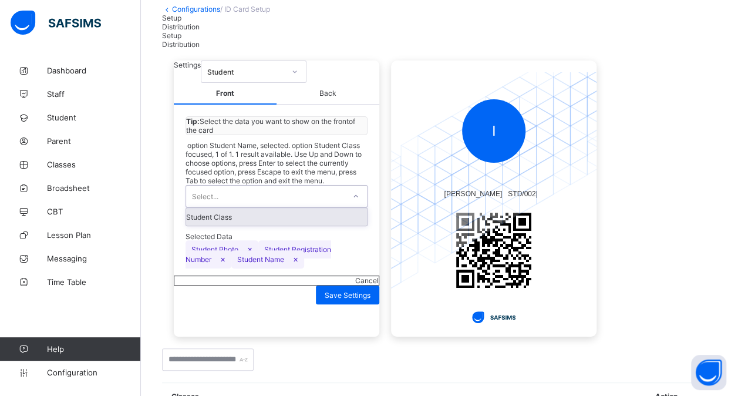
click at [291, 203] on div "Select..." at bounding box center [265, 196] width 159 height 21
click at [287, 226] on div "Student Class" at bounding box center [276, 217] width 181 height 18
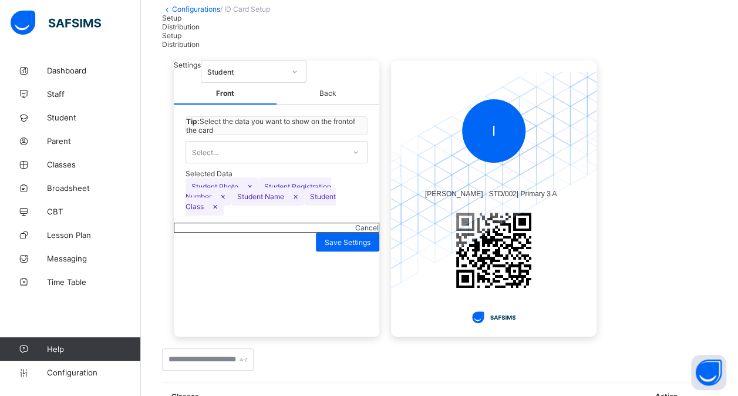
click at [332, 105] on span "Back" at bounding box center [328, 94] width 103 height 22
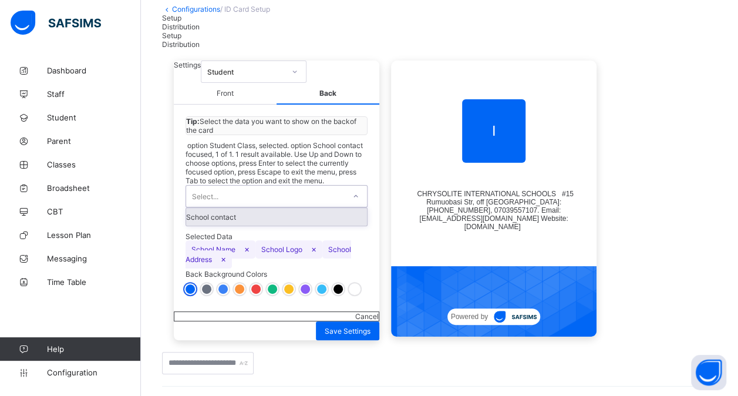
click at [278, 202] on div "Select..." at bounding box center [265, 196] width 159 height 21
click at [214, 226] on div "School contact" at bounding box center [276, 217] width 181 height 18
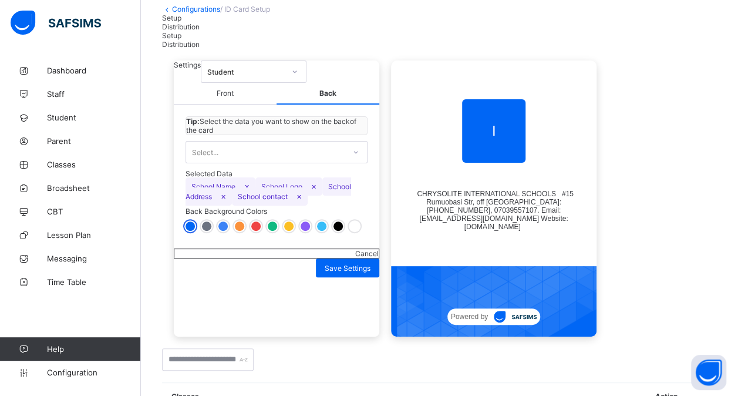
click at [302, 201] on span "×" at bounding box center [299, 196] width 5 height 10
click at [345, 273] on span "Save Settings" at bounding box center [348, 268] width 46 height 9
click at [200, 31] on span "Distribution" at bounding box center [181, 26] width 38 height 9
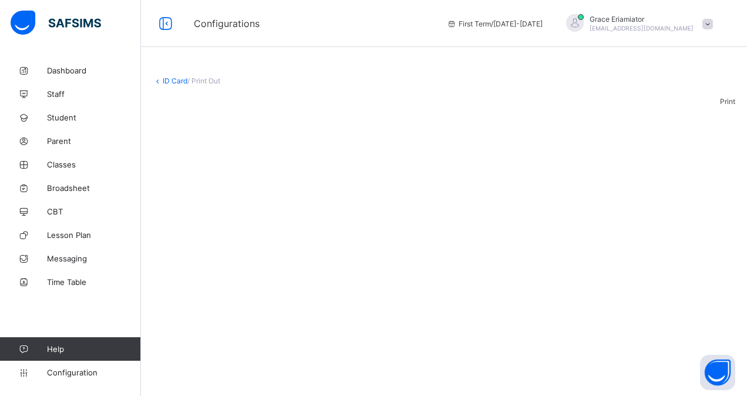
click at [174, 76] on div "ID Card / Print Out" at bounding box center [444, 80] width 583 height 21
click at [173, 83] on link "ID Card" at bounding box center [175, 80] width 25 height 9
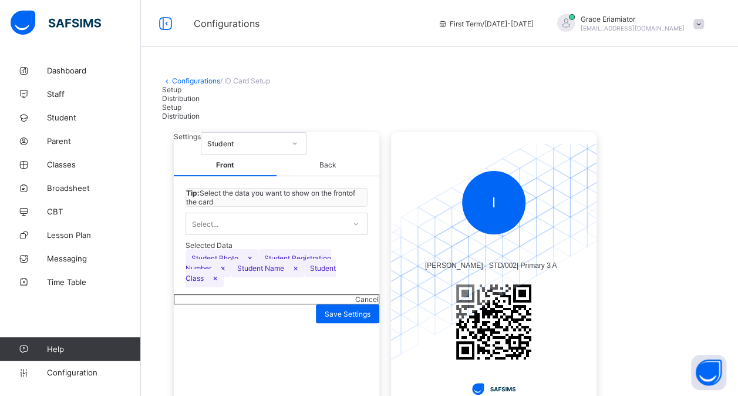
click at [221, 103] on div "Distribution" at bounding box center [439, 98] width 555 height 9
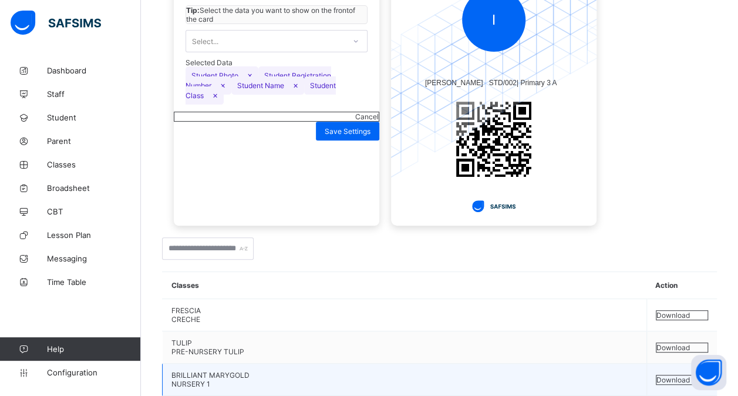
scroll to position [200, 0]
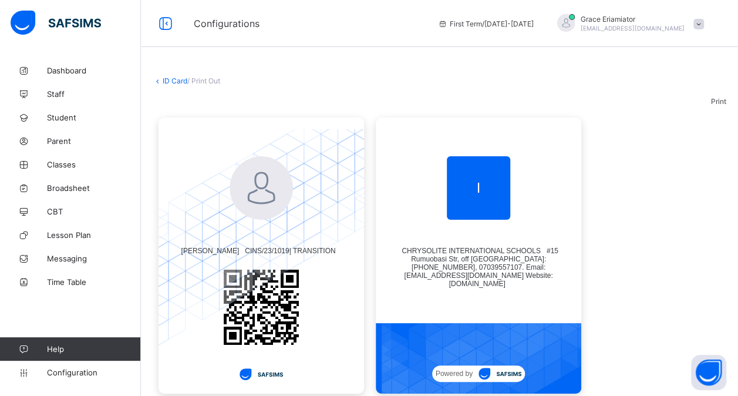
scroll to position [9, 0]
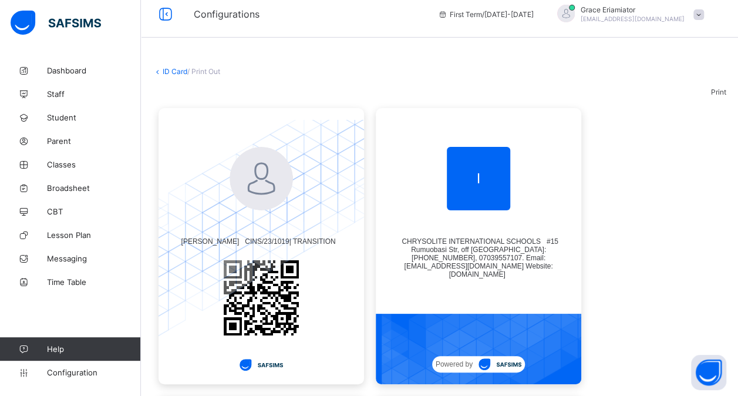
click at [713, 96] on span "Print" at bounding box center [718, 92] width 15 height 9
click at [167, 68] on link "ID Card" at bounding box center [175, 71] width 25 height 9
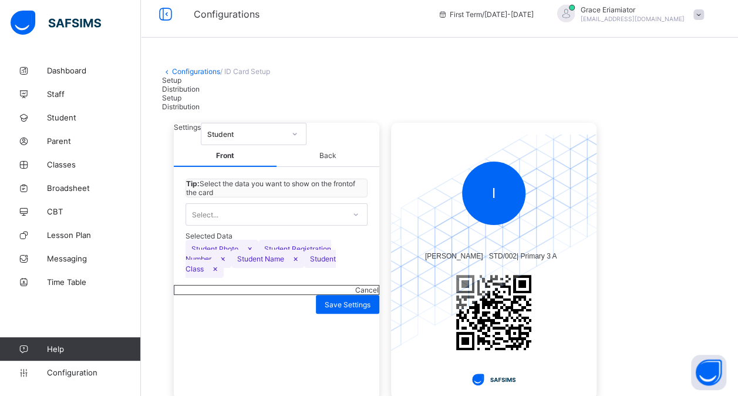
click at [240, 93] on div "Distribution" at bounding box center [439, 89] width 555 height 9
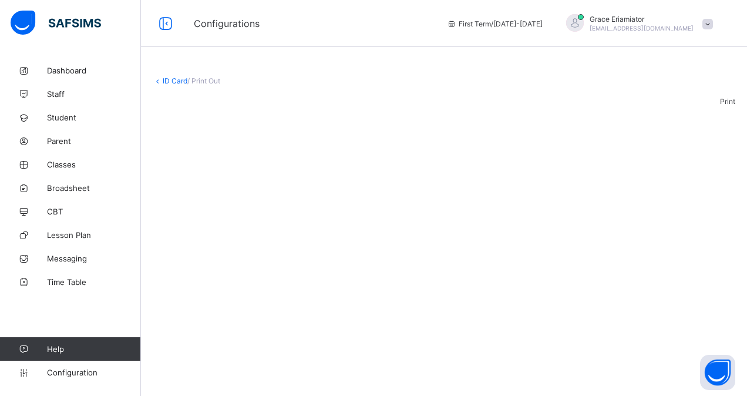
click at [170, 80] on link "ID Card" at bounding box center [175, 80] width 25 height 9
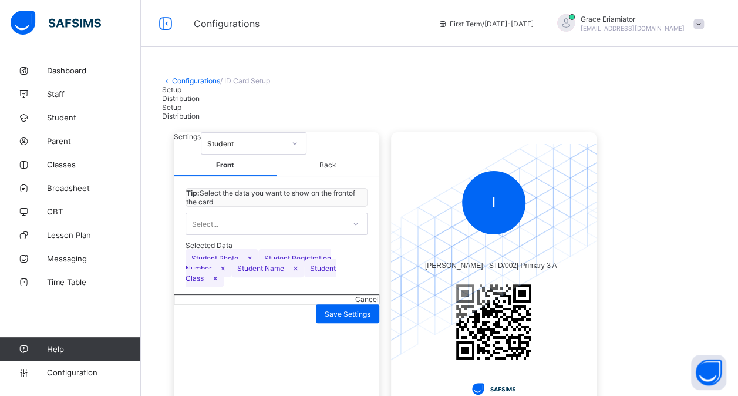
click at [200, 103] on span "Distribution" at bounding box center [181, 98] width 38 height 9
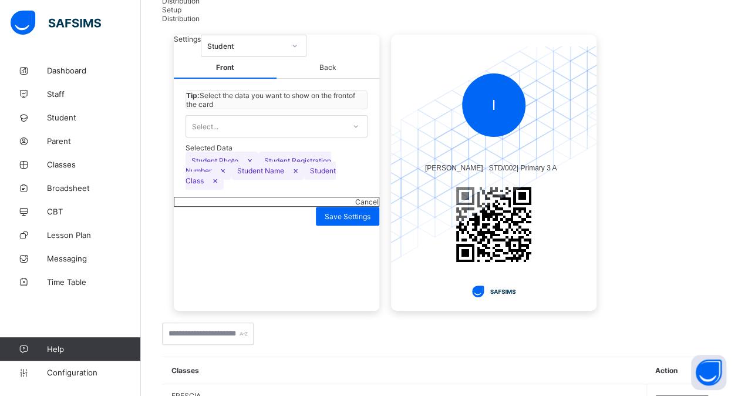
scroll to position [163, 0]
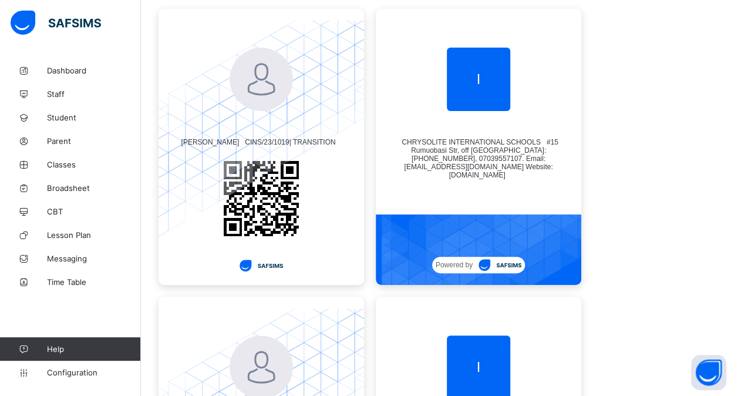
scroll to position [112, 0]
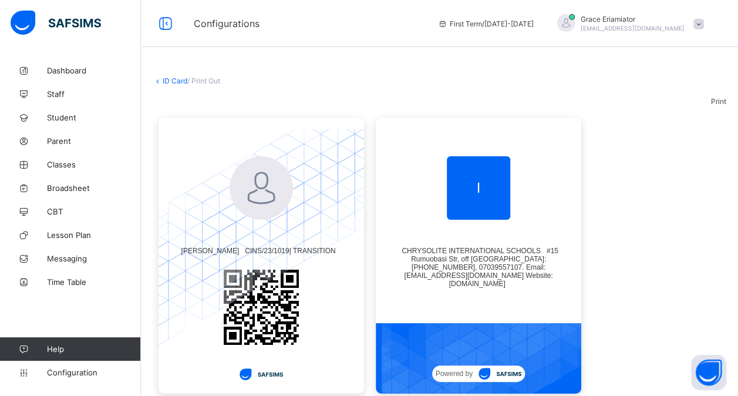
click at [173, 82] on link "ID Card" at bounding box center [175, 80] width 25 height 9
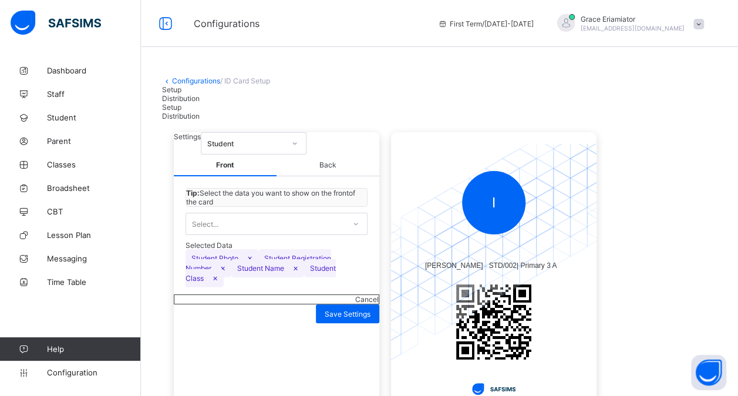
click at [193, 80] on link "Configurations" at bounding box center [196, 80] width 48 height 9
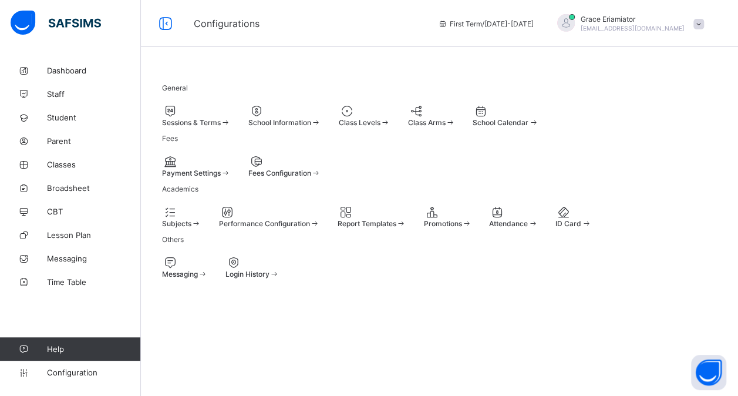
scroll to position [116, 0]
click at [208, 270] on div at bounding box center [185, 263] width 46 height 14
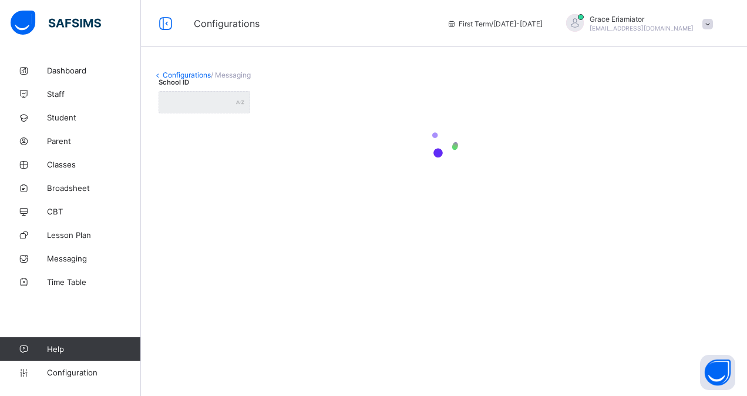
type input "**********"
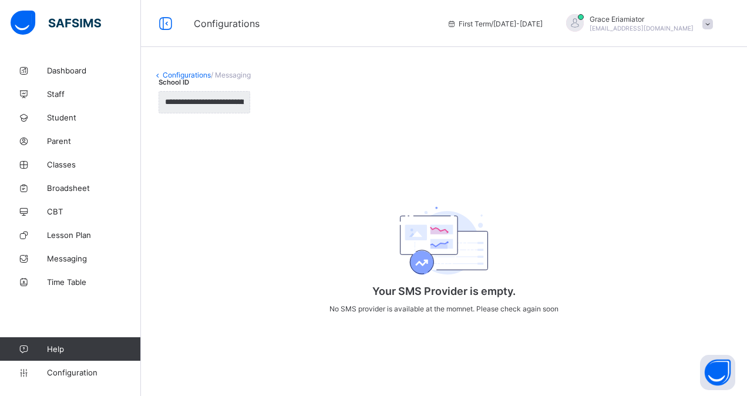
click at [181, 71] on link "Configurations" at bounding box center [187, 74] width 48 height 9
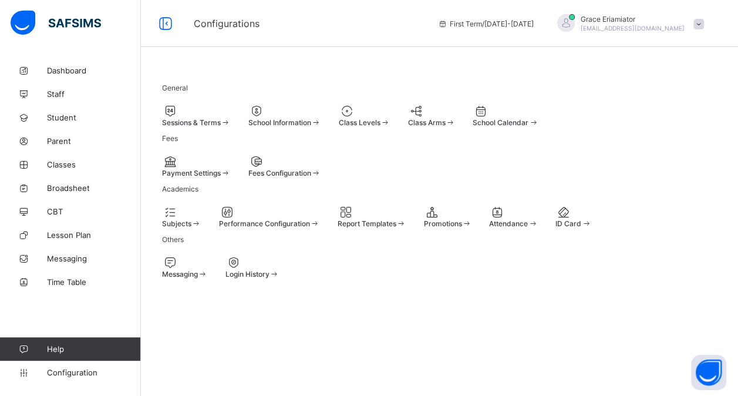
scroll to position [116, 0]
click at [226, 270] on span at bounding box center [226, 270] width 0 height 0
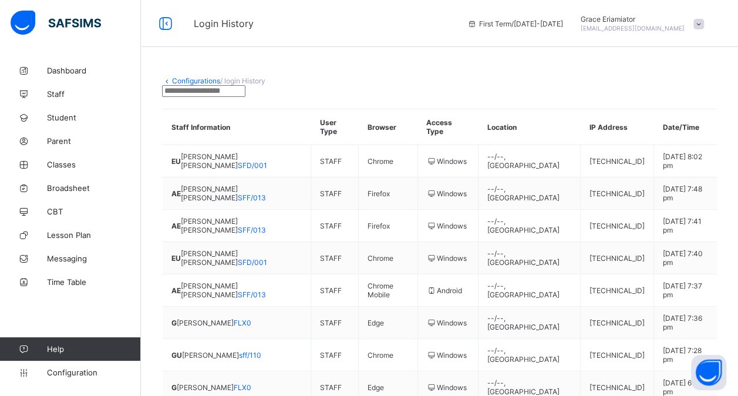
click at [186, 78] on link "Configurations" at bounding box center [196, 80] width 48 height 9
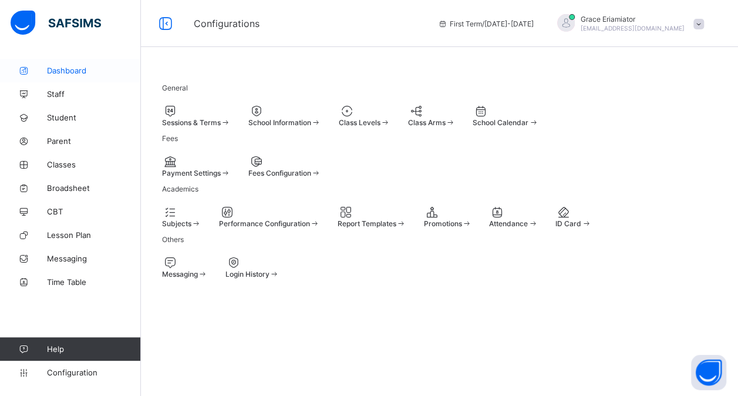
click at [103, 69] on span "Dashboard" at bounding box center [94, 70] width 94 height 9
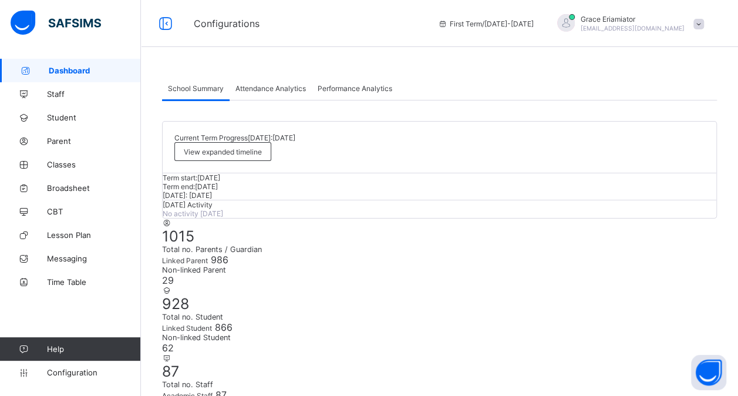
click at [299, 84] on span "Attendance Analytics" at bounding box center [271, 88] width 70 height 9
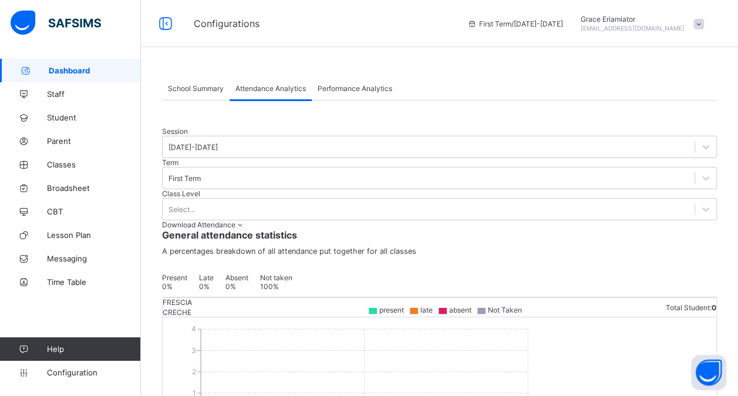
click at [285, 84] on span "Attendance Analytics" at bounding box center [271, 88] width 70 height 9
click at [59, 90] on span "Staff" at bounding box center [94, 93] width 94 height 9
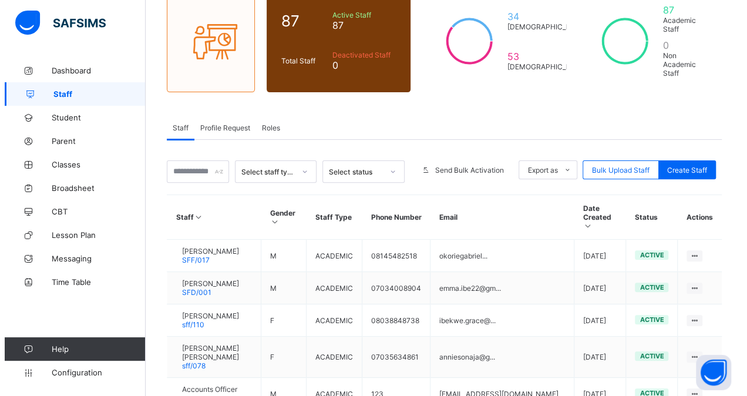
scroll to position [153, 0]
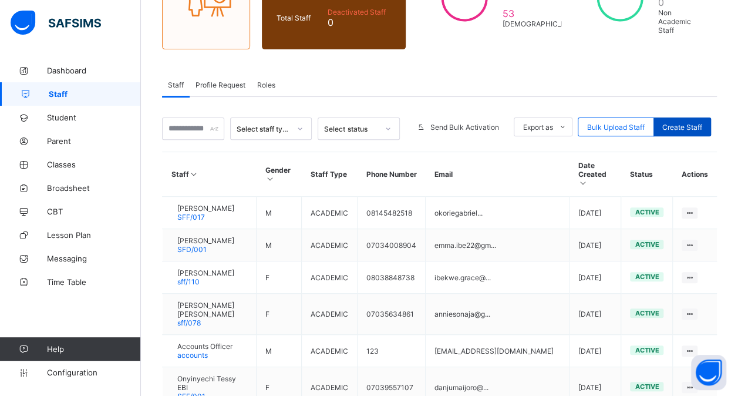
click at [693, 123] on span "Create Staff" at bounding box center [683, 127] width 40 height 9
select select "**"
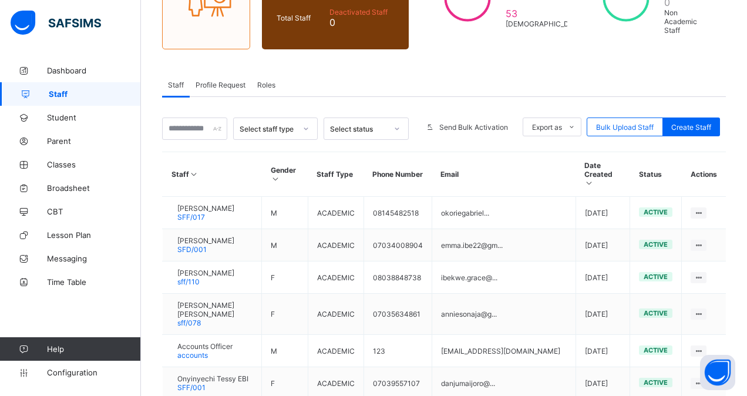
scroll to position [0, 0]
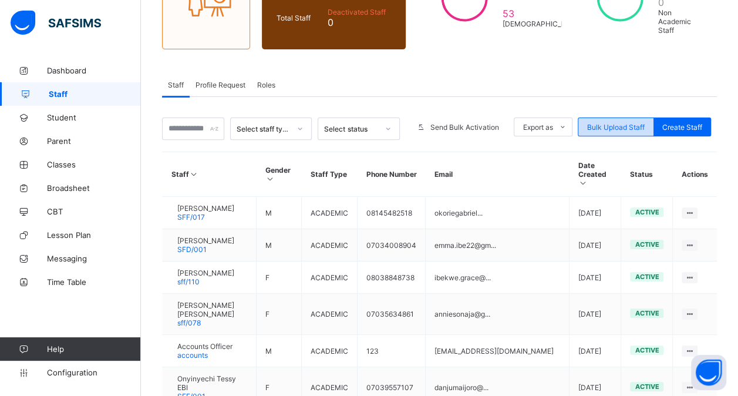
click at [629, 123] on span "Bulk Upload Staff" at bounding box center [616, 127] width 58 height 9
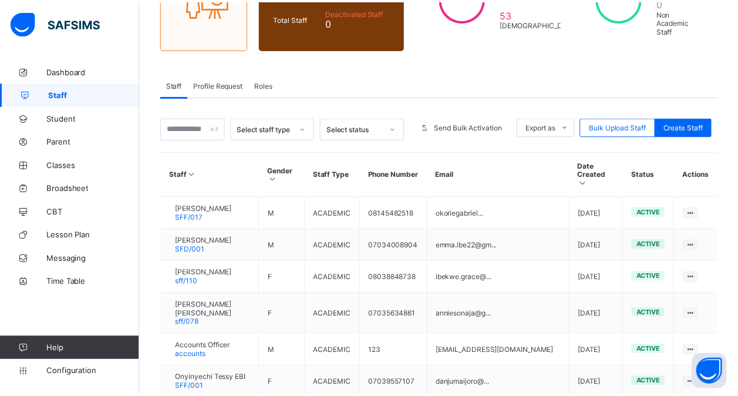
scroll to position [280, 0]
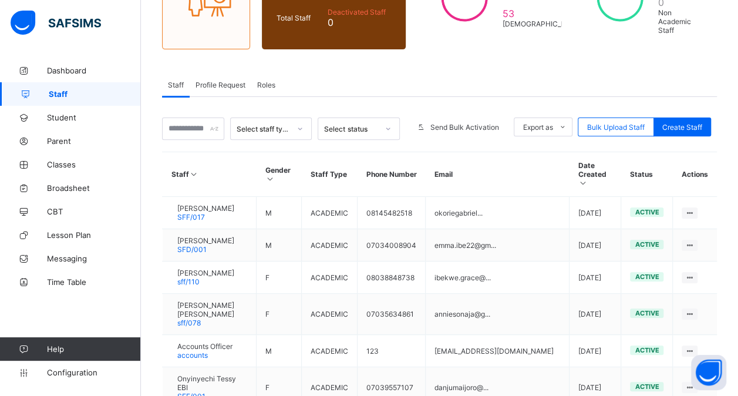
scroll to position [150, 0]
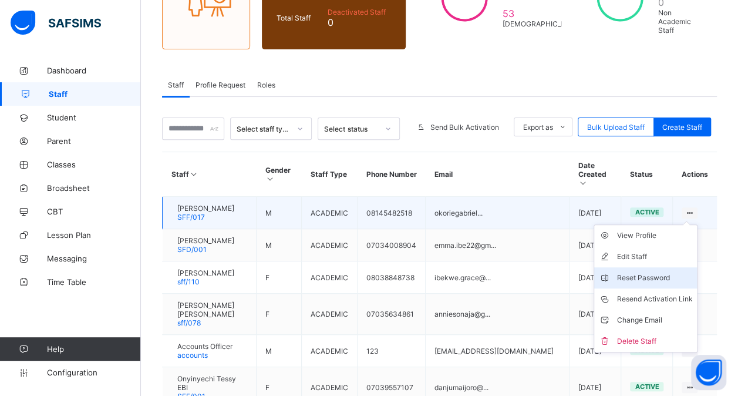
click at [650, 272] on div "Reset Password" at bounding box center [655, 278] width 76 height 12
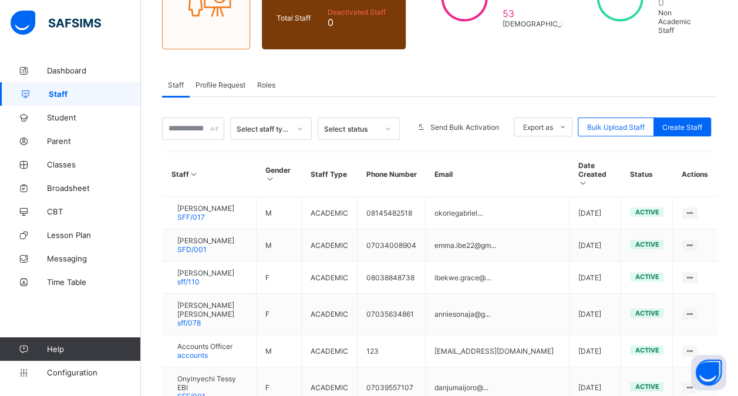
click at [233, 81] on span "Profile Request" at bounding box center [221, 84] width 50 height 9
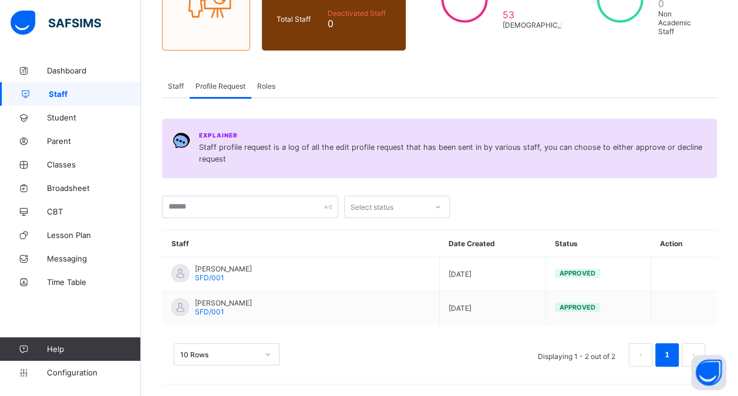
scroll to position [146, 0]
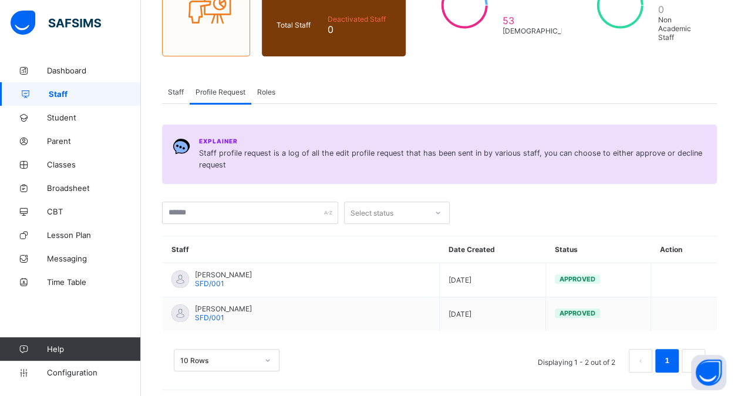
click at [176, 88] on span "Staff" at bounding box center [176, 92] width 16 height 9
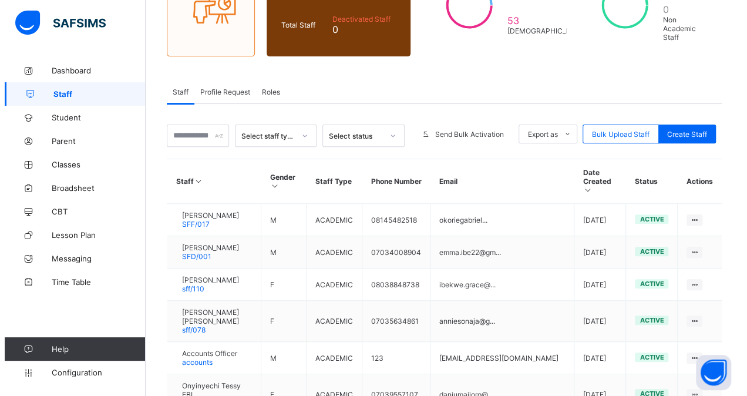
scroll to position [153, 0]
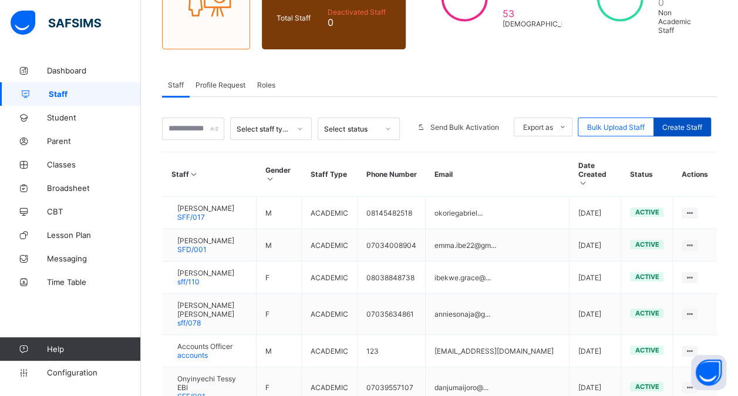
click at [690, 123] on span "Create Staff" at bounding box center [683, 127] width 40 height 9
select select "**"
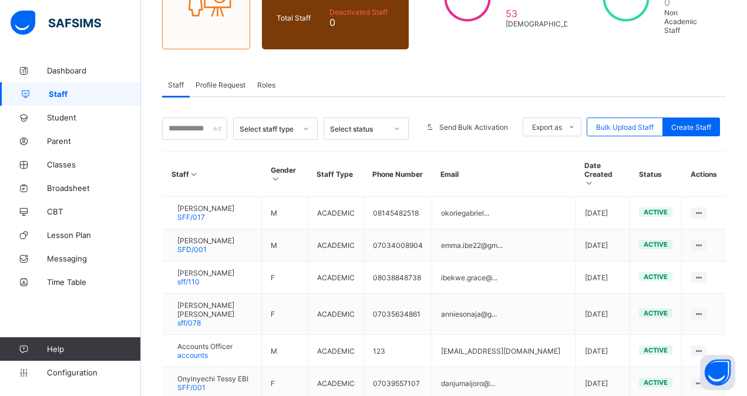
scroll to position [329, 0]
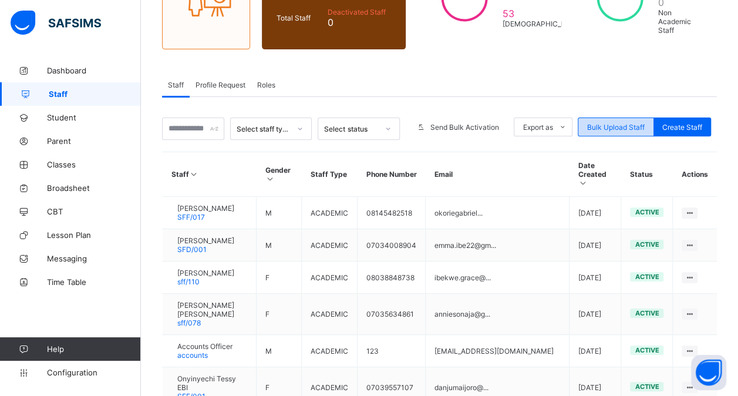
click at [613, 123] on span "Bulk Upload Staff" at bounding box center [616, 127] width 58 height 9
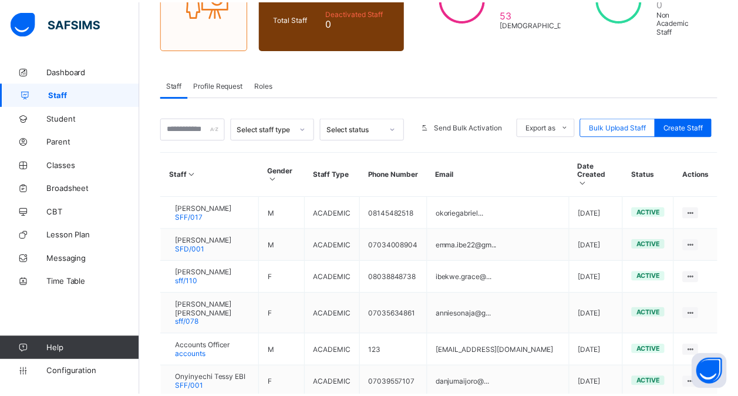
scroll to position [191, 0]
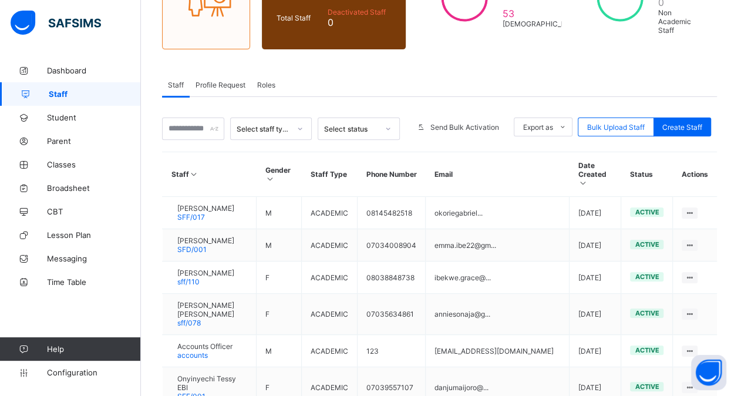
scroll to position [78, 0]
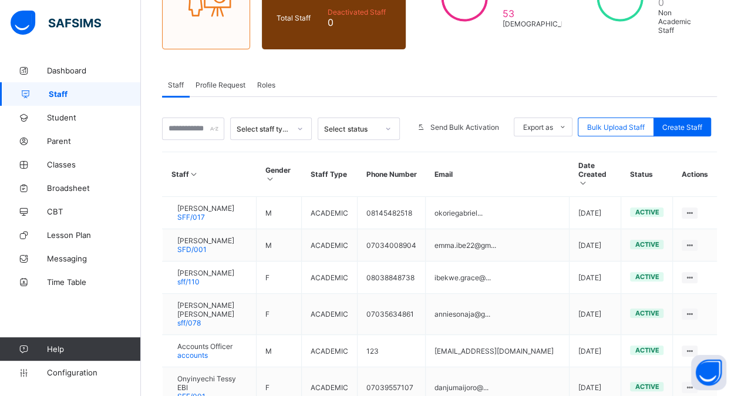
scroll to position [357, 0]
click at [222, 83] on span "Profile Request" at bounding box center [221, 84] width 50 height 9
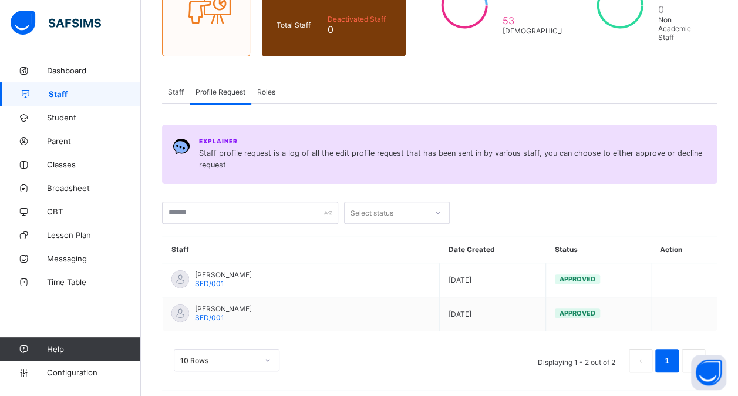
click at [264, 88] on span "Roles" at bounding box center [266, 92] width 18 height 9
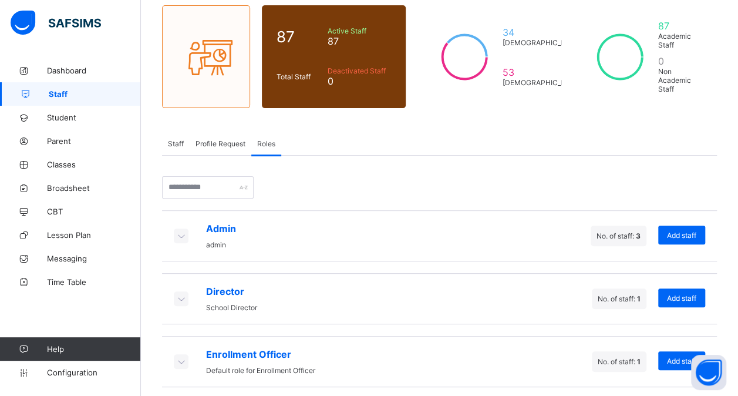
scroll to position [94, 0]
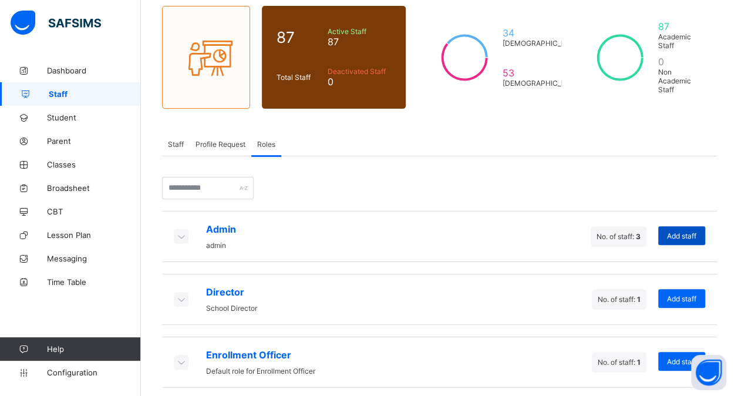
click at [693, 231] on span "Add staff" at bounding box center [681, 235] width 29 height 9
click at [178, 143] on span "Staff" at bounding box center [176, 144] width 16 height 9
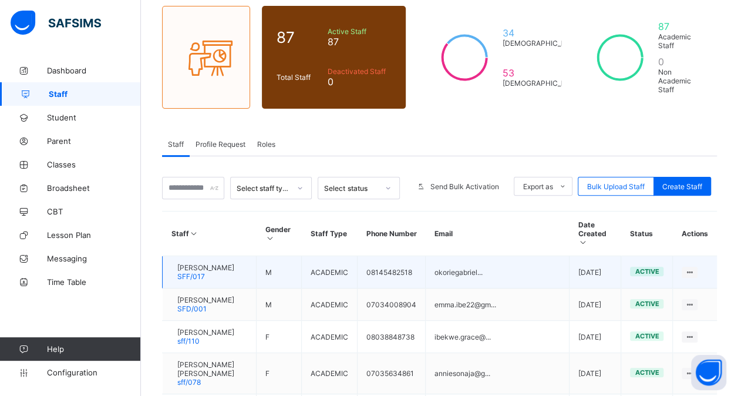
click at [217, 263] on span "[PERSON_NAME]" at bounding box center [205, 267] width 57 height 9
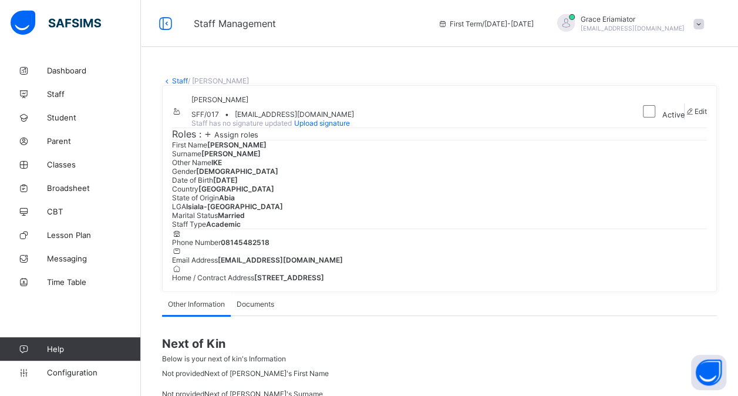
click at [233, 139] on span "Assign roles" at bounding box center [236, 134] width 44 height 9
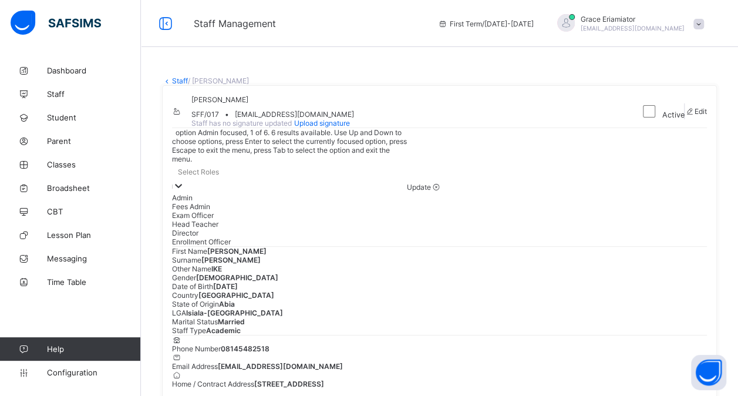
click at [257, 180] on div "Select Roles" at bounding box center [289, 171] width 235 height 16
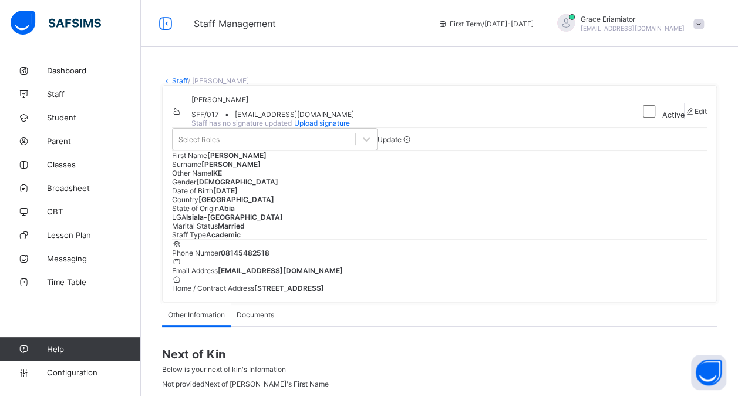
click at [510, 177] on div "[PERSON_NAME] SFF/017 • [EMAIL_ADDRESS][DOMAIN_NAME] Staff has no signature upd…" at bounding box center [439, 193] width 555 height 217
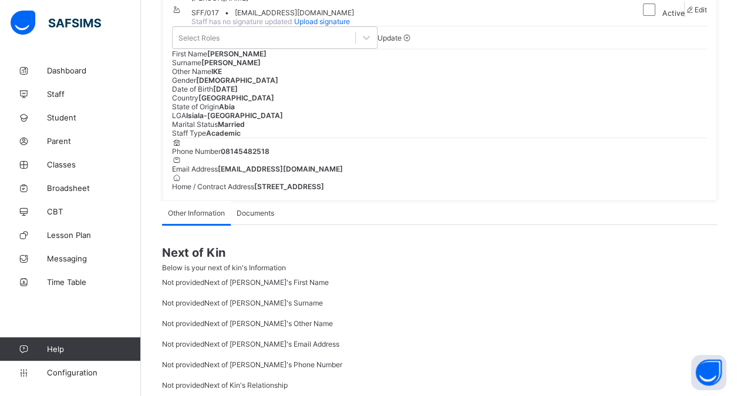
scroll to position [26, 0]
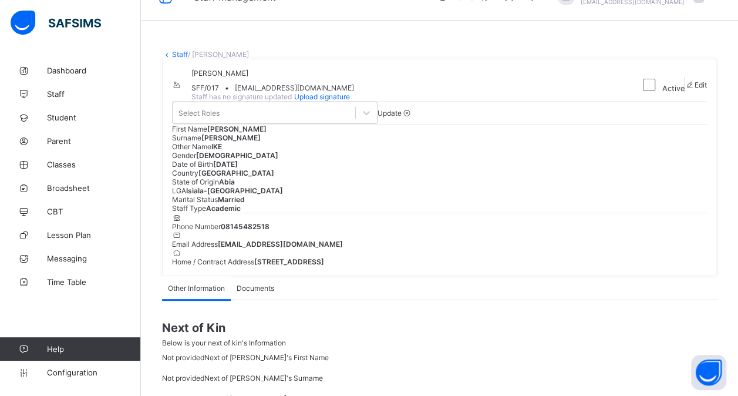
click at [171, 53] on icon at bounding box center [167, 54] width 10 height 9
click at [176, 53] on link "Staff" at bounding box center [180, 54] width 16 height 9
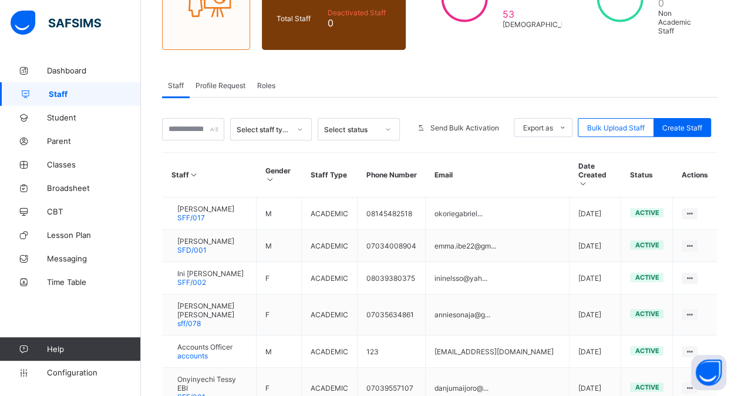
scroll to position [189, 0]
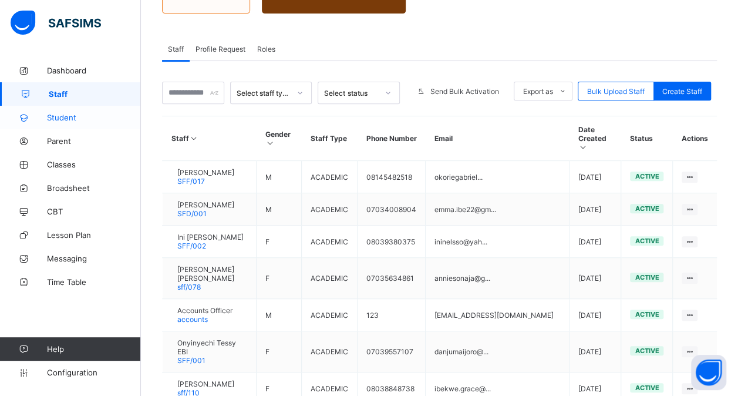
click at [68, 116] on span "Student" at bounding box center [94, 117] width 94 height 9
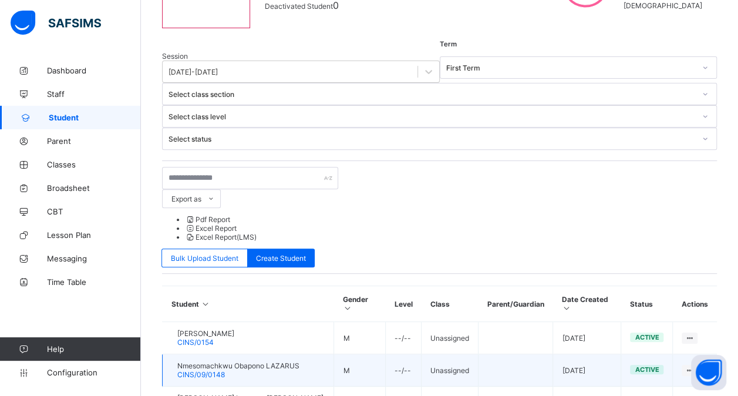
scroll to position [154, 0]
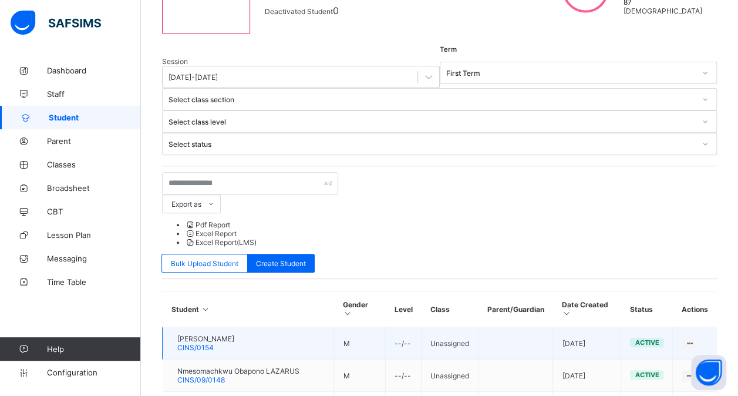
click at [205, 334] on span "[PERSON_NAME]" at bounding box center [205, 338] width 57 height 9
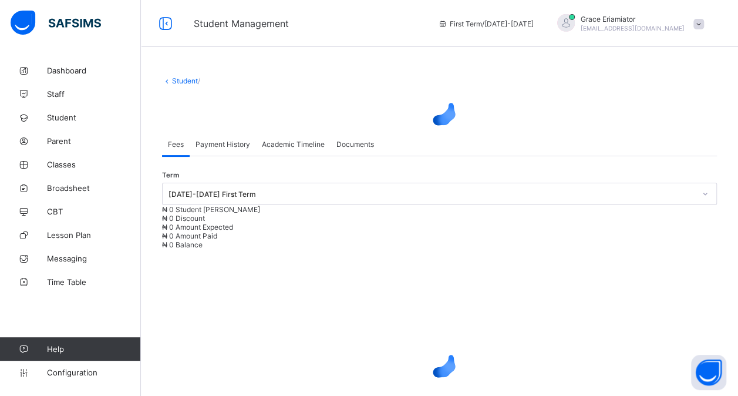
click at [499, 95] on div "× Delete Document This action would delete the document with name: from the sys…" at bounding box center [439, 277] width 597 height 437
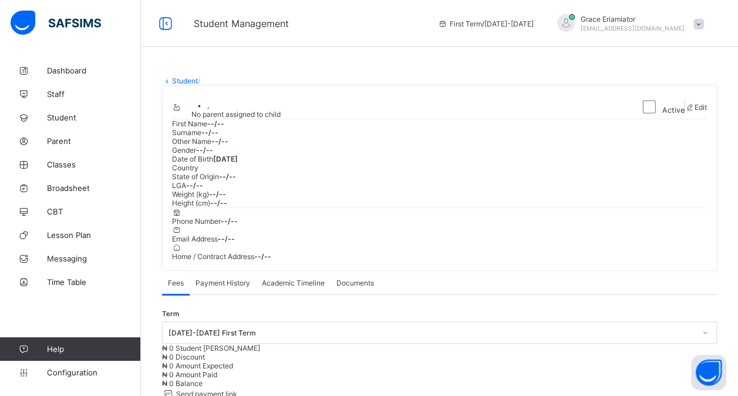
click at [504, 119] on div "• , No parent assigned to child" at bounding box center [401, 106] width 458 height 23
